Goal: Information Seeking & Learning: Learn about a topic

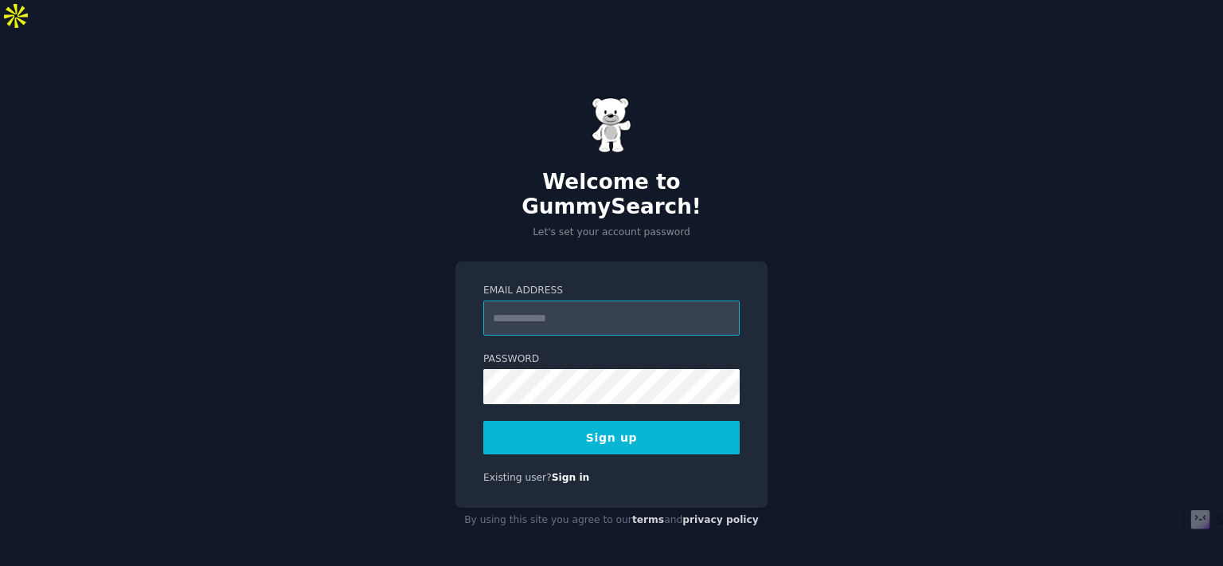
click at [636, 300] on input "Email Address" at bounding box center [611, 317] width 256 height 35
type input "**********"
click at [586, 421] on button "Sign up" at bounding box center [611, 437] width 256 height 33
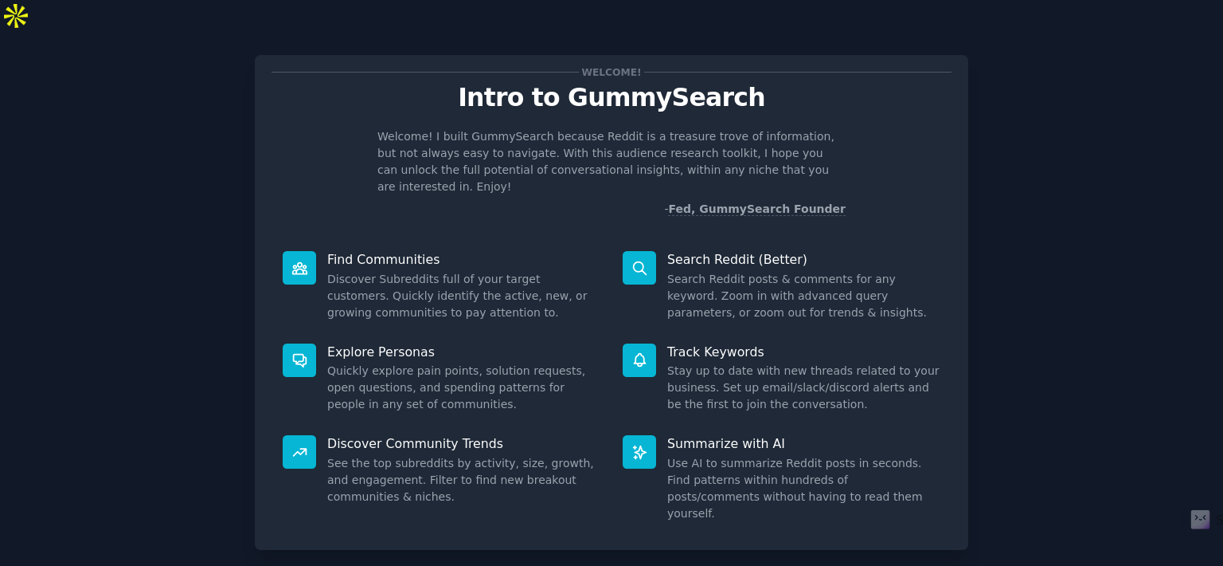
scroll to position [30, 0]
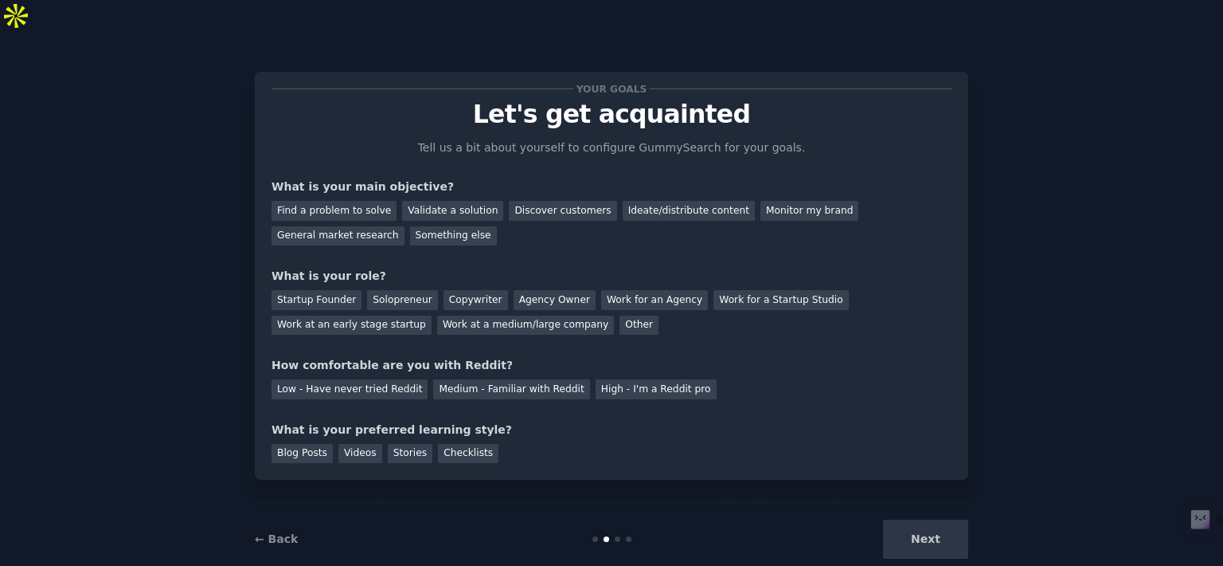
scroll to position [5, 0]
click at [360, 201] on div "Find a problem to solve" at bounding box center [334, 211] width 125 height 20
click at [421, 201] on div "Validate a solution" at bounding box center [452, 211] width 101 height 20
click at [370, 201] on div "Find a problem to solve" at bounding box center [334, 211] width 125 height 20
click at [369, 290] on div "Solopreneur" at bounding box center [402, 300] width 70 height 20
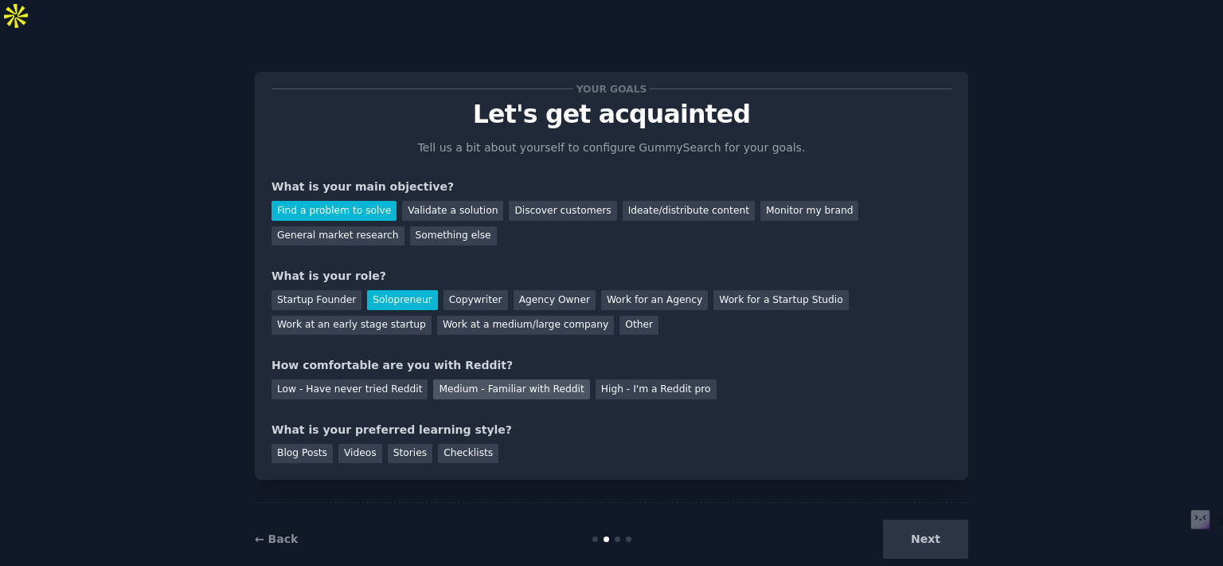
click at [436, 379] on div "Medium - Familiar with Reddit" at bounding box center [511, 389] width 156 height 20
click at [314, 444] on div "Blog Posts" at bounding box center [302, 454] width 61 height 20
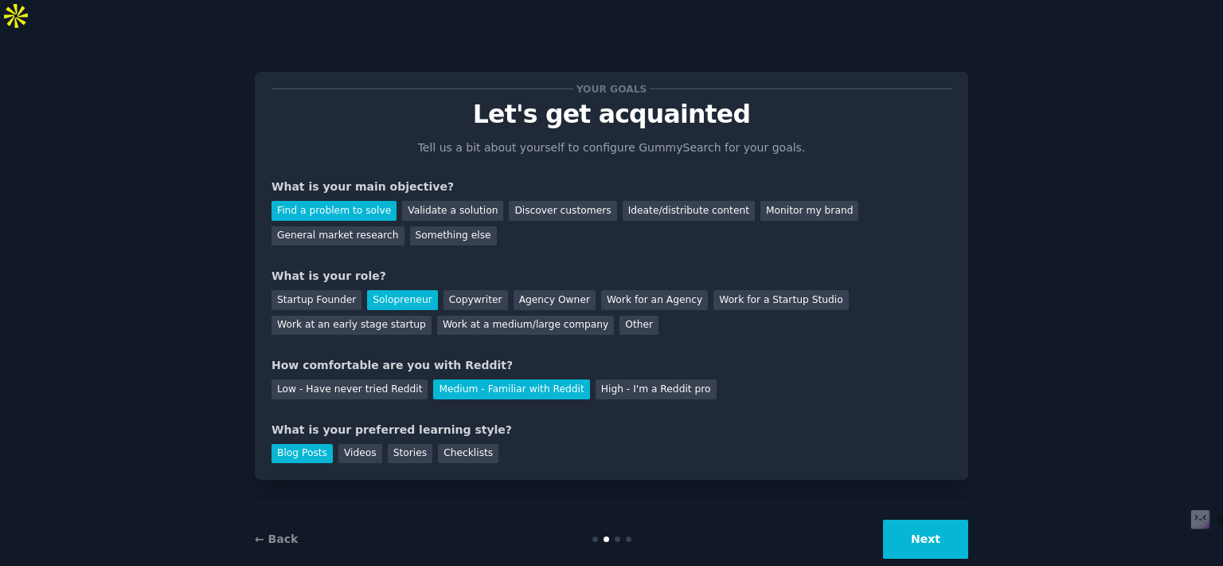
click at [914, 519] on button "Next" at bounding box center [925, 538] width 85 height 39
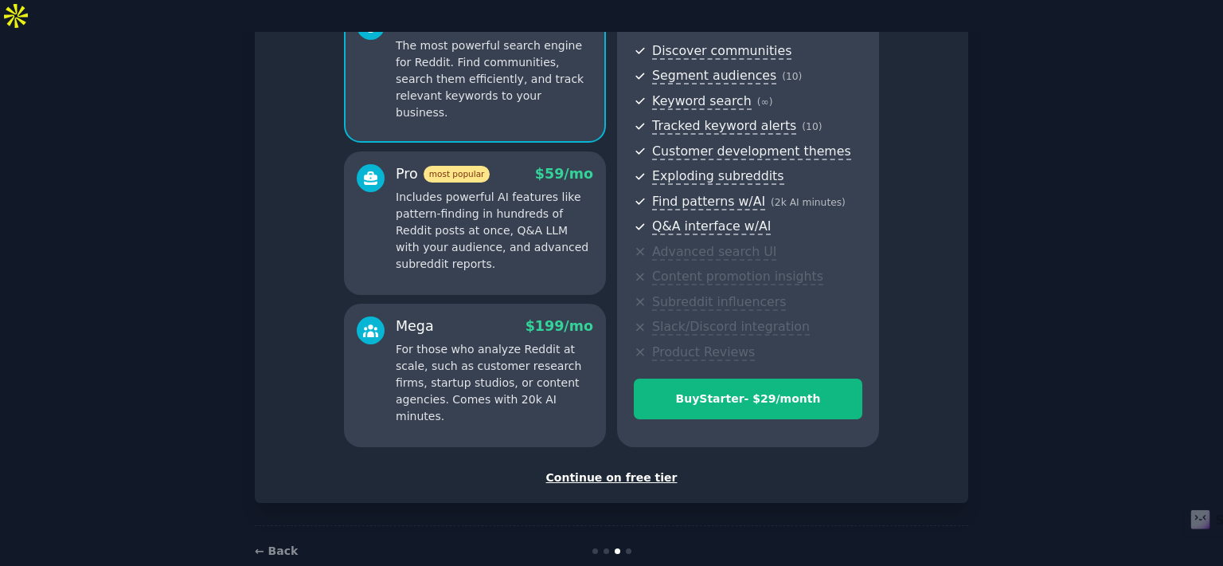
click at [646, 469] on div "Continue on free tier" at bounding box center [612, 477] width 680 height 17
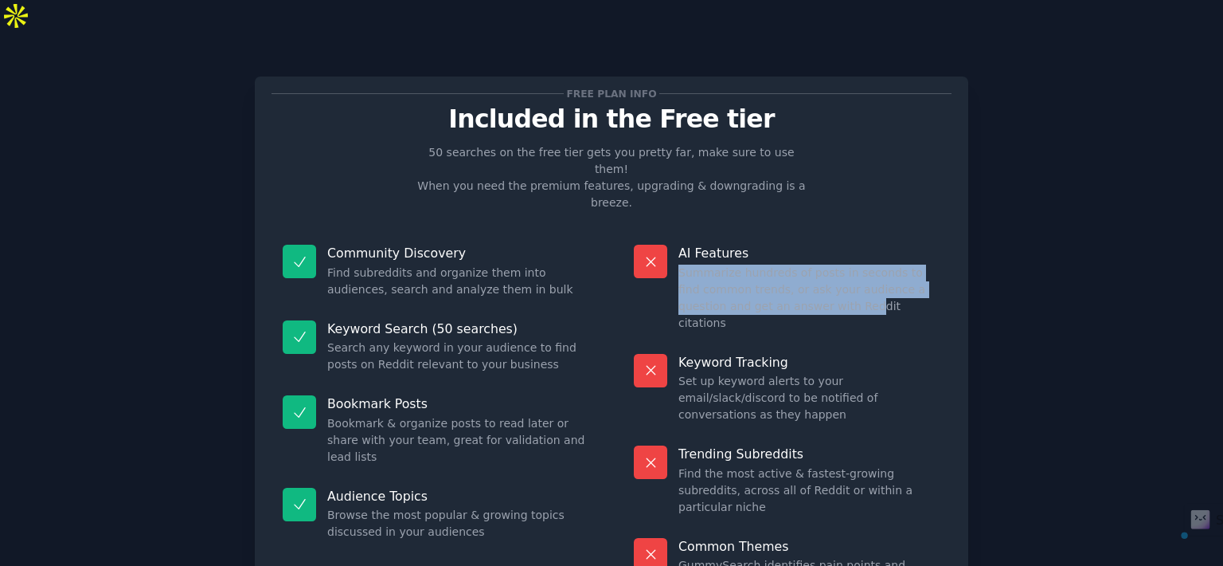
drag, startPoint x: 675, startPoint y: 202, endPoint x: 788, endPoint y: 249, distance: 122.8
click at [788, 249] on div "AI Features Summarize hundreds of posts in seconds to find common trends, or as…" at bounding box center [787, 287] width 329 height 109
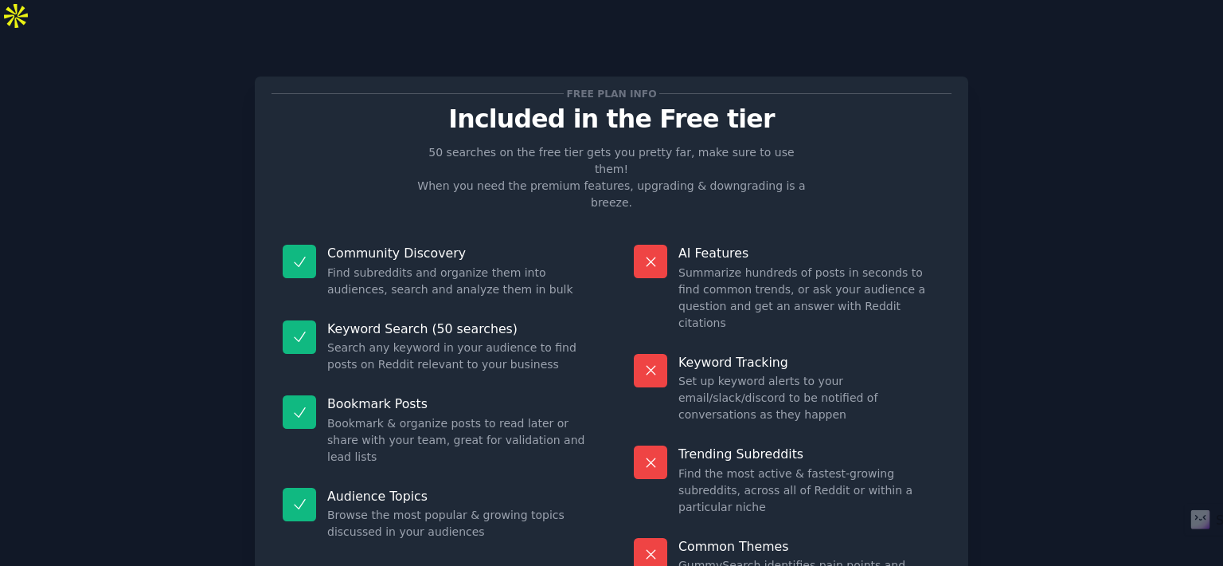
click at [566, 238] on div "Community Discovery Find subreddits and organize them into audiences, search an…" at bounding box center [436, 271] width 329 height 76
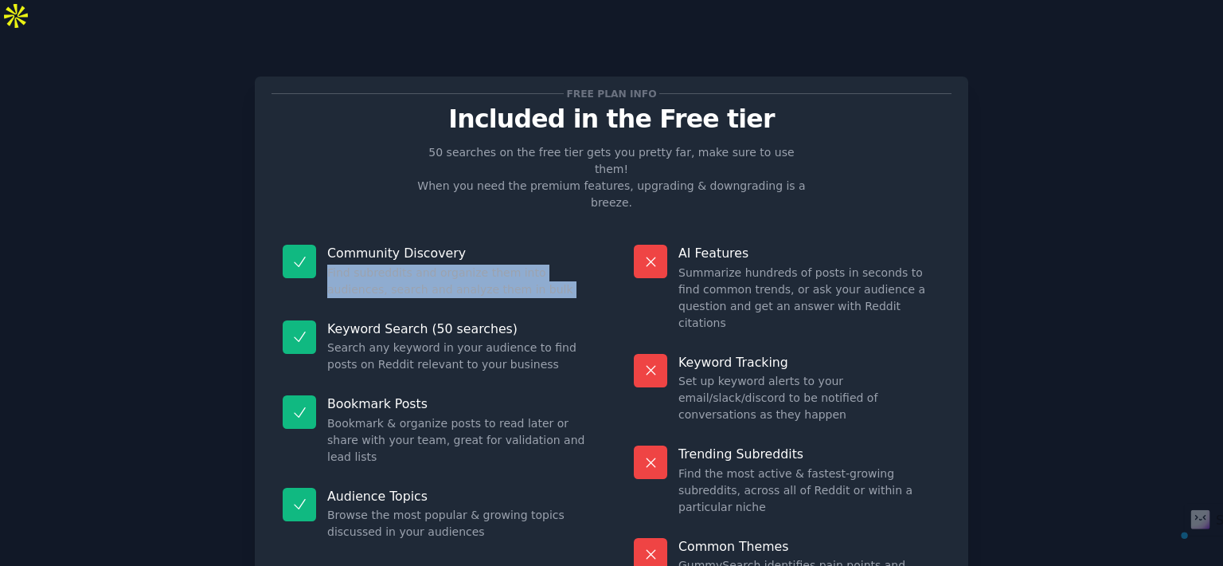
click at [566, 238] on div "Community Discovery Find subreddits and organize them into audiences, search an…" at bounding box center [436, 271] width 329 height 76
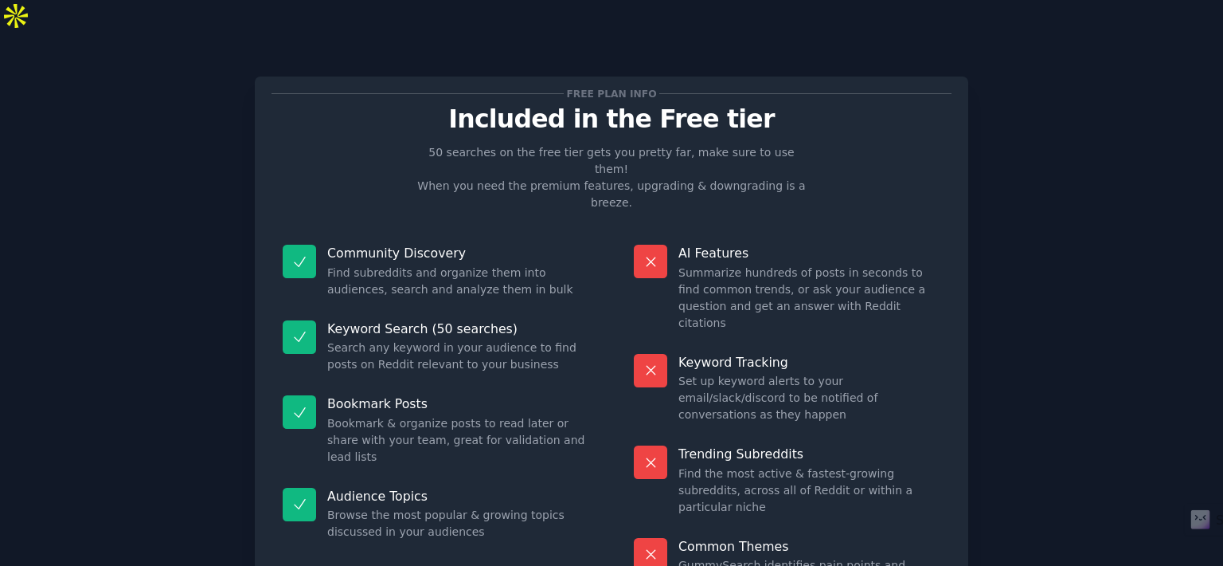
click at [562, 339] on dd "Search any keyword in your audience to find posts on Reddit relevant to your bu…" at bounding box center [458, 355] width 262 height 33
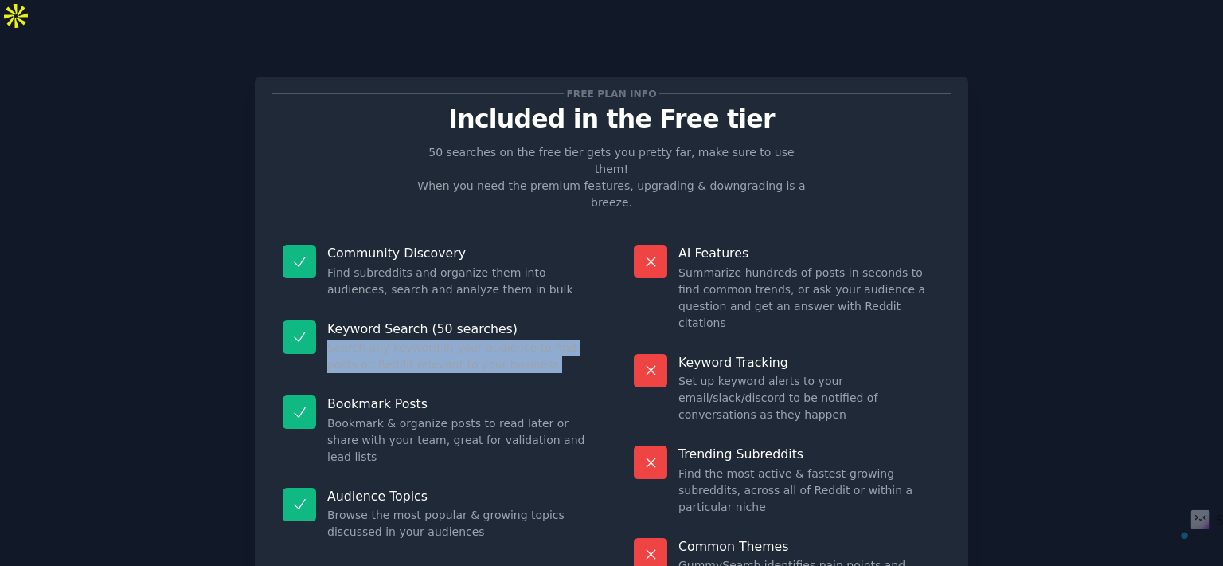
click at [562, 339] on dd "Search any keyword in your audience to find posts on Reddit relevant to your bu…" at bounding box center [458, 355] width 262 height 33
click at [561, 339] on dd "Search any keyword in your audience to find posts on Reddit relevant to your bu…" at bounding box center [458, 355] width 262 height 33
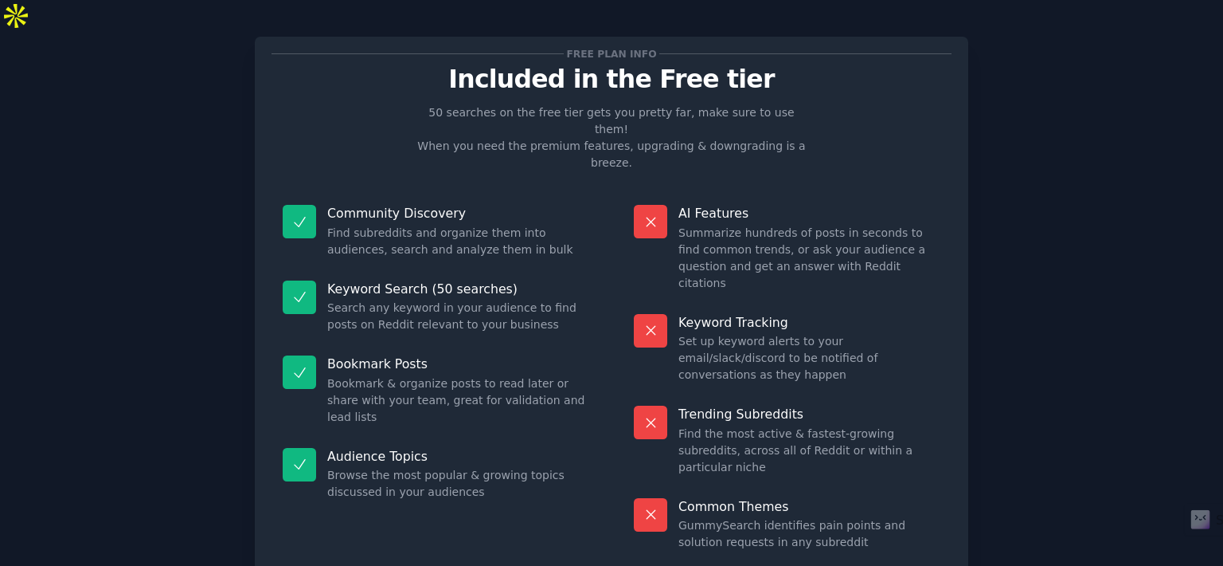
scroll to position [44, 0]
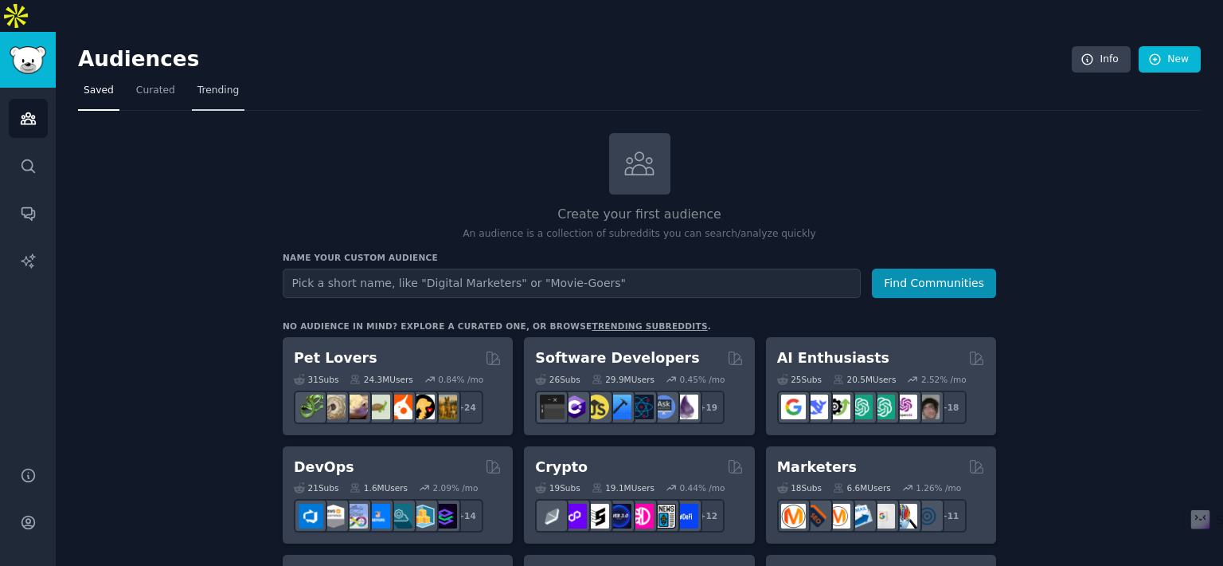
click at [210, 78] on link "Trending" at bounding box center [218, 94] width 53 height 33
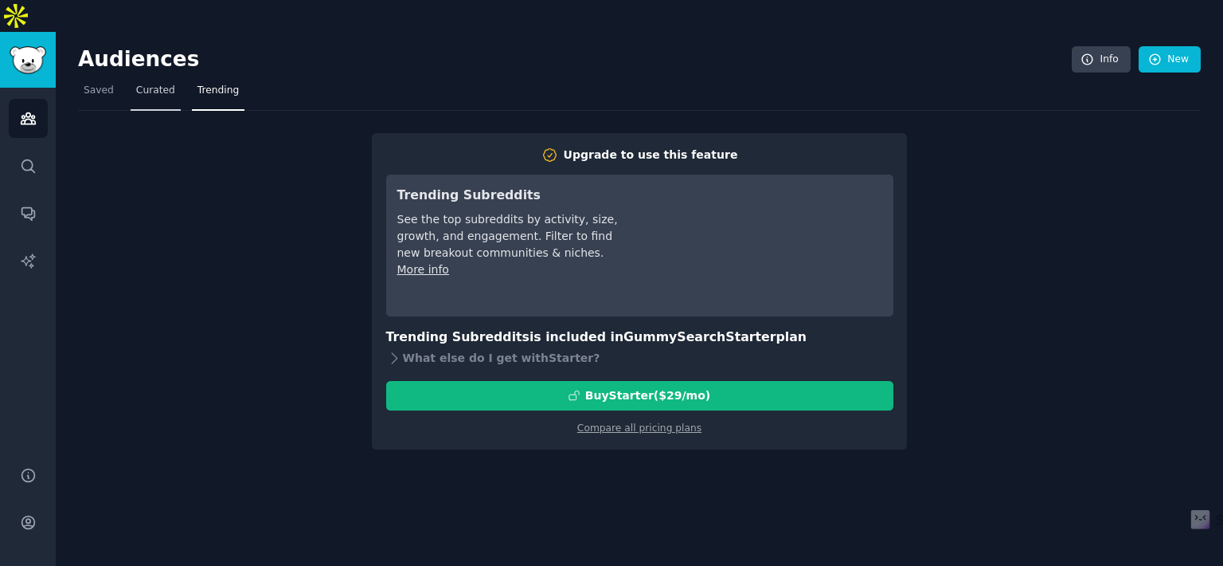
click at [162, 84] on span "Curated" at bounding box center [155, 91] width 39 height 14
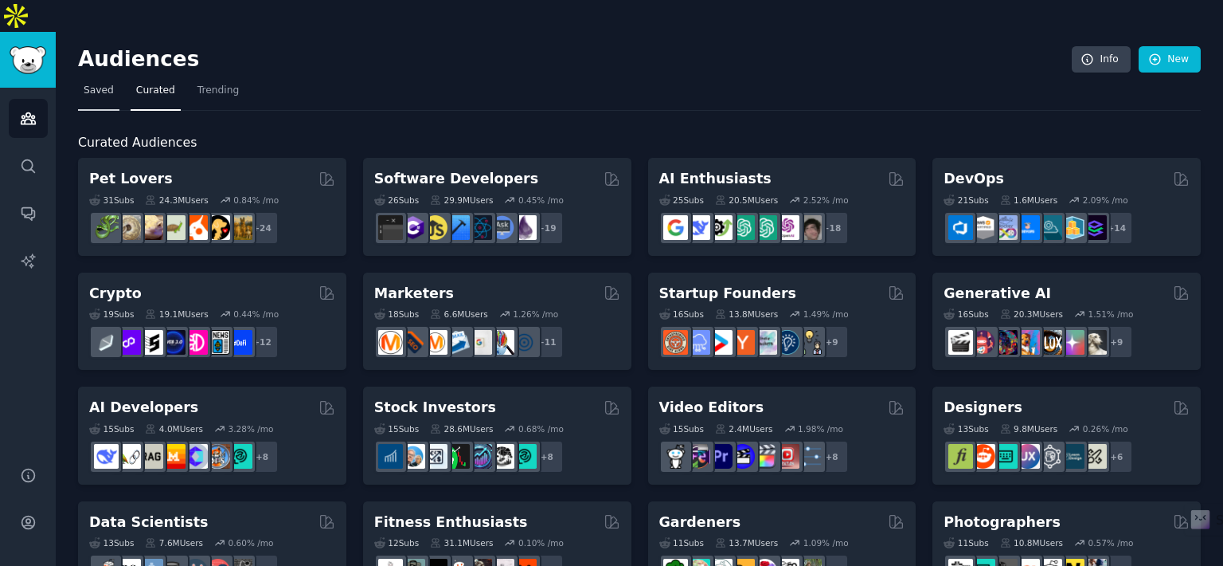
click at [108, 78] on link "Saved" at bounding box center [98, 94] width 41 height 33
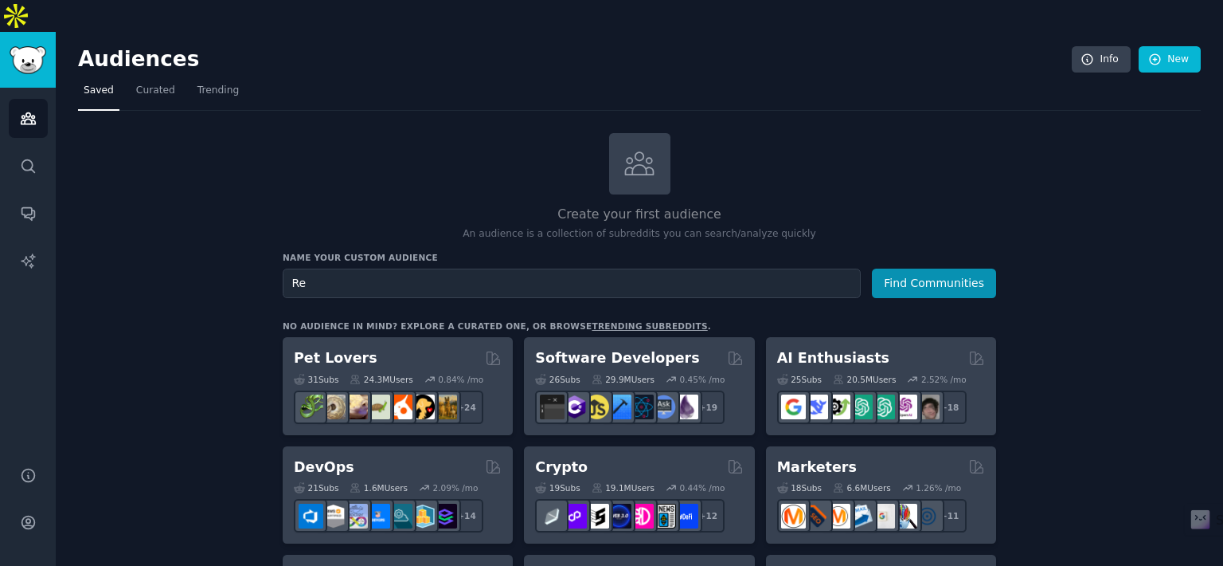
type input "R"
click at [592, 321] on link "trending subreddits" at bounding box center [649, 326] width 115 height 10
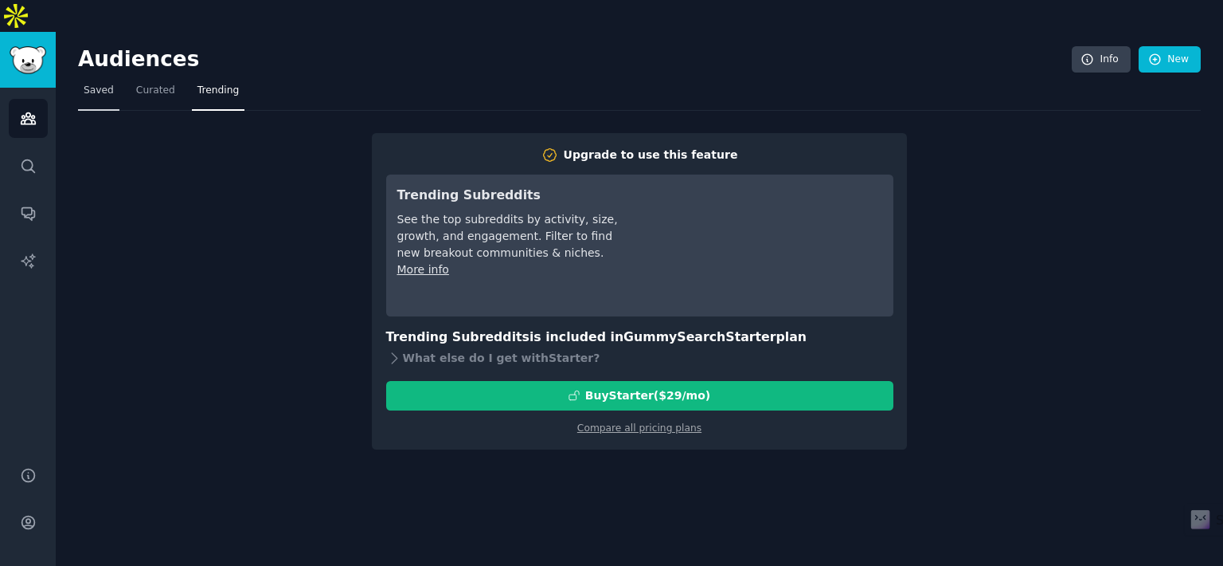
click at [96, 78] on link "Saved" at bounding box center [98, 94] width 41 height 33
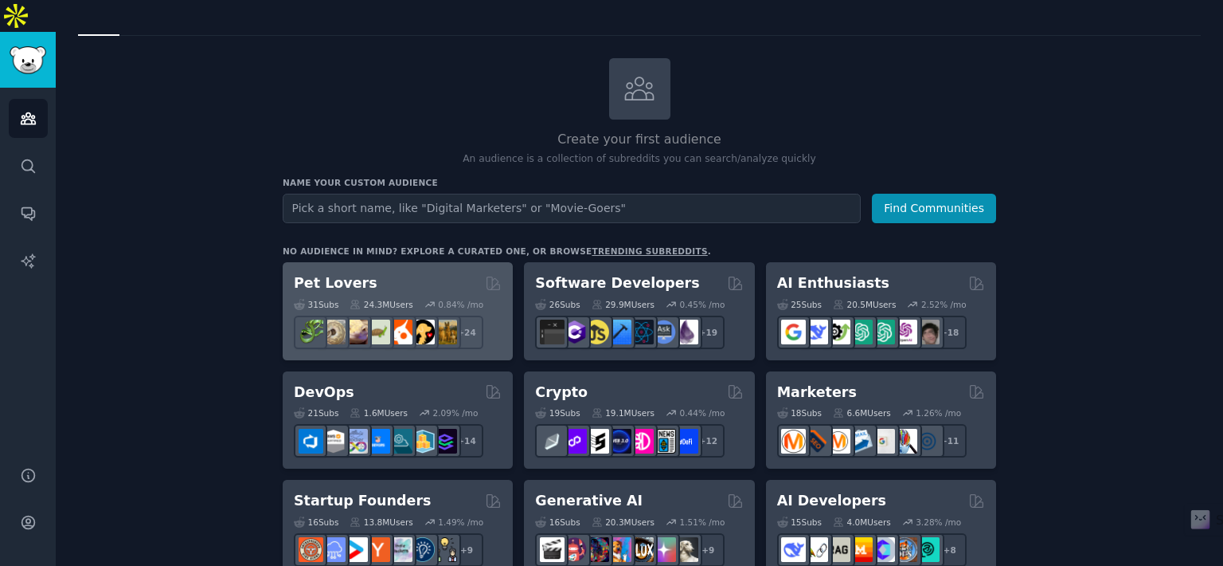
scroll to position [76, 0]
type input "Real Estate"
click at [872, 193] on button "Find Communities" at bounding box center [934, 207] width 124 height 29
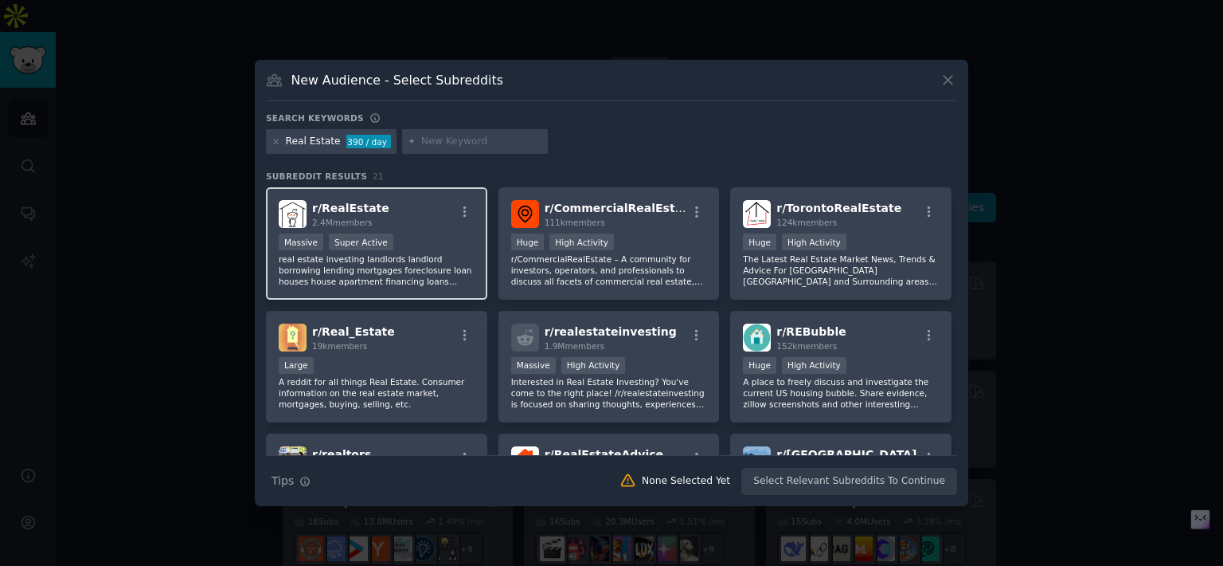
click at [446, 232] on div "r/ RealEstate 2.4M members Massive Super Active real estate investing landlords…" at bounding box center [376, 243] width 221 height 112
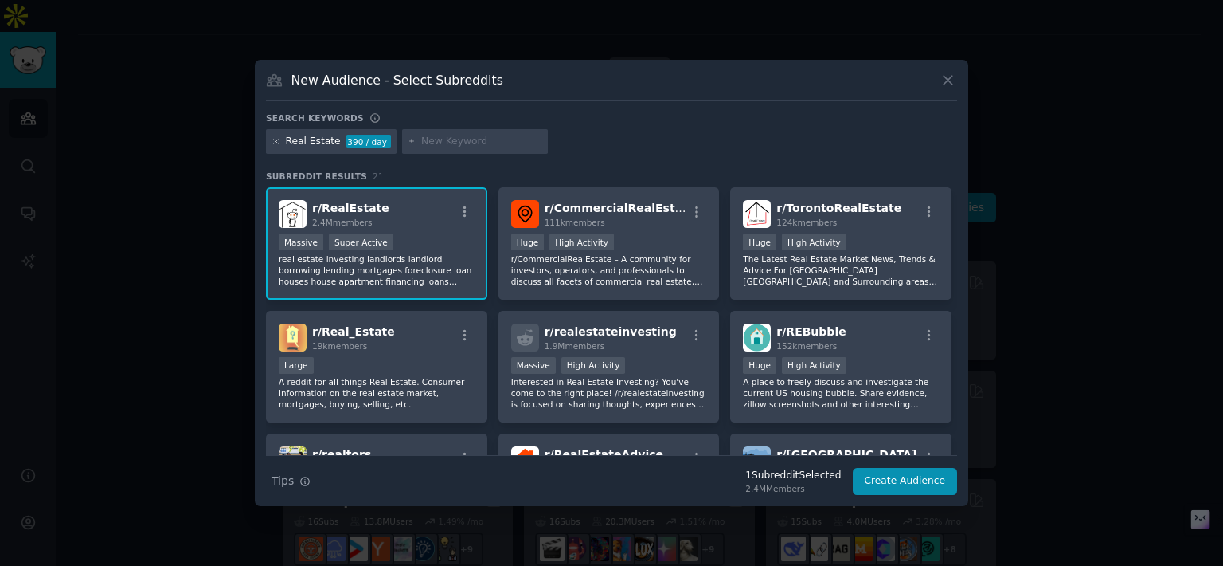
click at [276, 140] on icon at bounding box center [276, 141] width 9 height 9
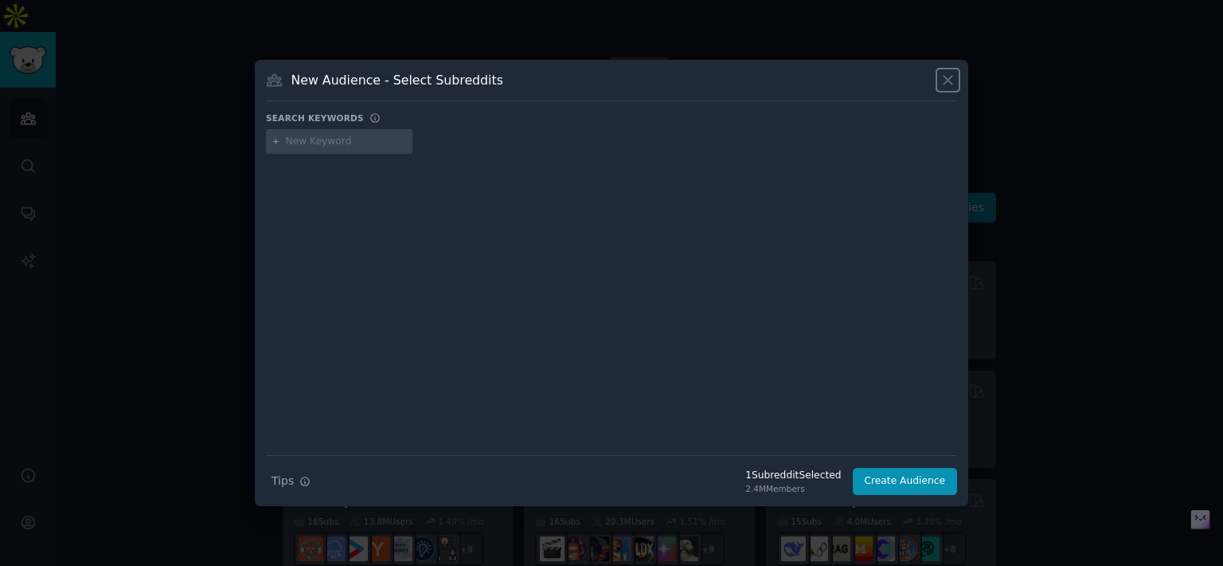
click at [947, 80] on icon at bounding box center [948, 80] width 9 height 9
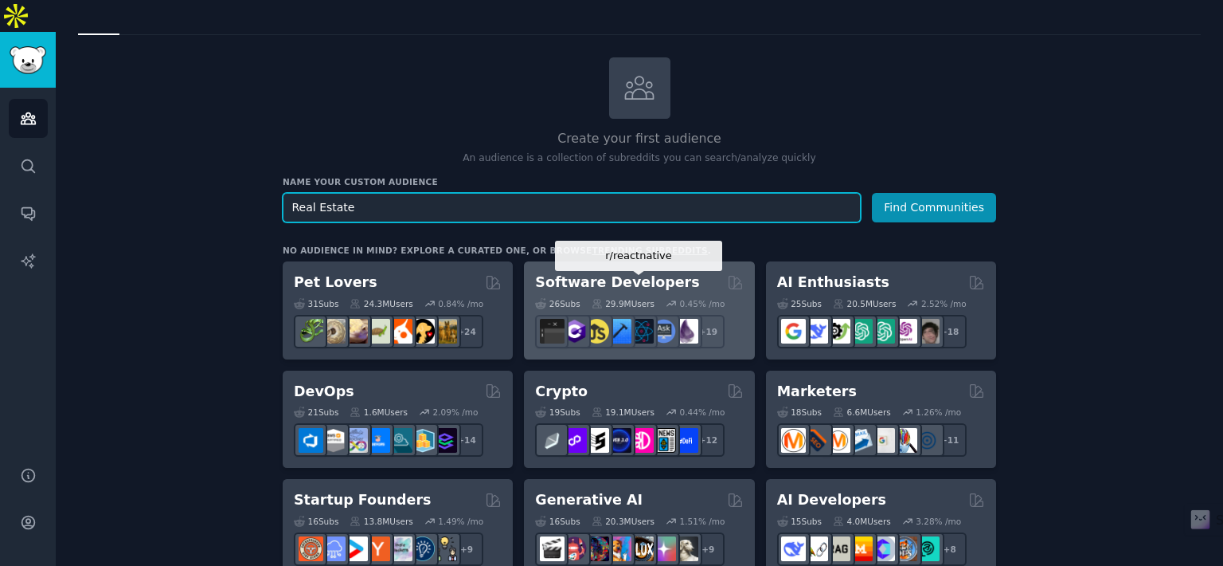
click at [872, 193] on button "Find Communities" at bounding box center [934, 207] width 124 height 29
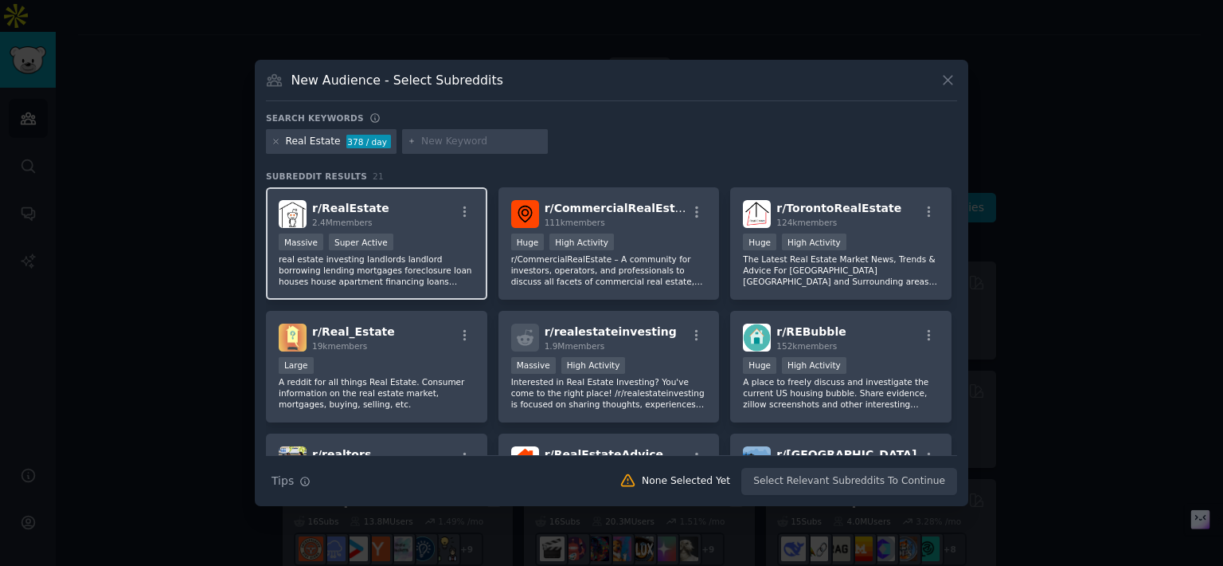
click at [461, 226] on div "r/ RealEstate 2.4M members" at bounding box center [377, 214] width 196 height 28
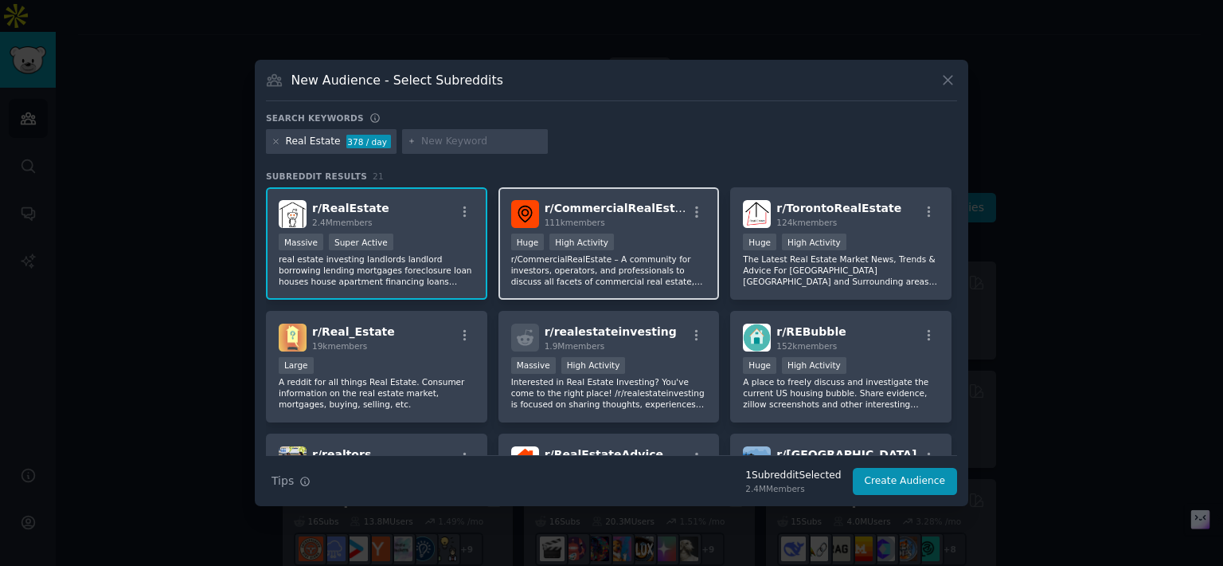
click at [663, 266] on p "r/CommercialRealEstate – A community for investors, operators, and professional…" at bounding box center [609, 269] width 196 height 33
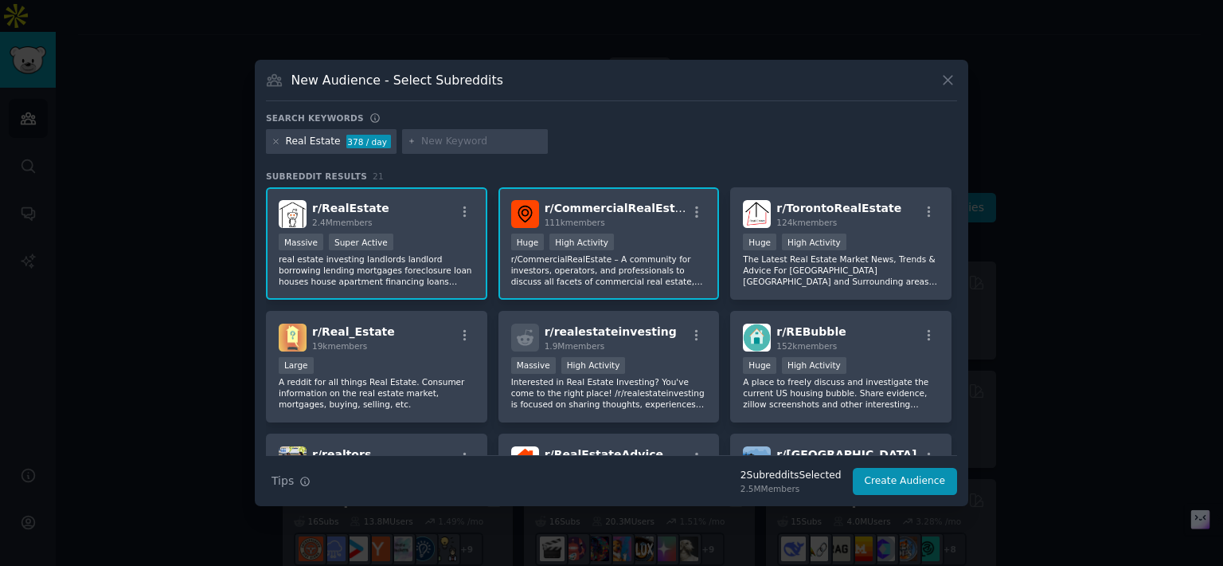
click at [628, 230] on div "r/ CommercialRealEstate 111k members >= 80th percentile for submissions / day H…" at bounding box center [609, 243] width 221 height 112
click at [459, 233] on div "Massive Super Active" at bounding box center [377, 243] width 196 height 20
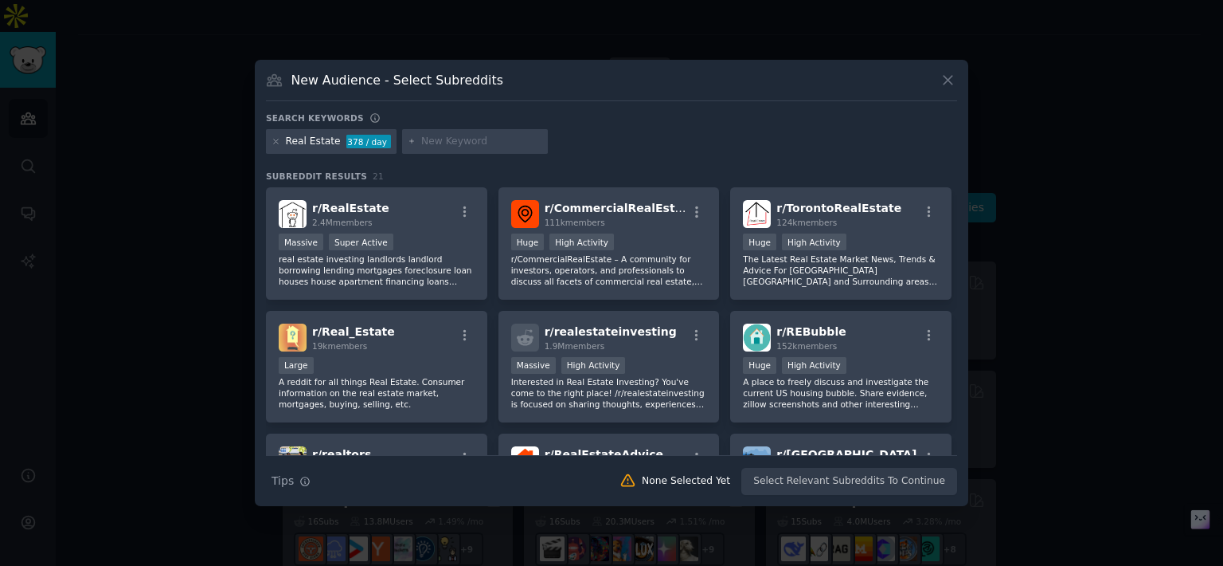
click at [464, 143] on input "text" at bounding box center [481, 142] width 121 height 14
type input "leasing"
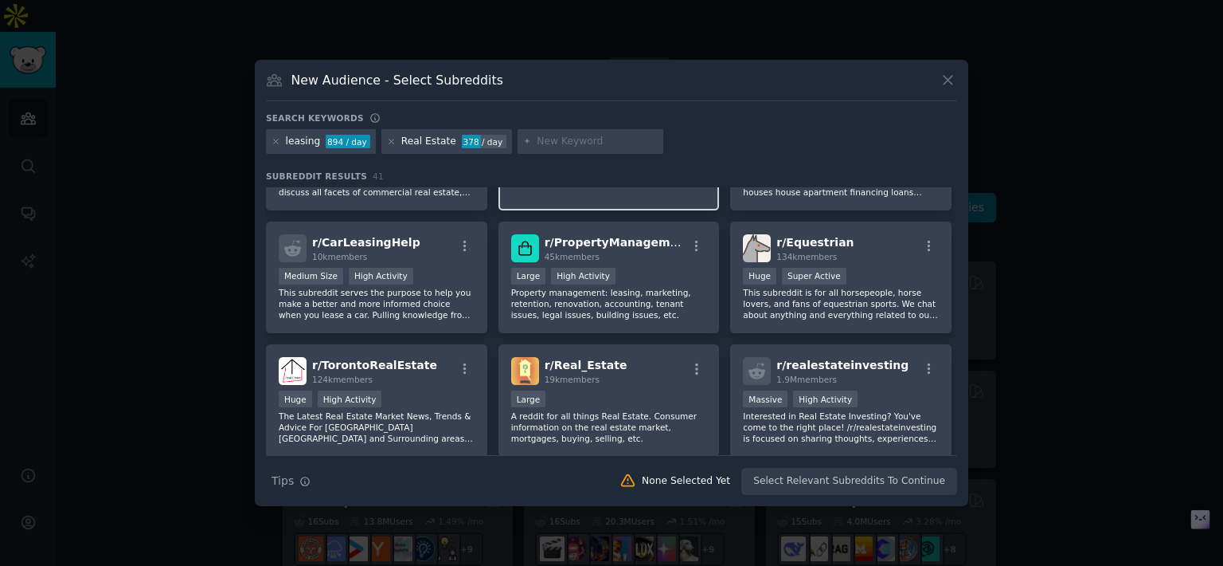
scroll to position [111, 0]
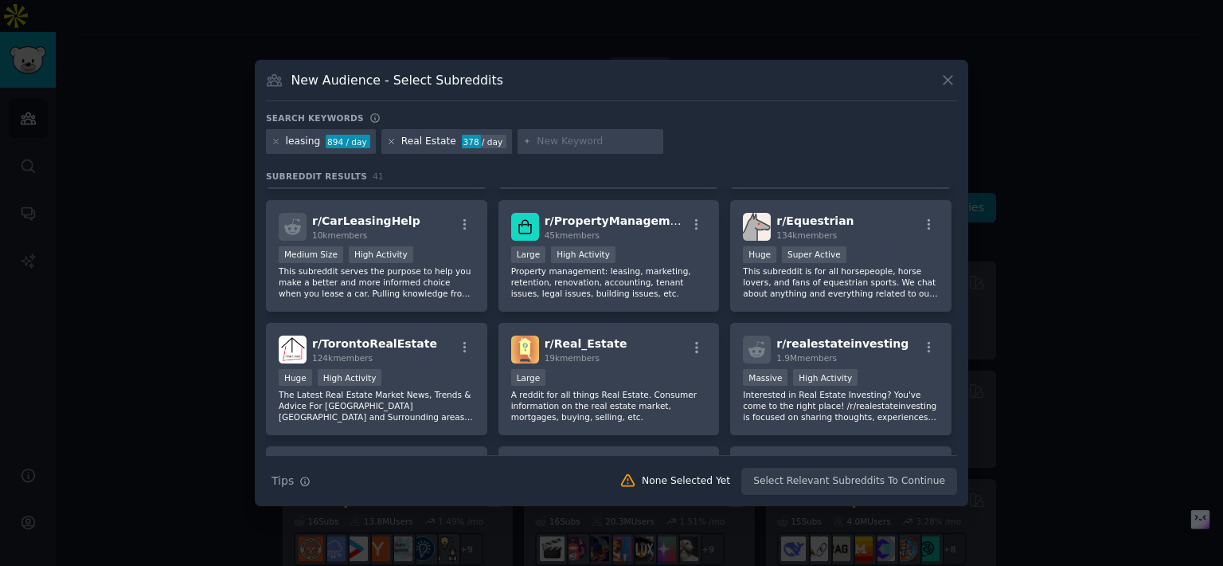
click at [389, 143] on icon at bounding box center [391, 141] width 4 height 4
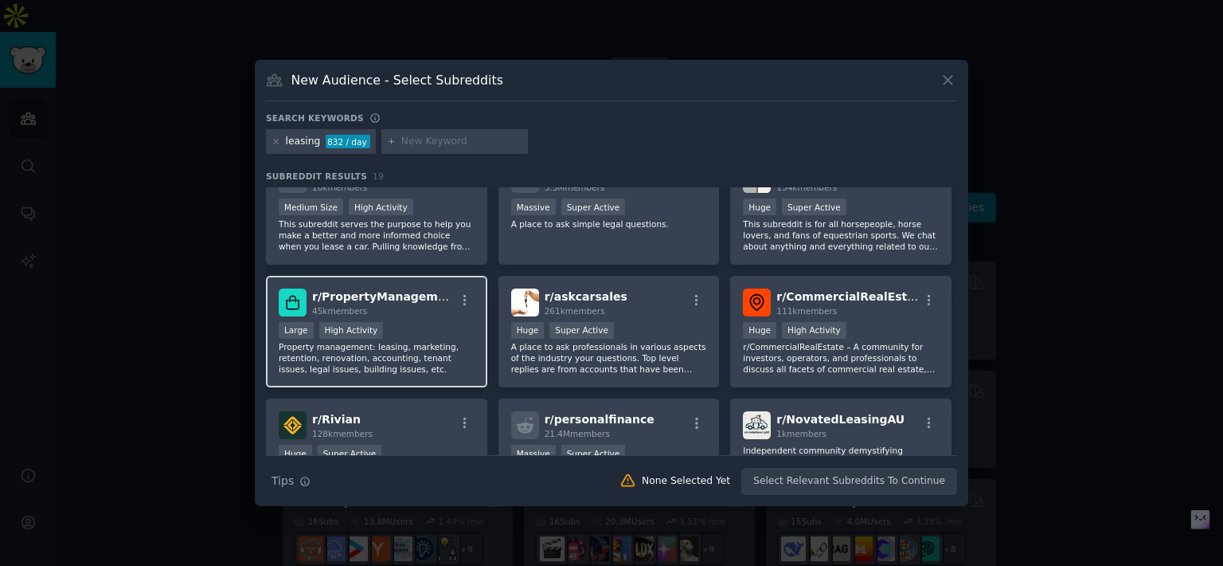
click at [417, 315] on div "r/ PropertyManagement 45k members Large High Activity Property management: leas…" at bounding box center [376, 332] width 221 height 112
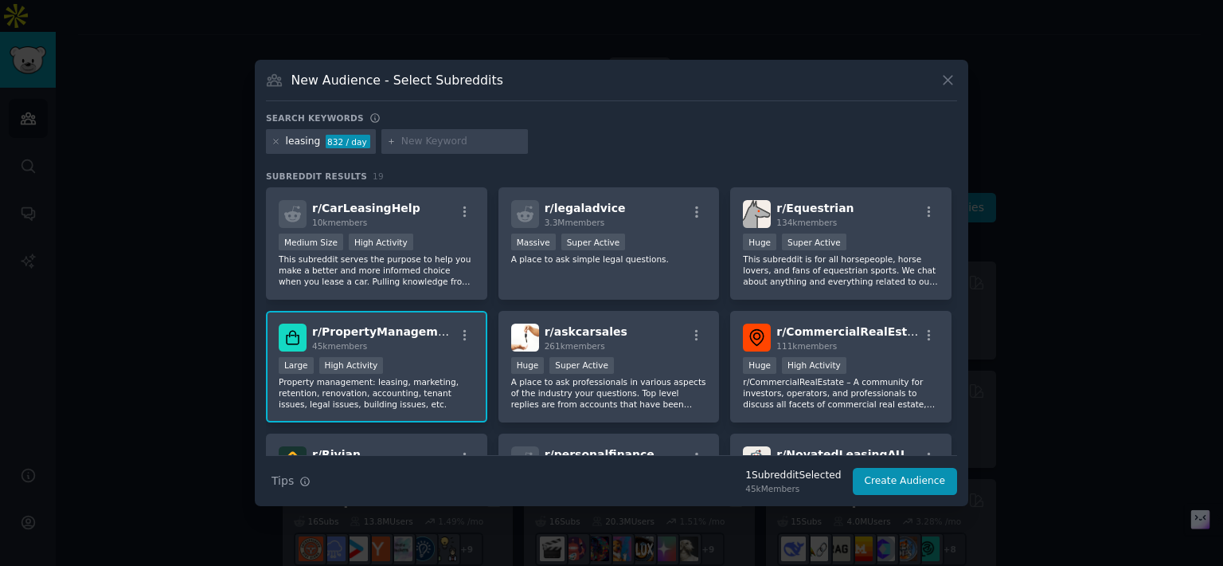
click at [460, 138] on input "text" at bounding box center [461, 142] width 121 height 14
type input "property management"
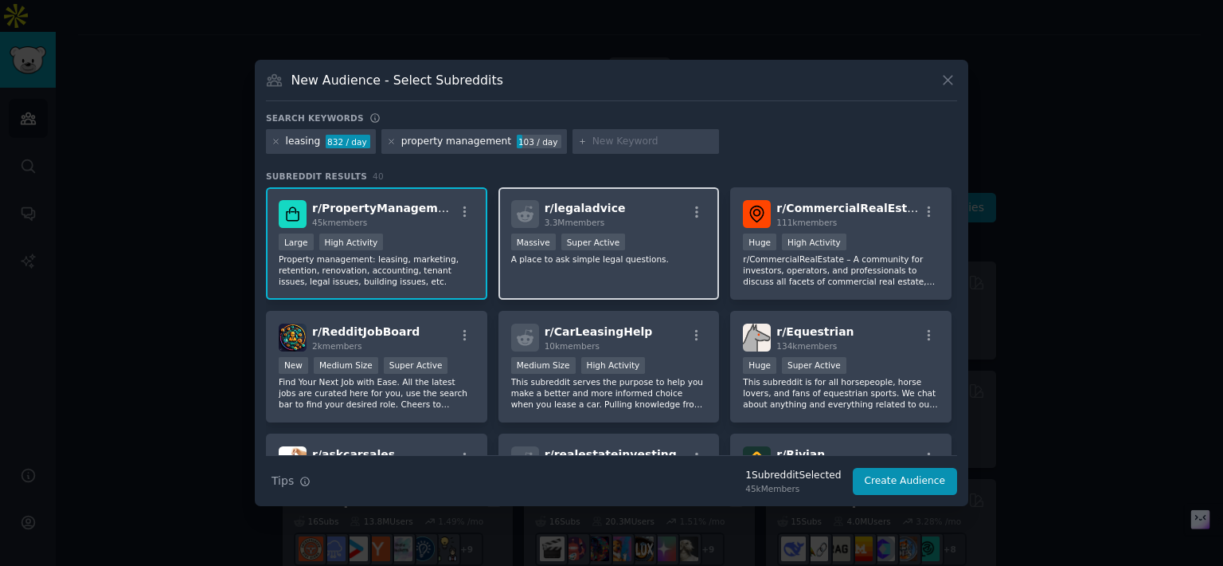
scroll to position [41, 0]
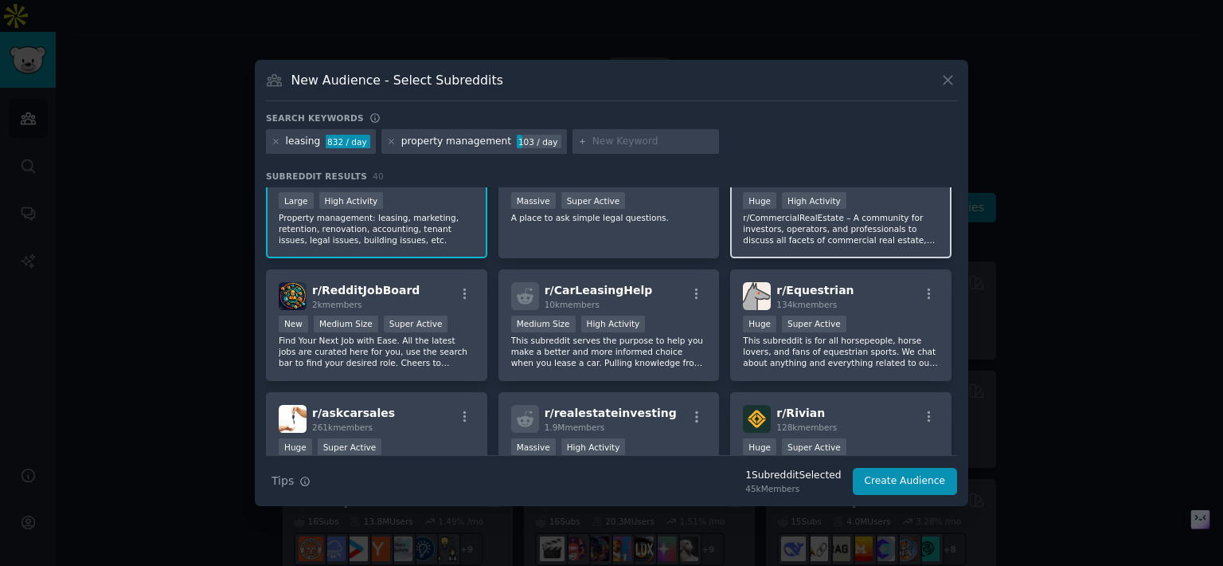
click at [840, 223] on p "r/CommercialRealEstate – A community for investors, operators, and professional…" at bounding box center [841, 228] width 196 height 33
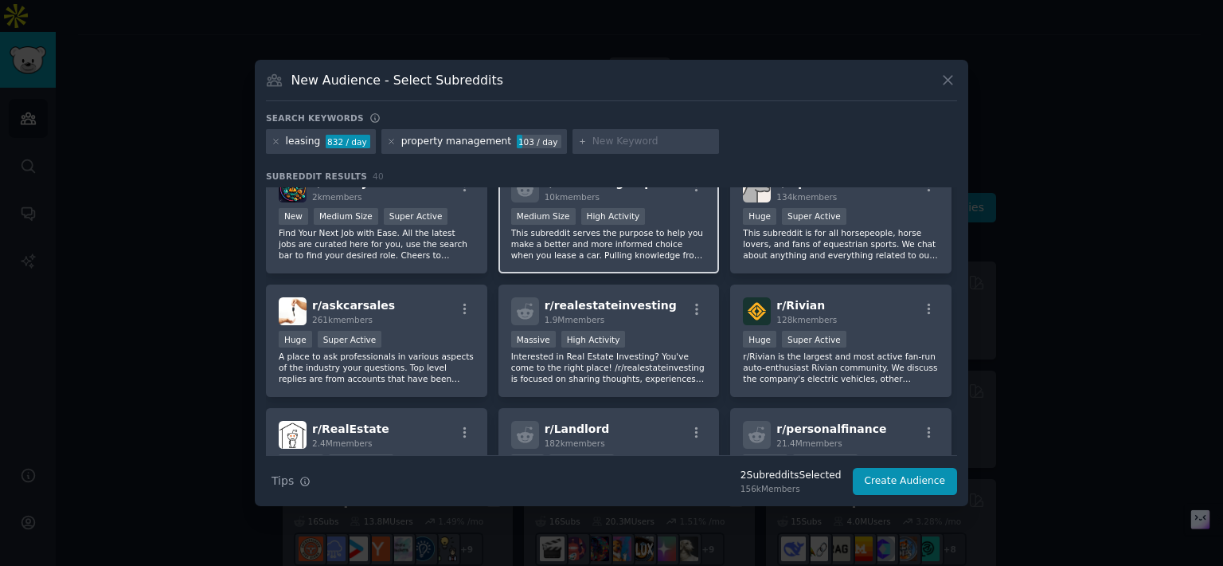
scroll to position [150, 0]
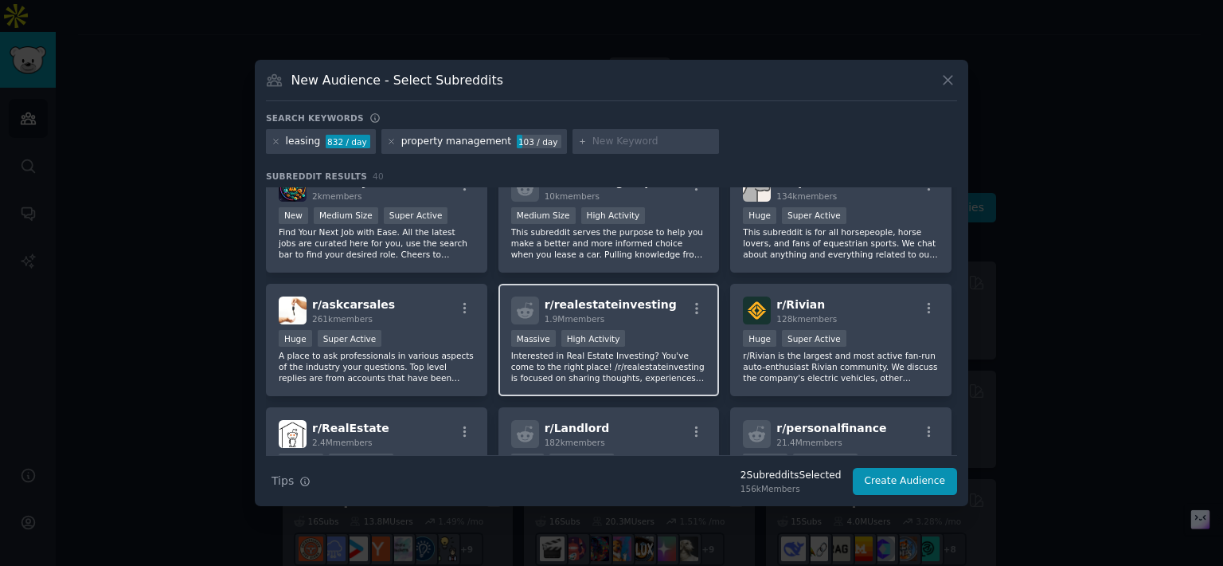
click at [634, 373] on p "Interested in Real Estate Investing? You've come to the right place! /r/realest…" at bounding box center [609, 366] width 196 height 33
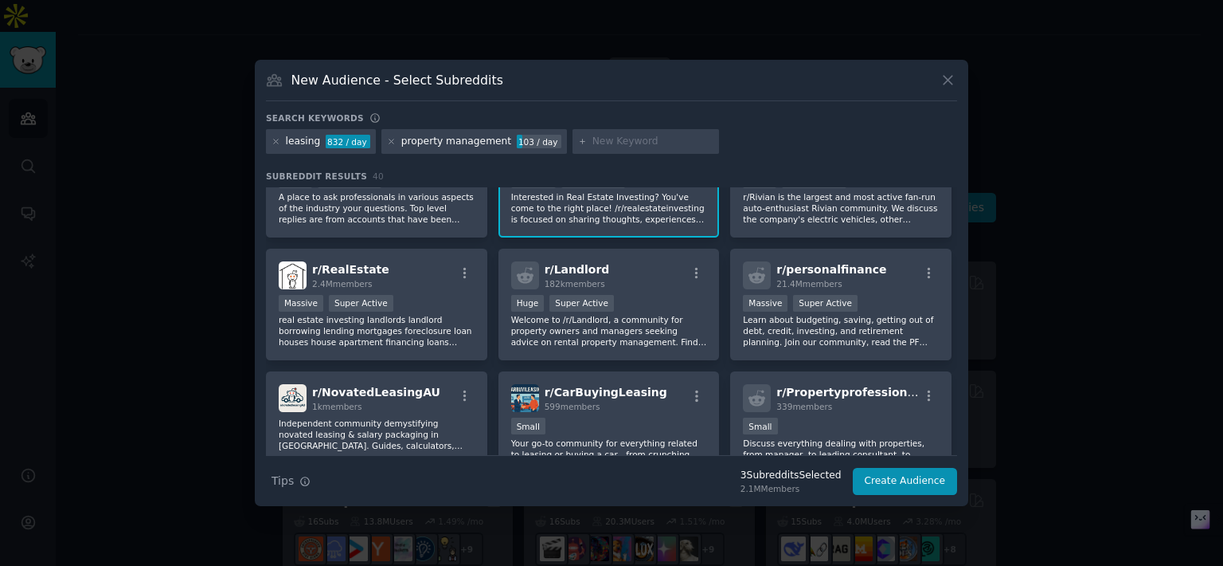
scroll to position [309, 0]
click at [590, 342] on p "Welcome to /r/Landlord, a community for property owners and managers seeking ad…" at bounding box center [609, 329] width 196 height 33
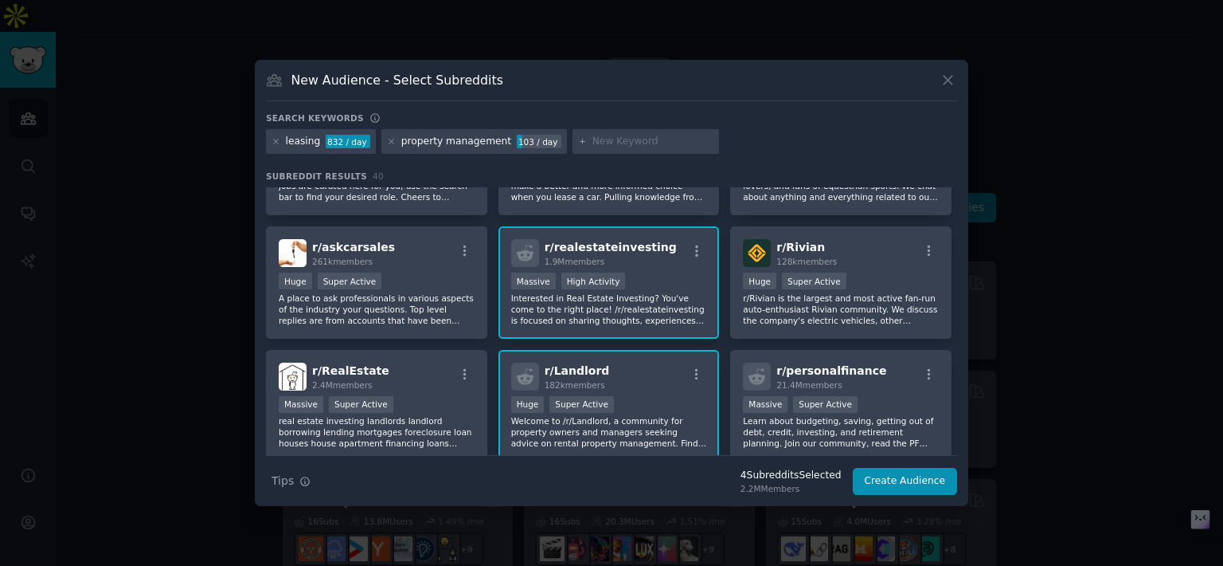
scroll to position [202, 0]
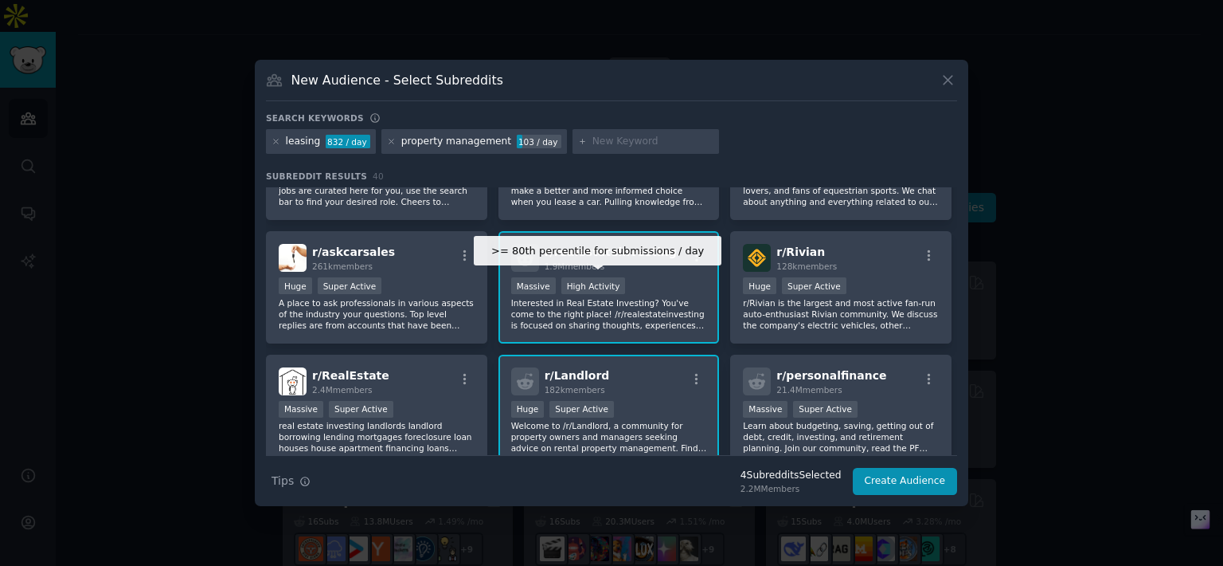
click at [567, 280] on div "High Activity" at bounding box center [594, 285] width 65 height 17
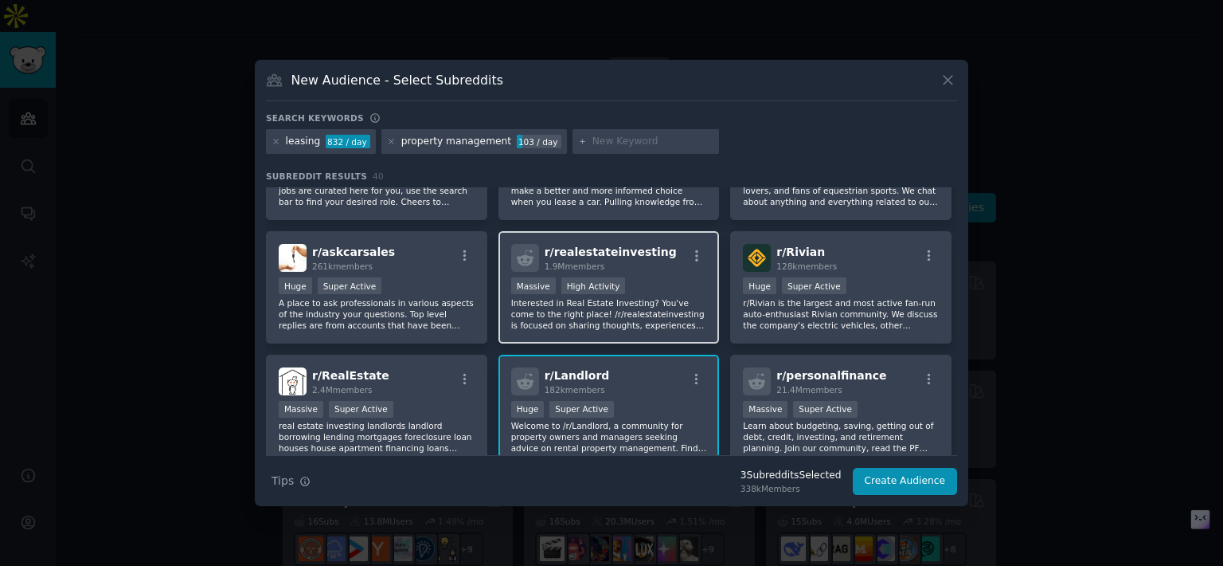
click at [641, 283] on div ">= 80th percentile for submissions / day Massive High Activity" at bounding box center [609, 287] width 196 height 20
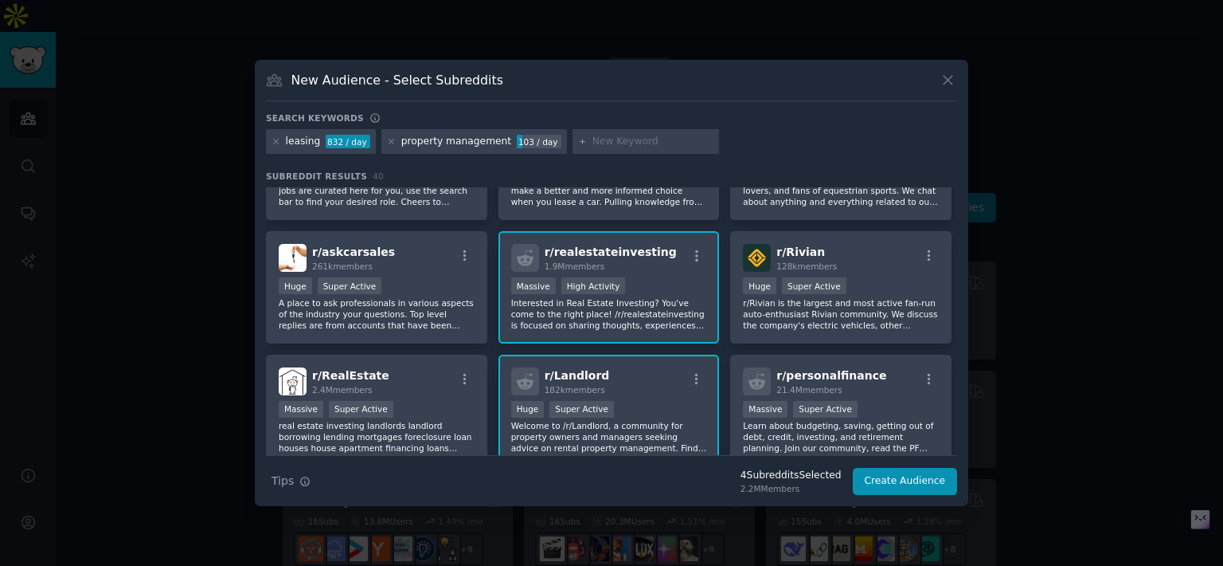
click at [641, 283] on div ">= 80th percentile for submissions / day Massive High Activity" at bounding box center [609, 287] width 196 height 20
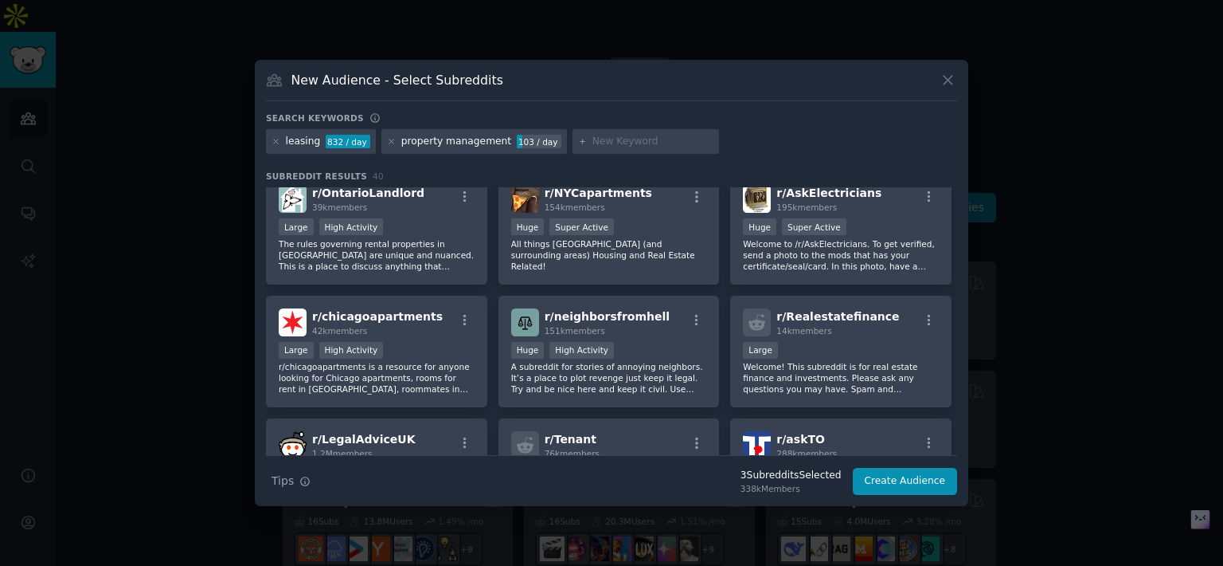
scroll to position [1258, 0]
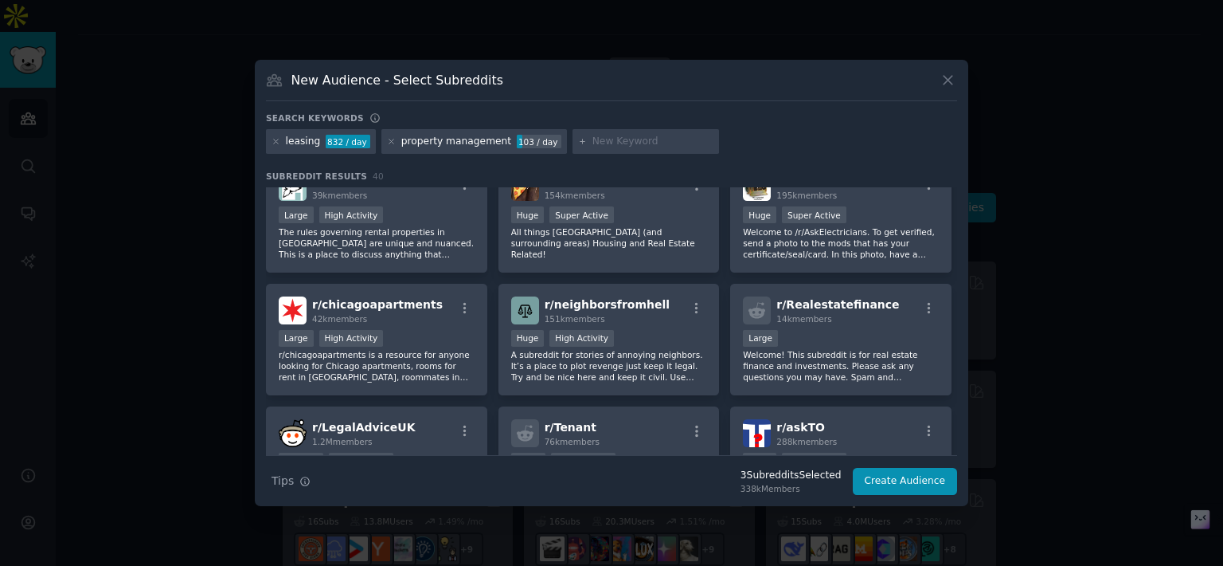
click at [617, 143] on input "text" at bounding box center [653, 142] width 121 height 14
type input "landlord"
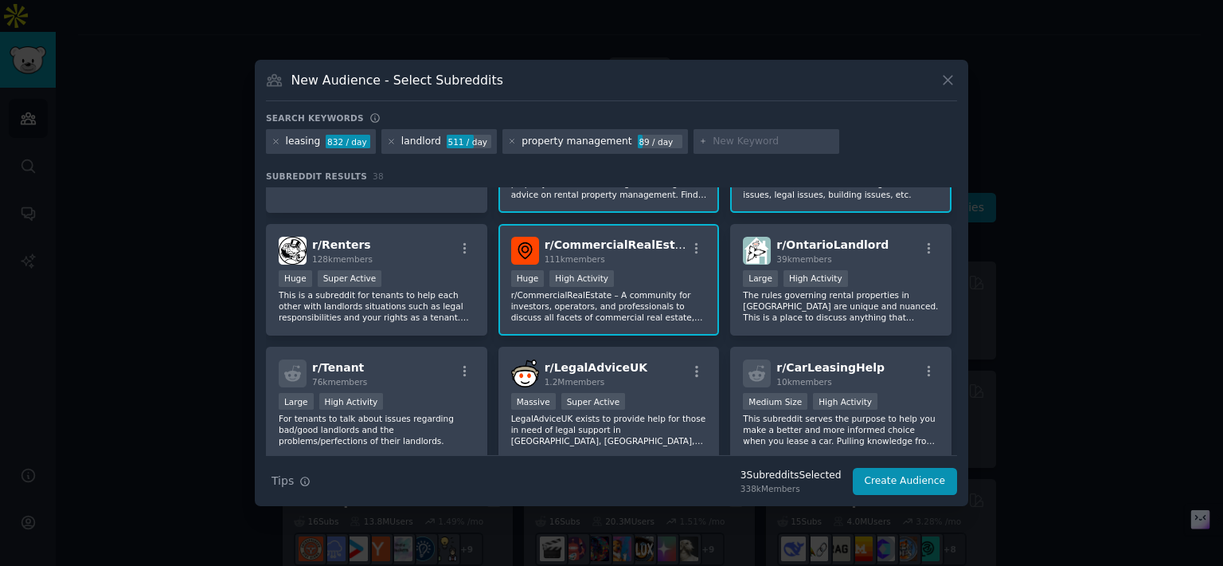
scroll to position [88, 0]
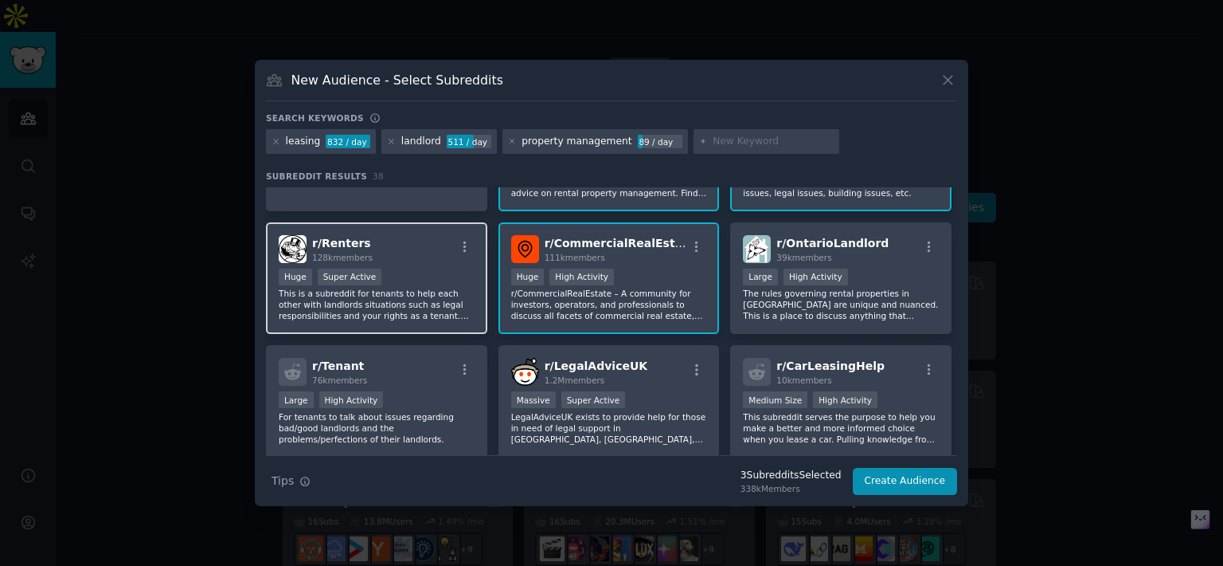
click at [389, 327] on div "r/ Renters 128k members Huge Super Active This is a subreddit for tenants to he…" at bounding box center [376, 278] width 221 height 112
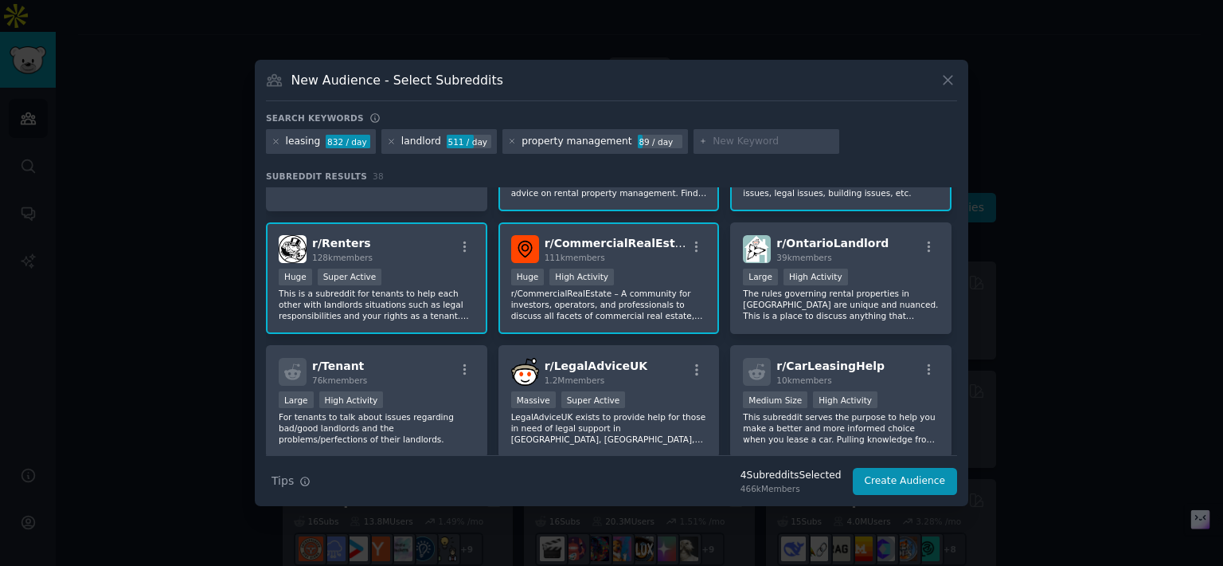
click at [389, 327] on div "r/ Renters 128k members Huge Super Active This is a subreddit for tenants to he…" at bounding box center [376, 278] width 221 height 112
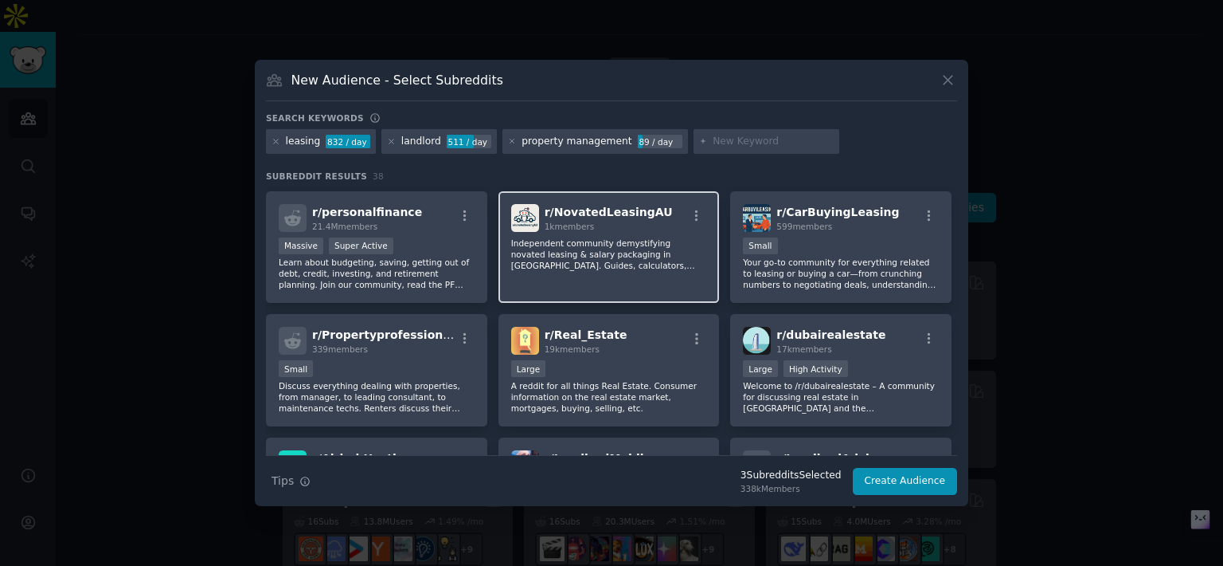
scroll to position [662, 0]
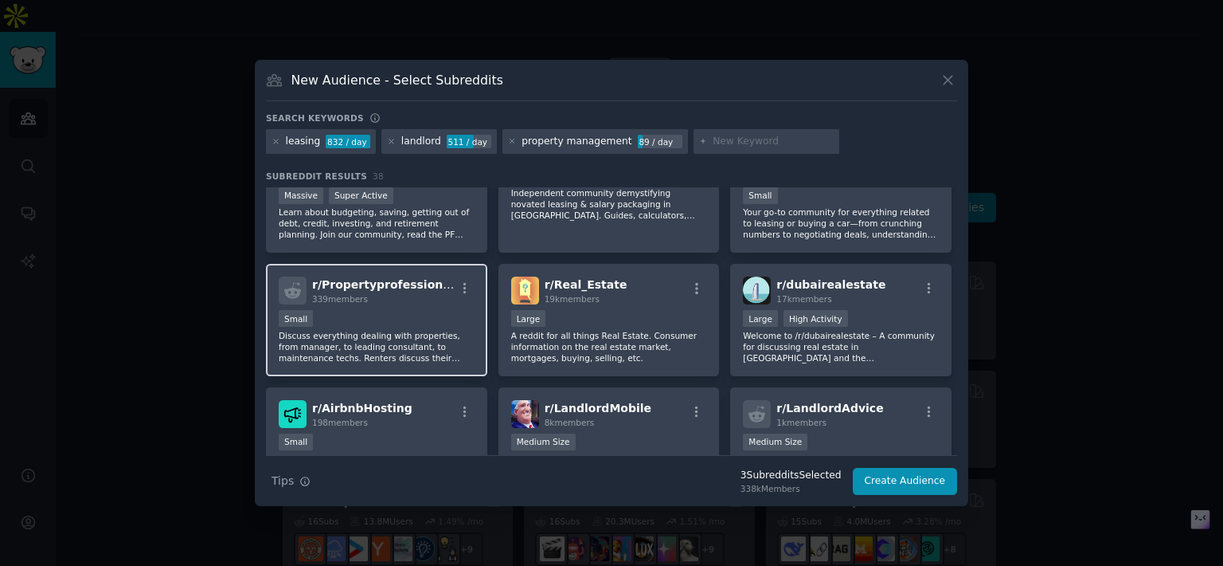
click at [455, 361] on div "r/ Propertyprofessionals 339 members Small Discuss everything dealing with prop…" at bounding box center [376, 320] width 221 height 112
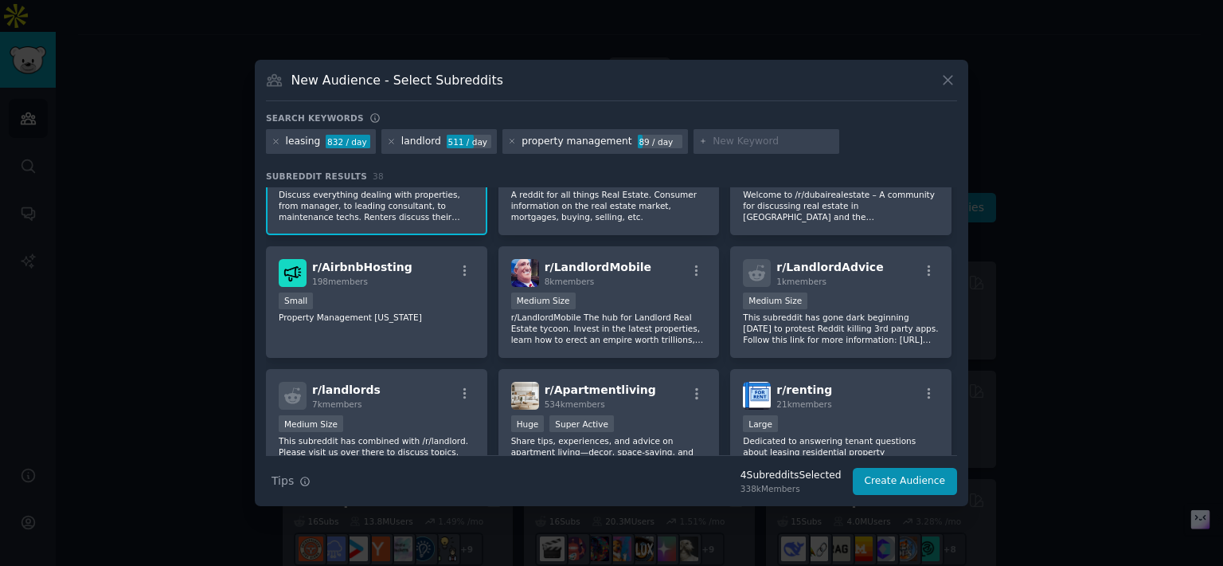
scroll to position [819, 0]
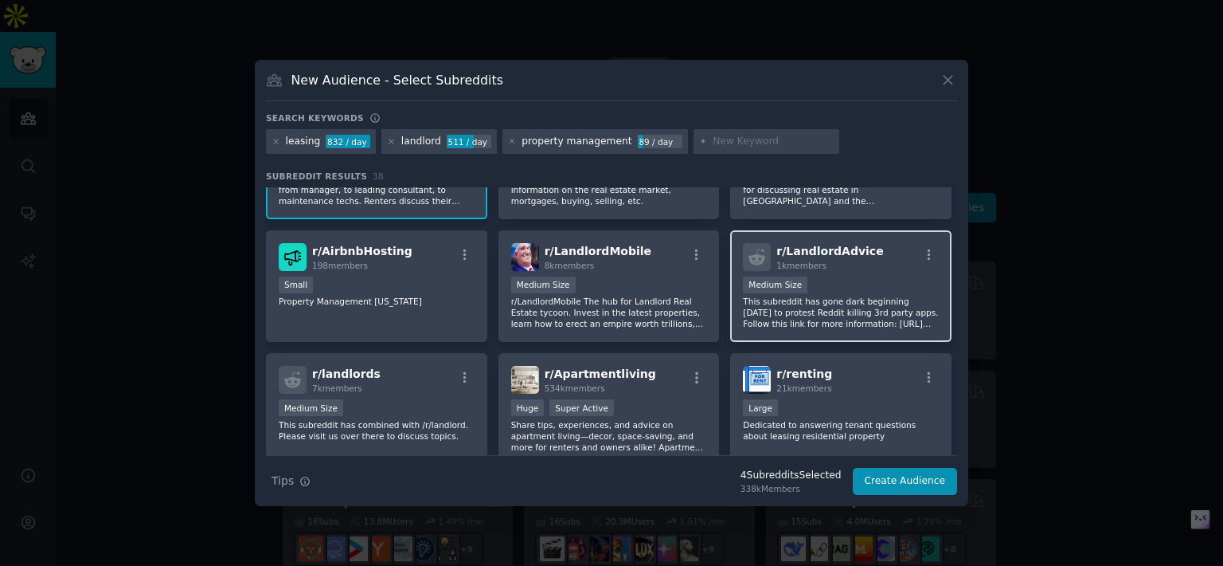
click at [761, 311] on p "This subreddit has gone dark beginning June 12th to protest Reddit killing 3rd …" at bounding box center [841, 311] width 196 height 33
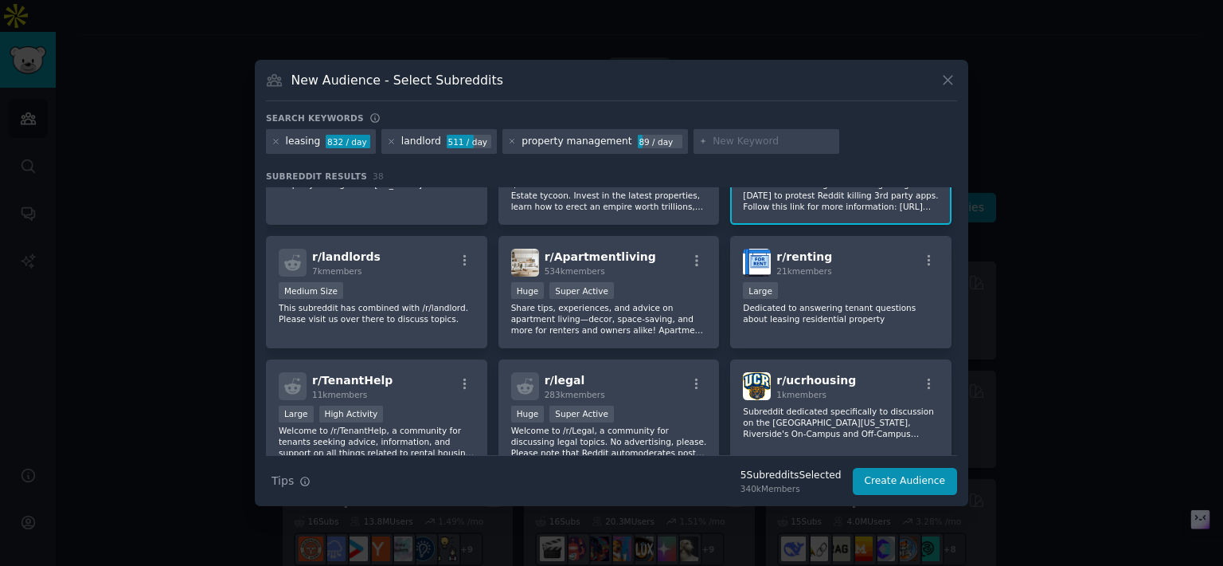
scroll to position [937, 0]
click at [429, 307] on p "This subreddit has combined with /r/landlord. Please visit us over there to dis…" at bounding box center [377, 312] width 196 height 22
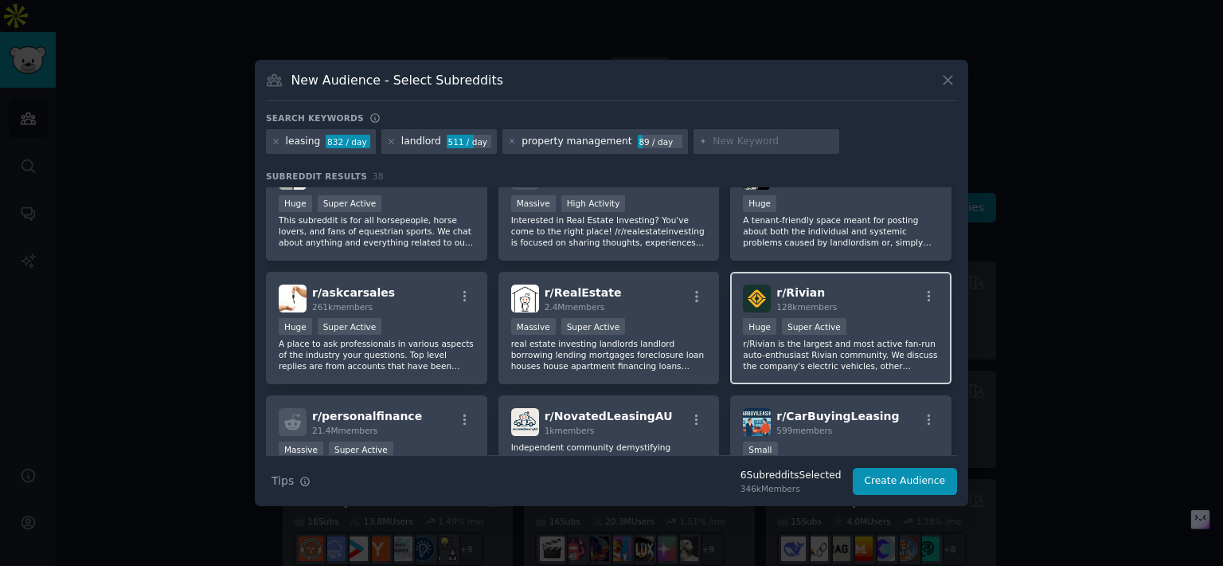
scroll to position [331, 0]
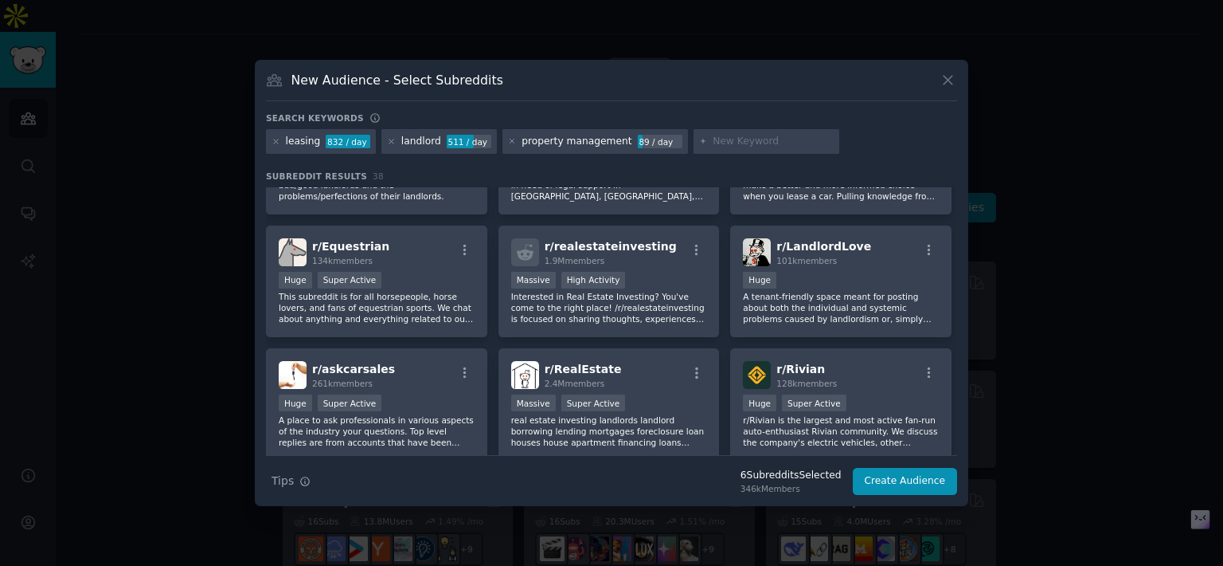
click at [460, 79] on h3 "New Audience - Select Subreddits" at bounding box center [398, 80] width 212 height 17
click at [925, 472] on button "Create Audience" at bounding box center [905, 481] width 105 height 27
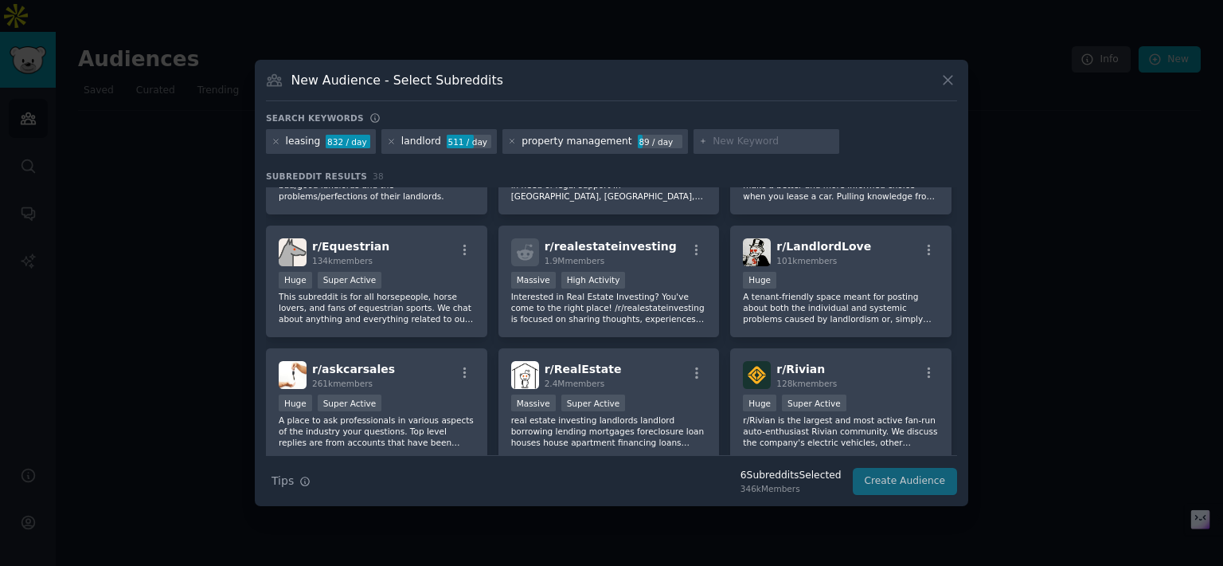
scroll to position [0, 0]
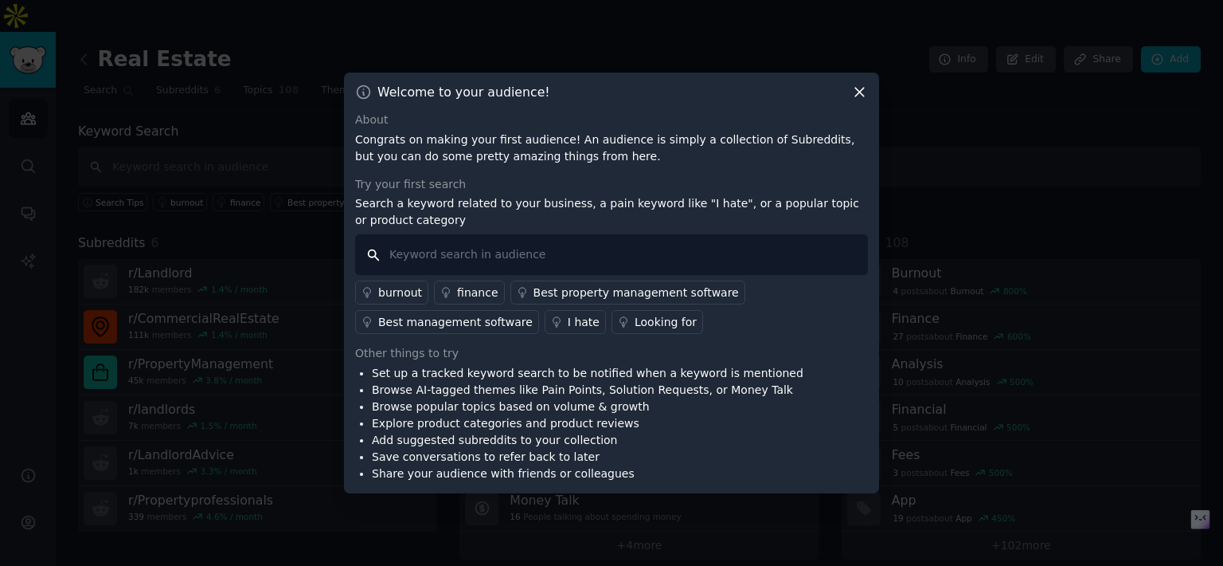
click at [644, 255] on input "text" at bounding box center [611, 254] width 513 height 41
type input "i hate"
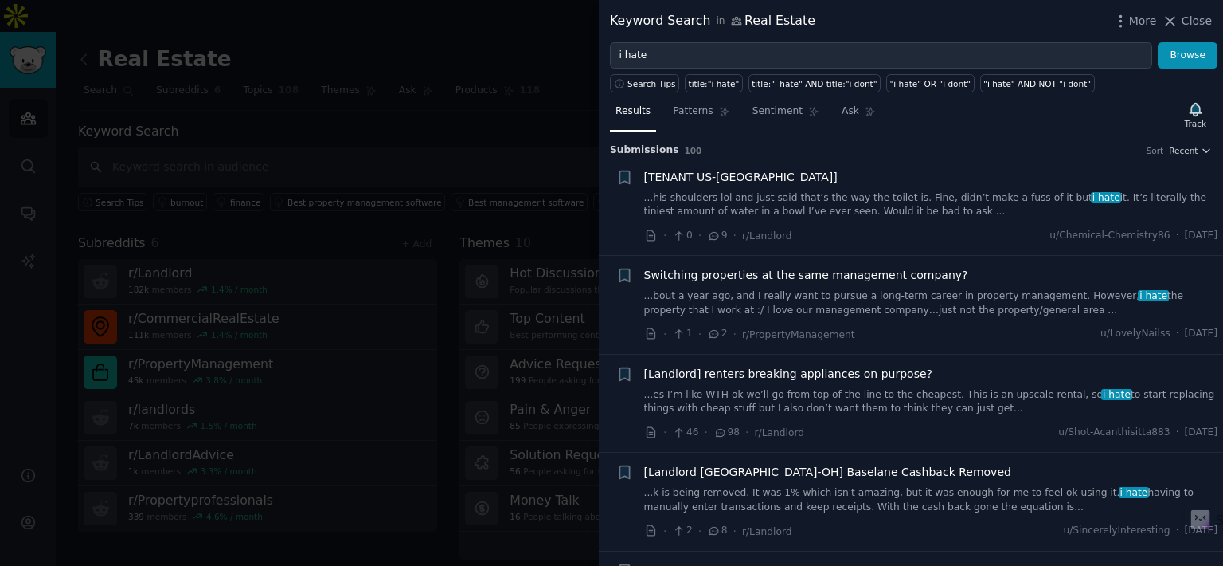
click at [523, 115] on div at bounding box center [611, 283] width 1223 height 566
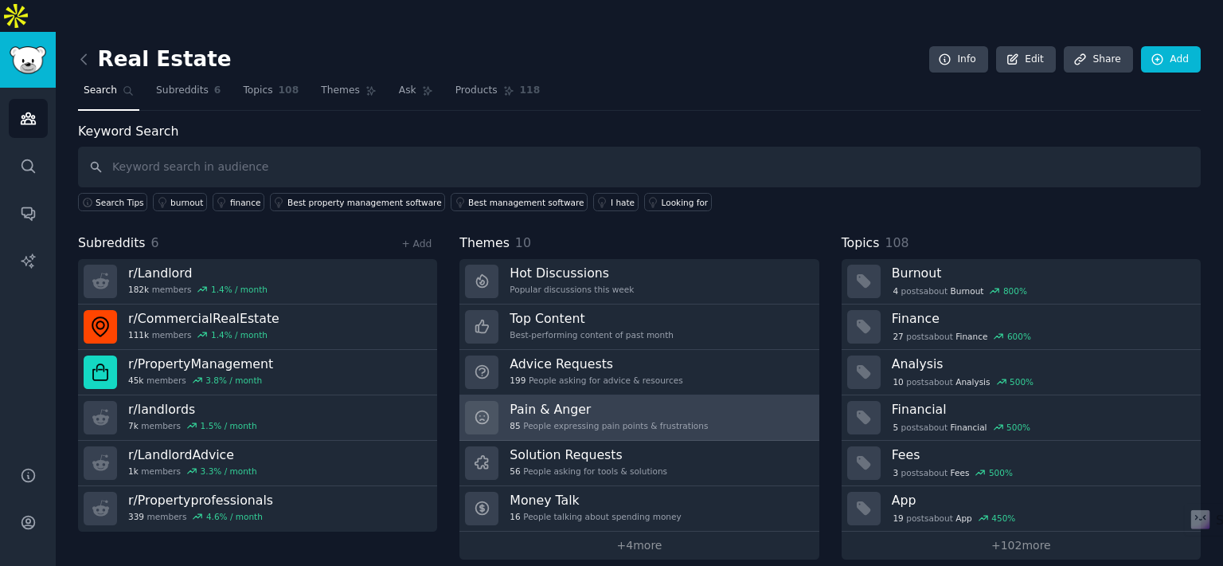
click at [561, 401] on div "Pain & Anger 85 People expressing pain points & frustrations" at bounding box center [609, 417] width 198 height 33
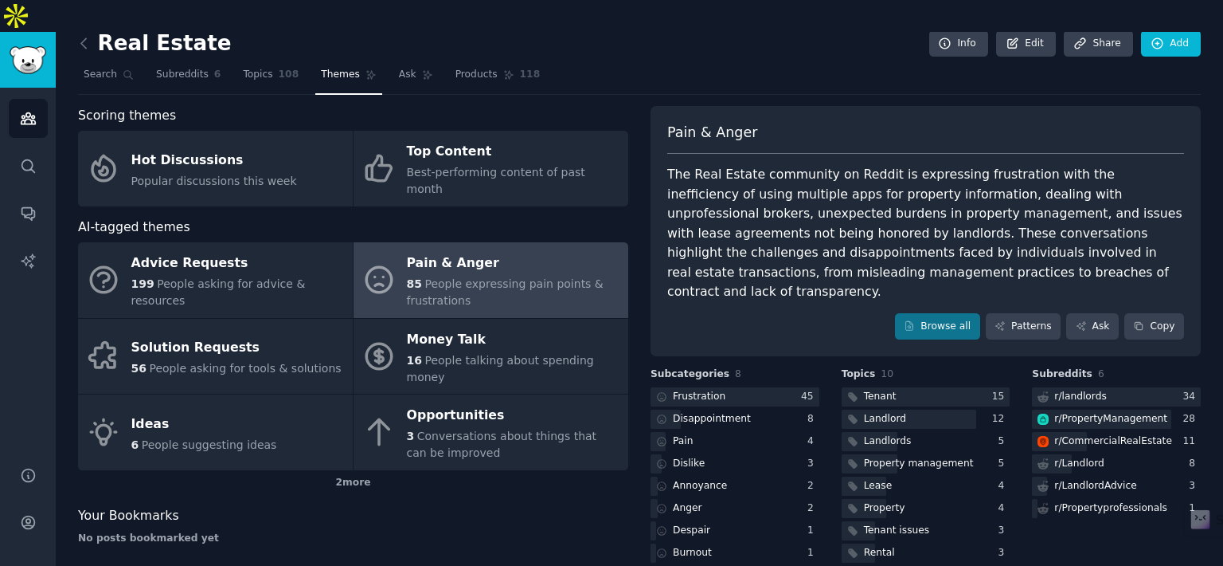
scroll to position [10, 0]
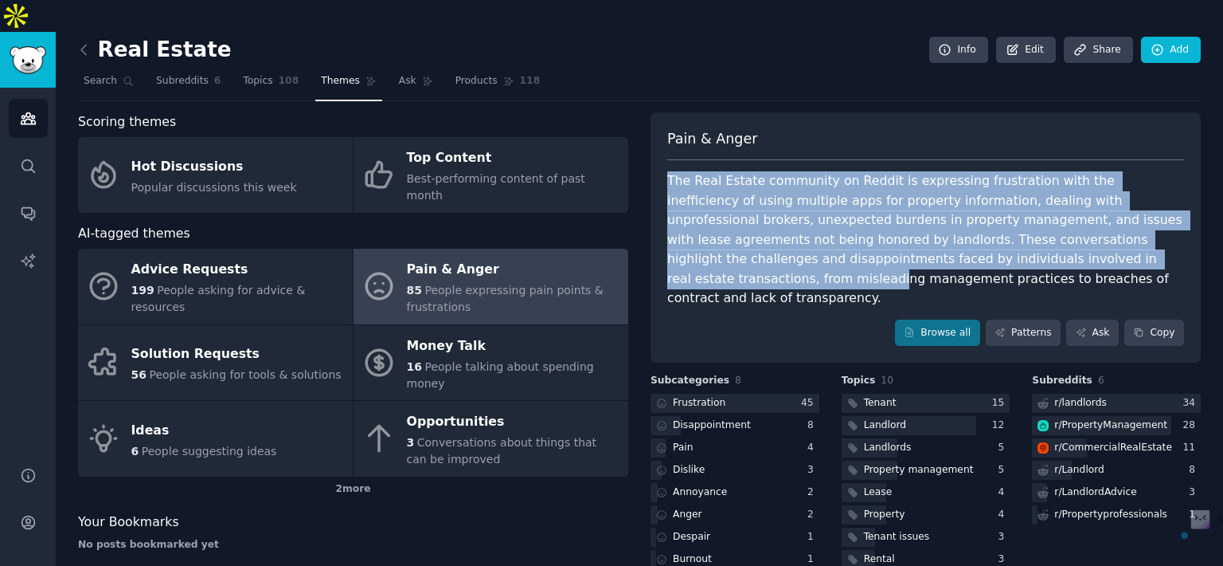
drag, startPoint x: 659, startPoint y: 146, endPoint x: 1003, endPoint y: 227, distance: 353.5
click at [1003, 227] on div "Pain & Anger The Real Estate community on Reddit is expressing frustration with…" at bounding box center [926, 237] width 550 height 251
click at [1003, 227] on div "The Real Estate community on Reddit is expressing frustration with the ineffici…" at bounding box center [925, 239] width 517 height 137
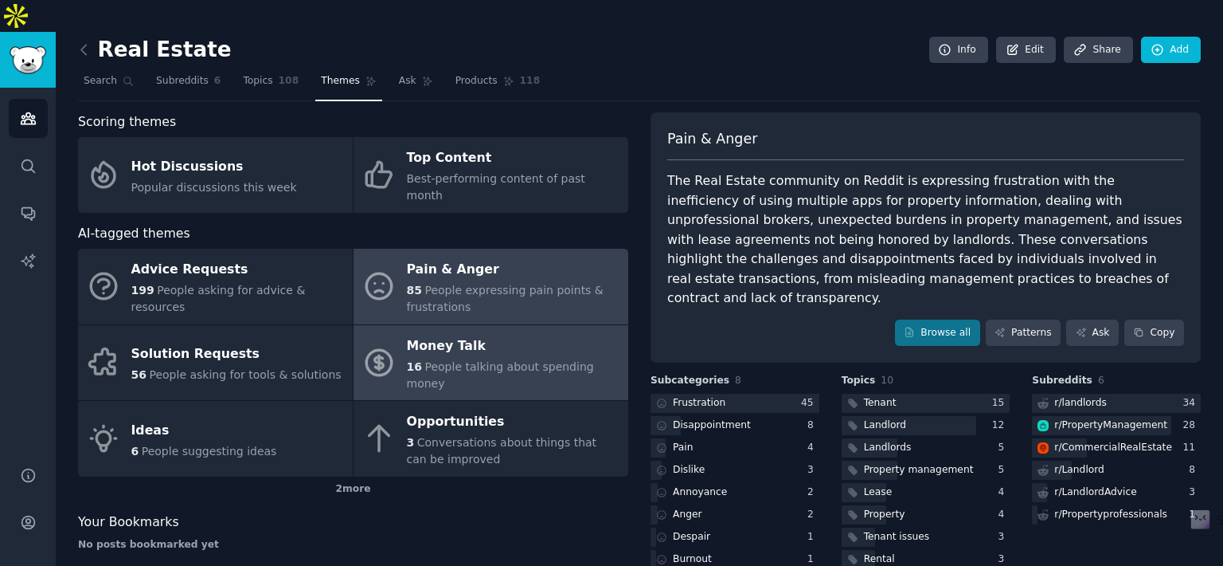
click at [426, 333] on div "Money Talk" at bounding box center [513, 345] width 213 height 25
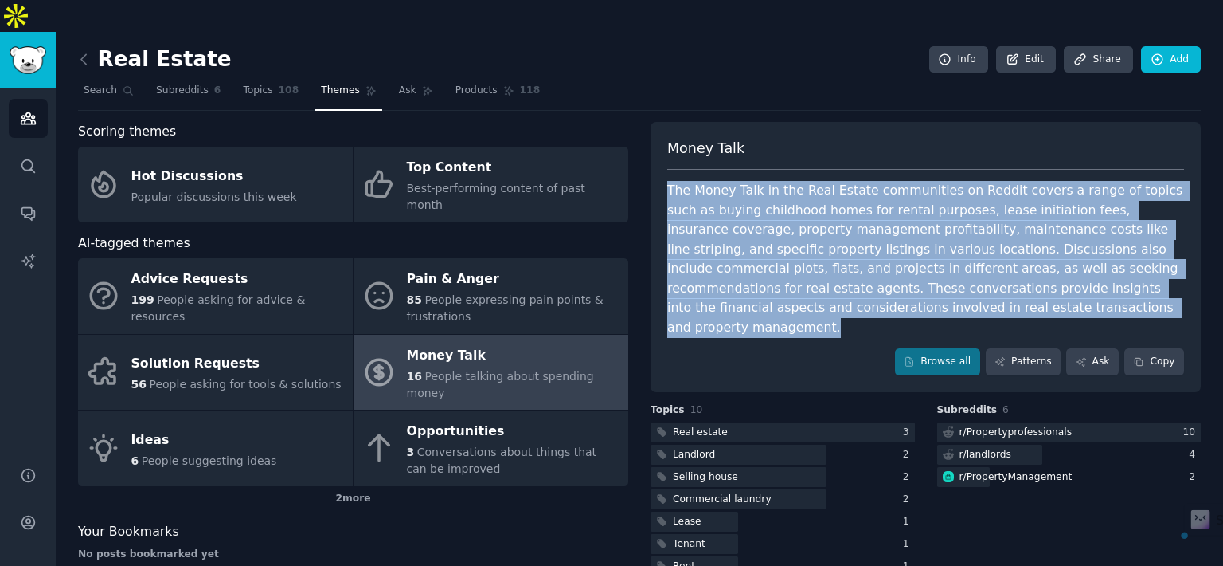
drag, startPoint x: 658, startPoint y: 155, endPoint x: 936, endPoint y: 270, distance: 300.7
click at [936, 270] on div "Money Talk The Money Talk in the Real Estate communities on Reddit covers a ran…" at bounding box center [926, 257] width 550 height 270
click at [990, 256] on div "The Money Talk in the Real Estate communities on Reddit covers a range of topic…" at bounding box center [925, 259] width 517 height 156
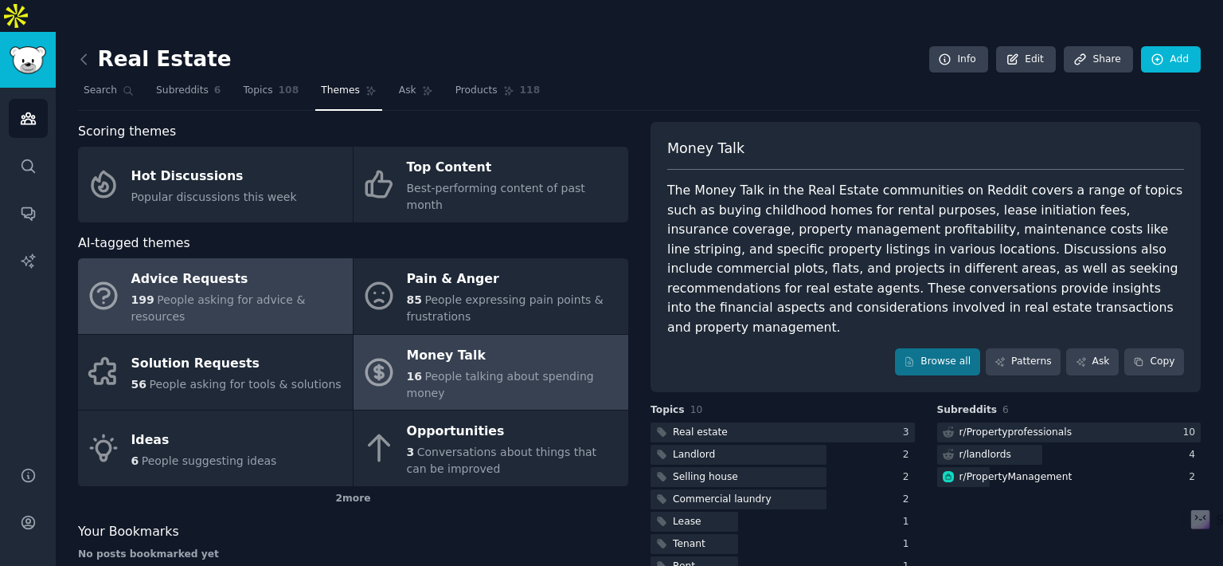
click at [261, 267] on div "Advice Requests" at bounding box center [237, 279] width 213 height 25
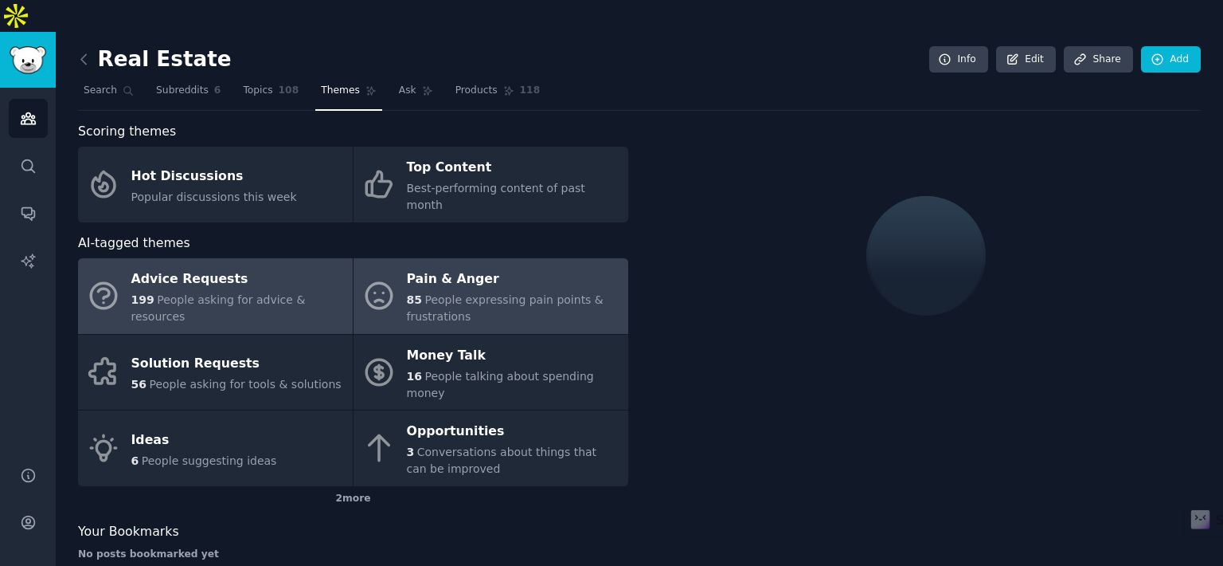
click at [464, 293] on span "People expressing pain points & frustrations" at bounding box center [505, 307] width 197 height 29
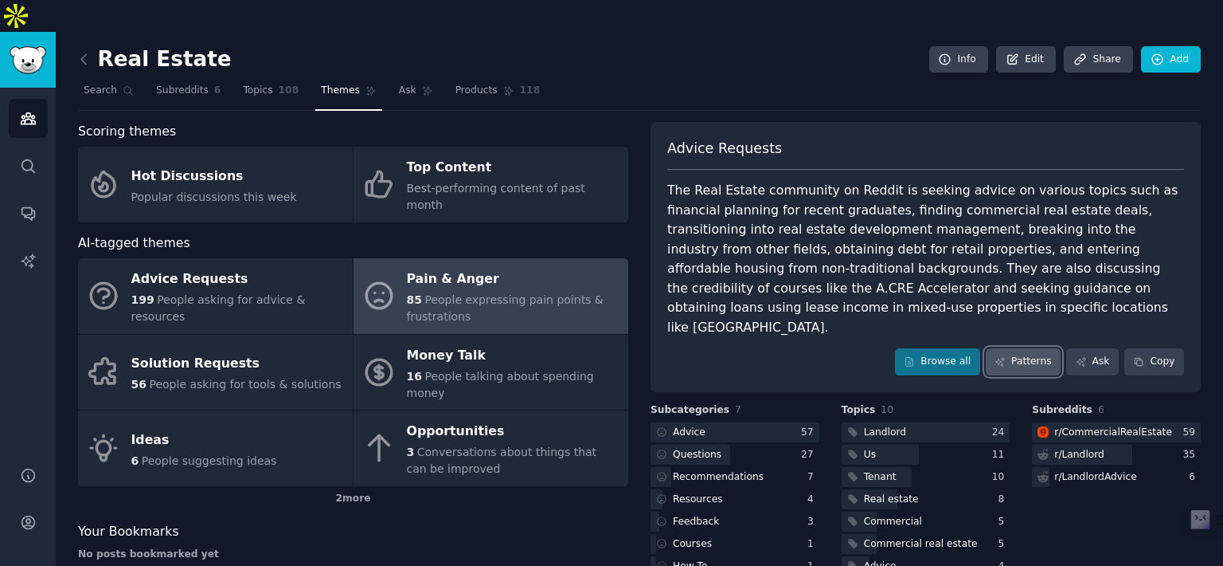
click at [1023, 348] on link "Patterns" at bounding box center [1023, 361] width 75 height 27
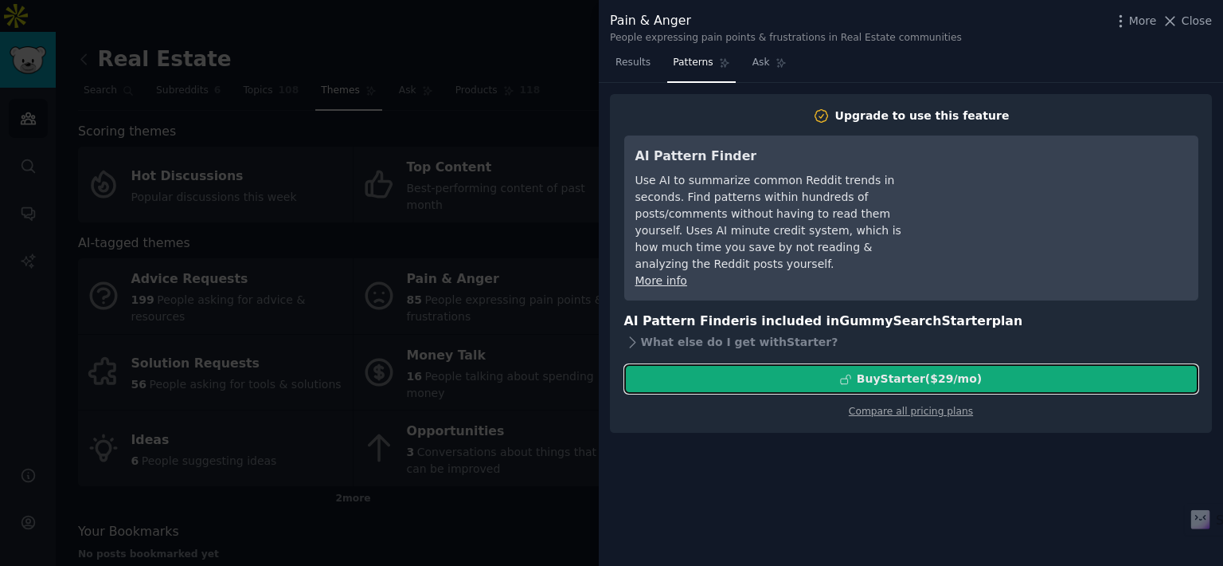
click at [730, 370] on div "Buy Starter ($ 29 /mo )" at bounding box center [911, 378] width 573 height 17
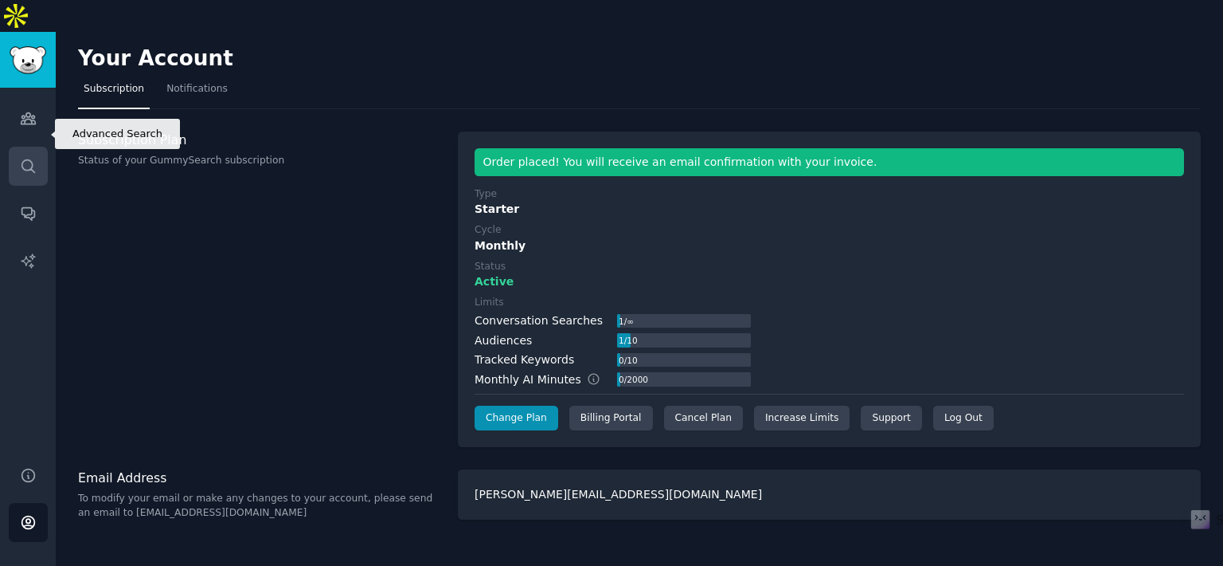
click at [37, 147] on link "Search" at bounding box center [28, 166] width 39 height 39
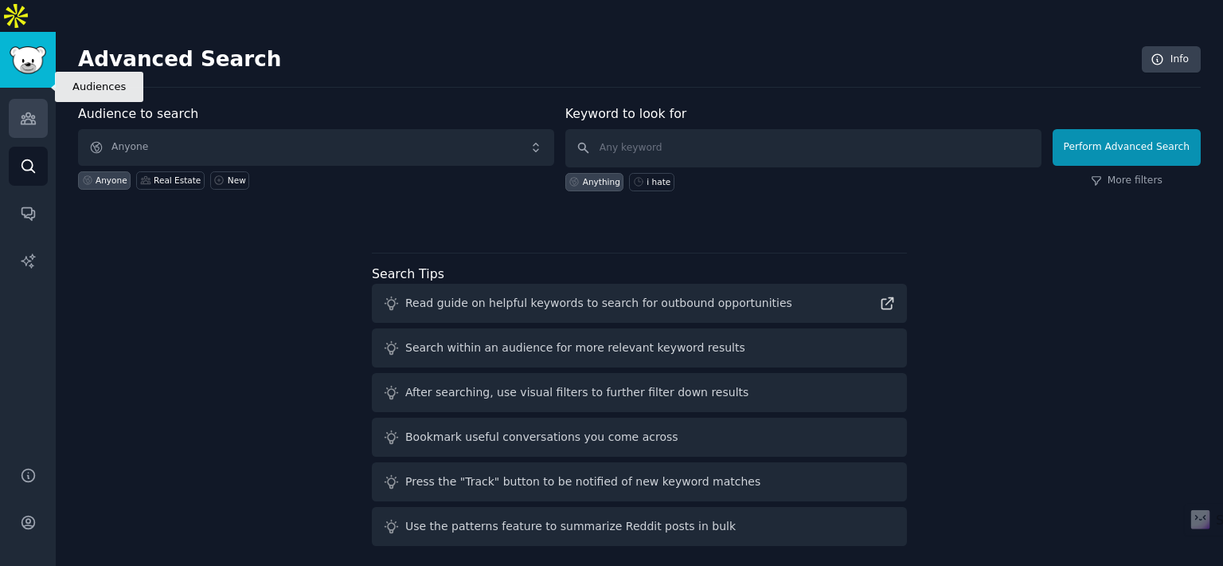
click at [38, 99] on link "Audiences" at bounding box center [28, 118] width 39 height 39
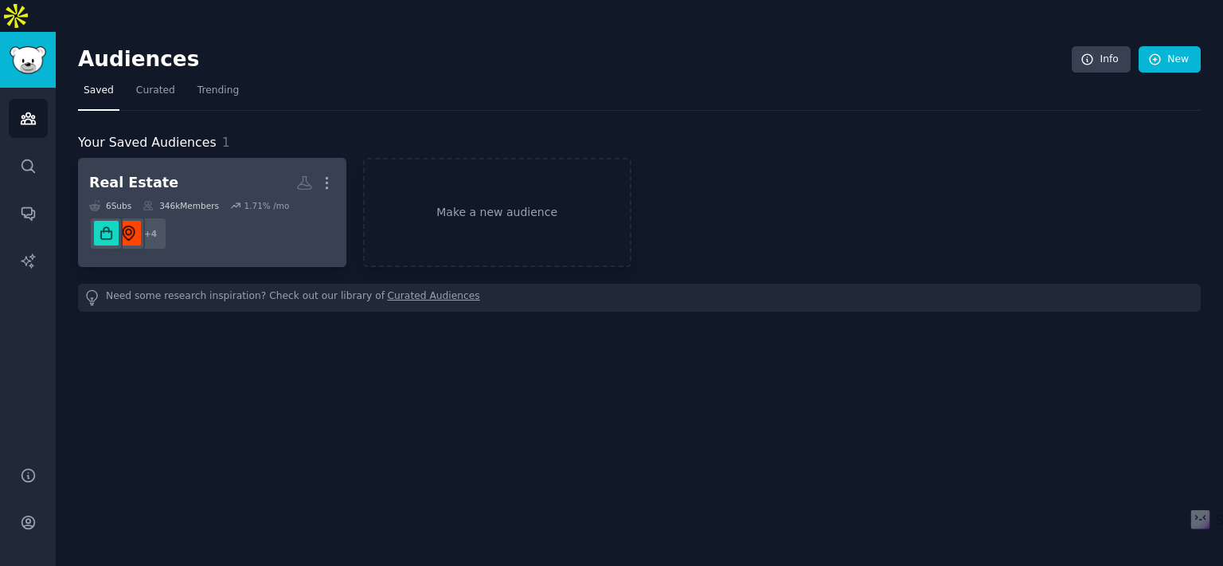
click at [268, 211] on dd "r/landlords, r/LandlordAdvice, r/Propertyprofessionals, r/Landlord + 4" at bounding box center [212, 233] width 246 height 45
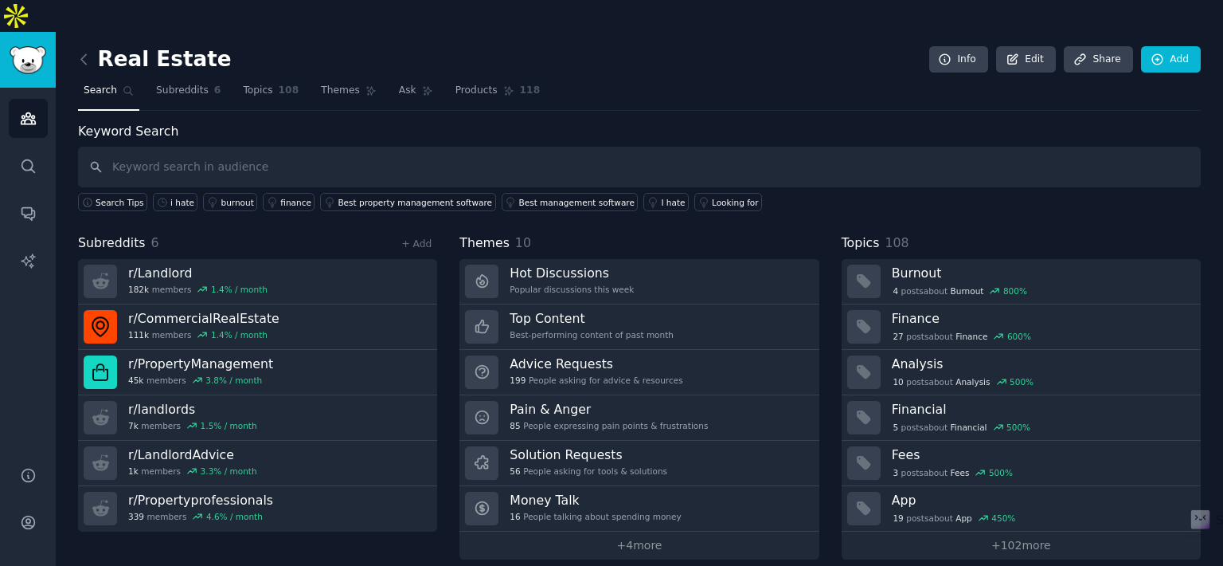
click at [414, 233] on div "Subreddits 6 + Add" at bounding box center [257, 243] width 359 height 20
click at [417, 238] on link "+ Add" at bounding box center [416, 243] width 30 height 11
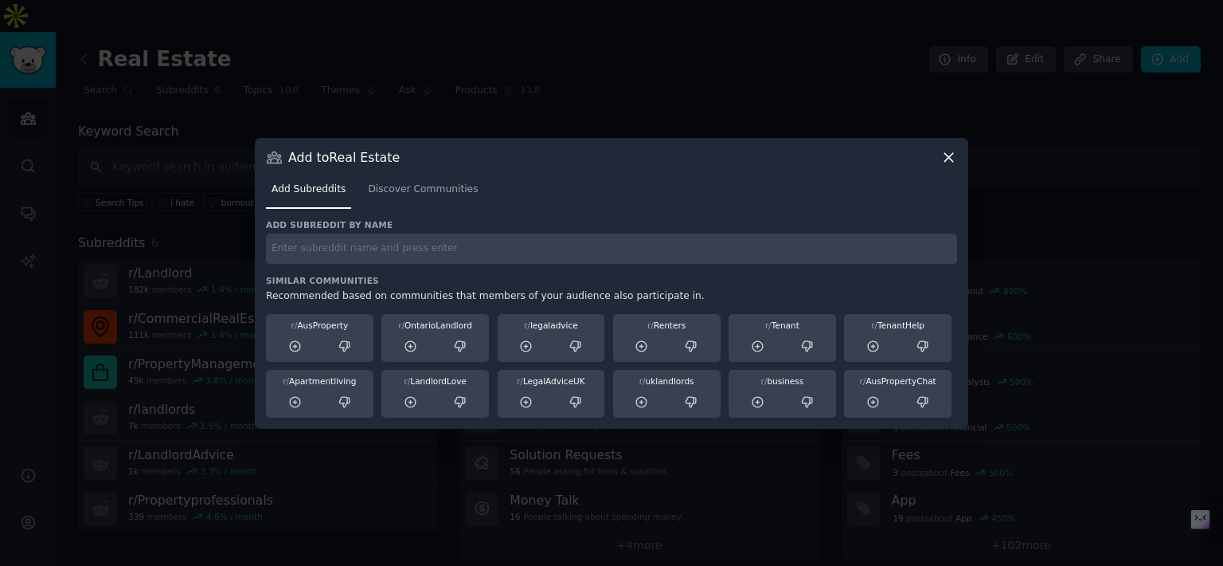
click at [435, 256] on input "text" at bounding box center [611, 248] width 691 height 31
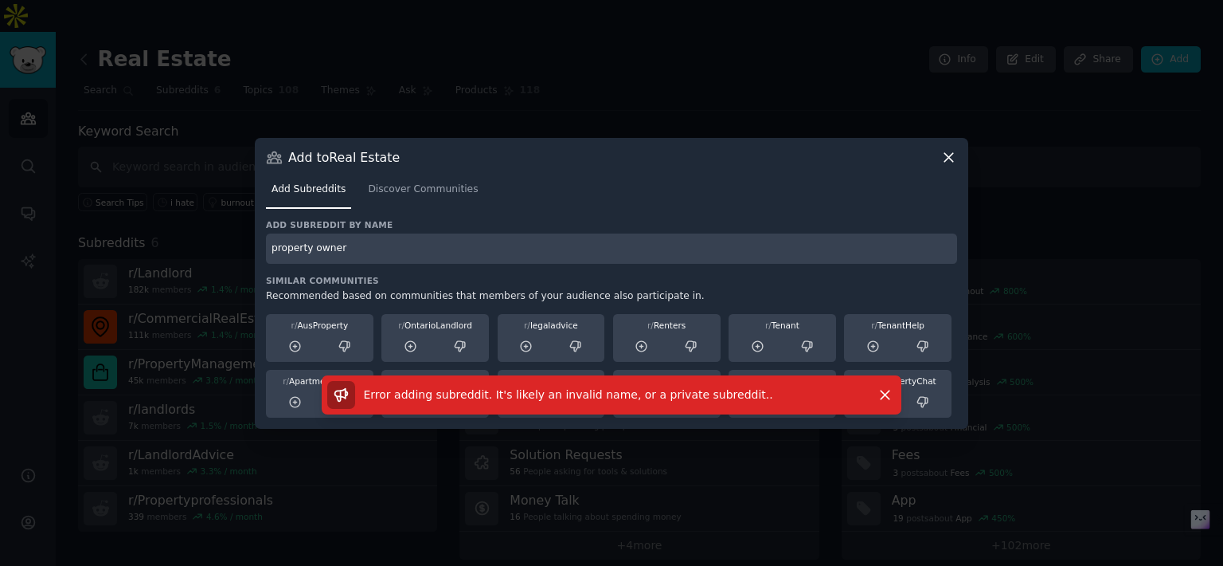
click at [435, 256] on input "property owner" at bounding box center [611, 248] width 691 height 31
type input "p"
click at [454, 187] on span "Discover Communities" at bounding box center [423, 189] width 110 height 14
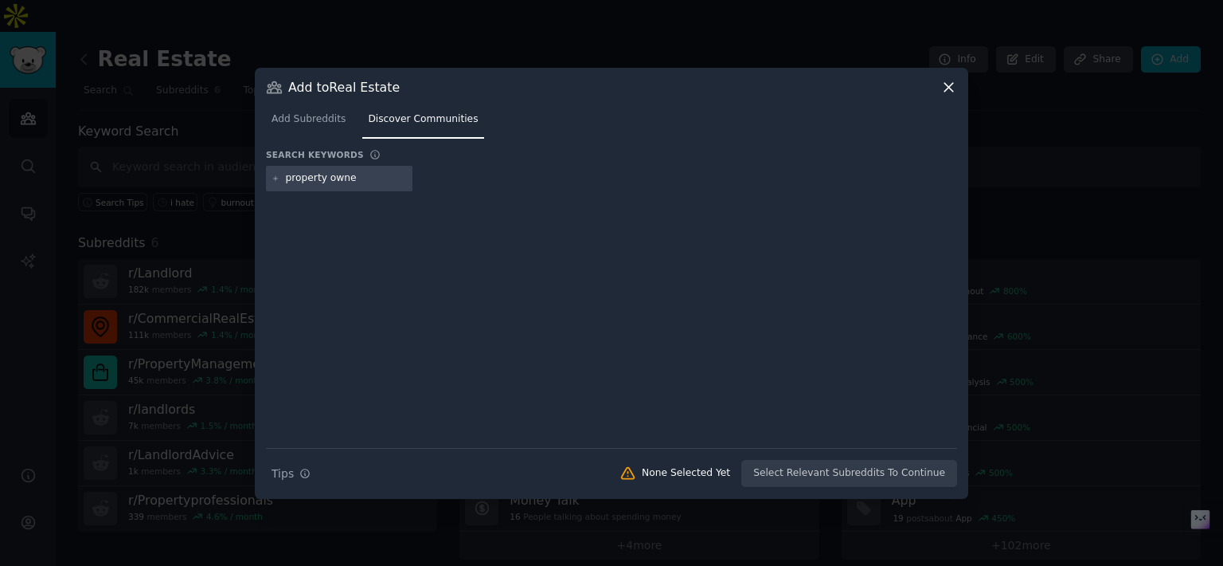
type input "property owner"
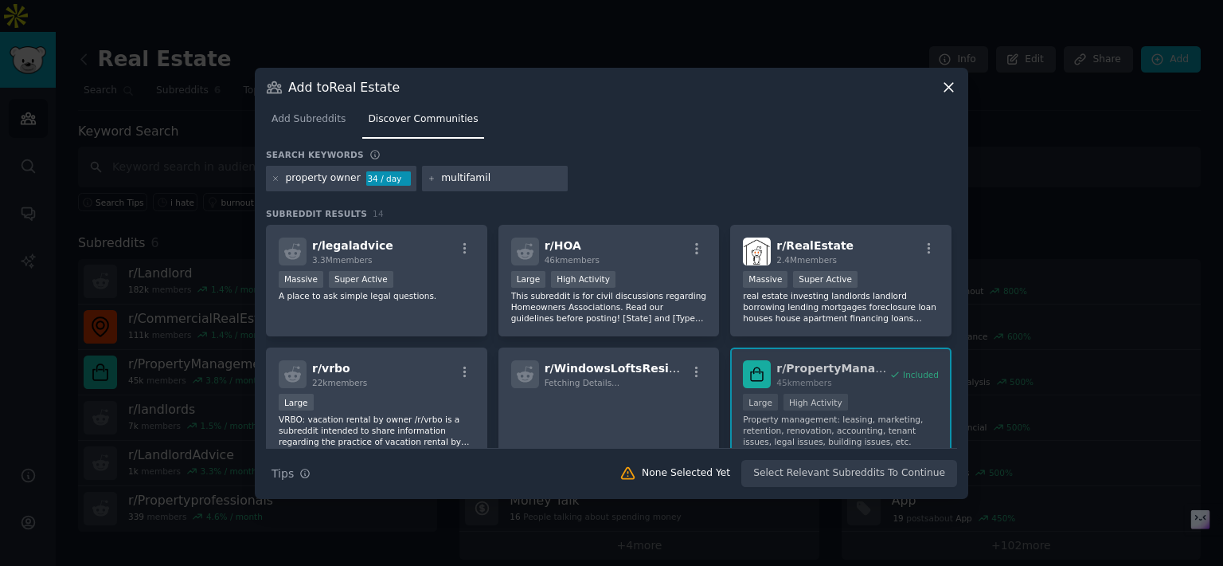
type input "multifamily"
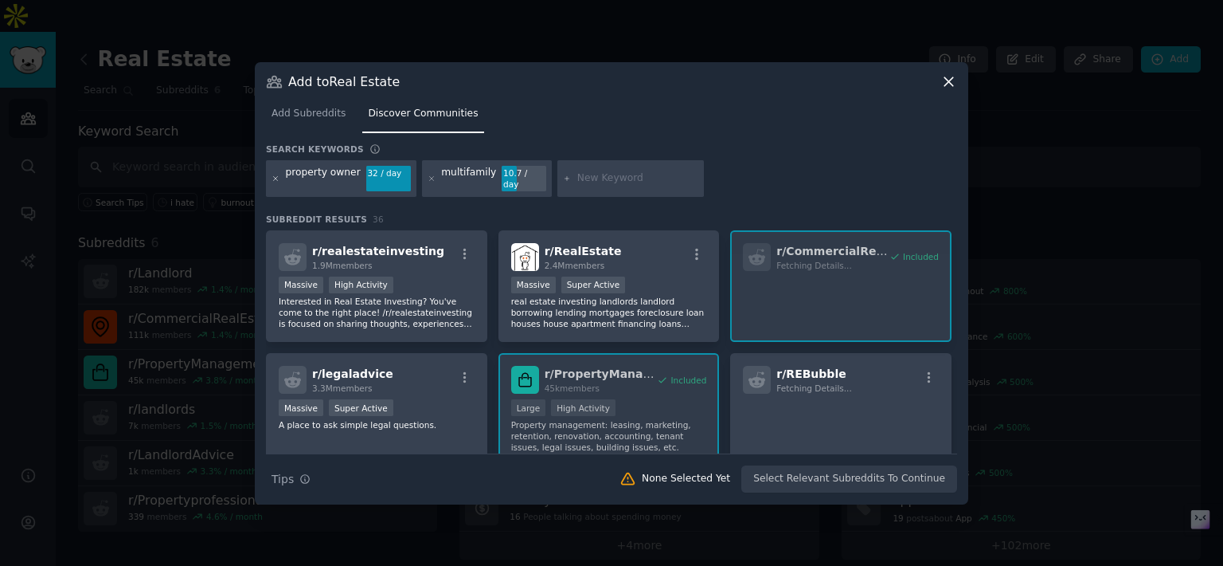
click at [277, 176] on icon at bounding box center [276, 178] width 4 height 4
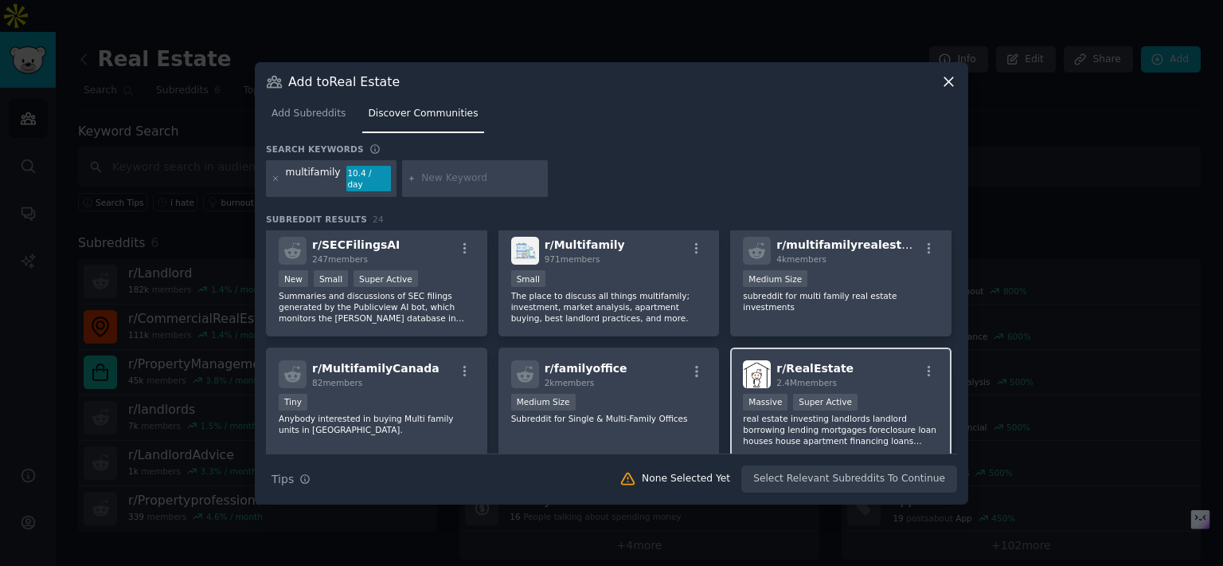
scroll to position [123, 0]
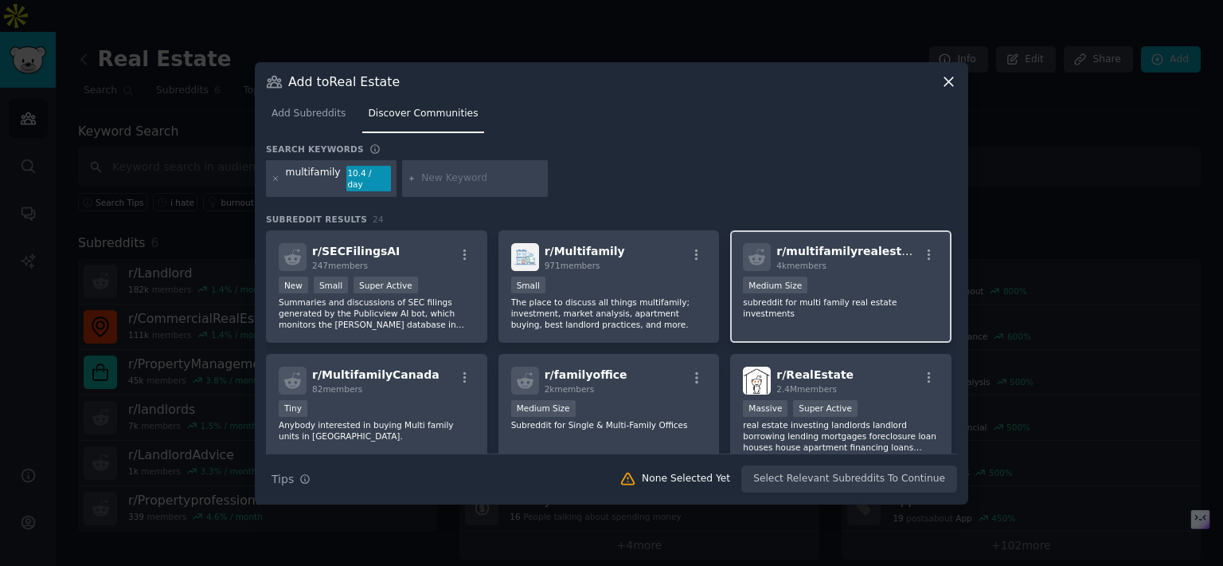
click at [816, 305] on div "r/ multifamilyrealestate 4k members 1000 - 10,000 members Medium Size subreddit…" at bounding box center [840, 286] width 221 height 112
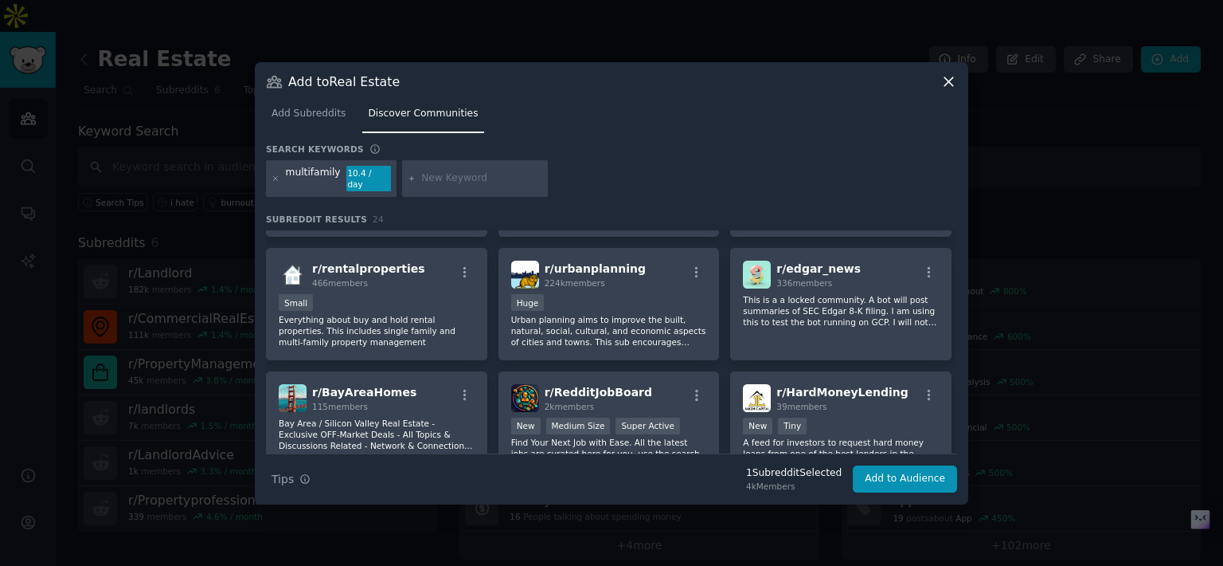
scroll to position [0, 0]
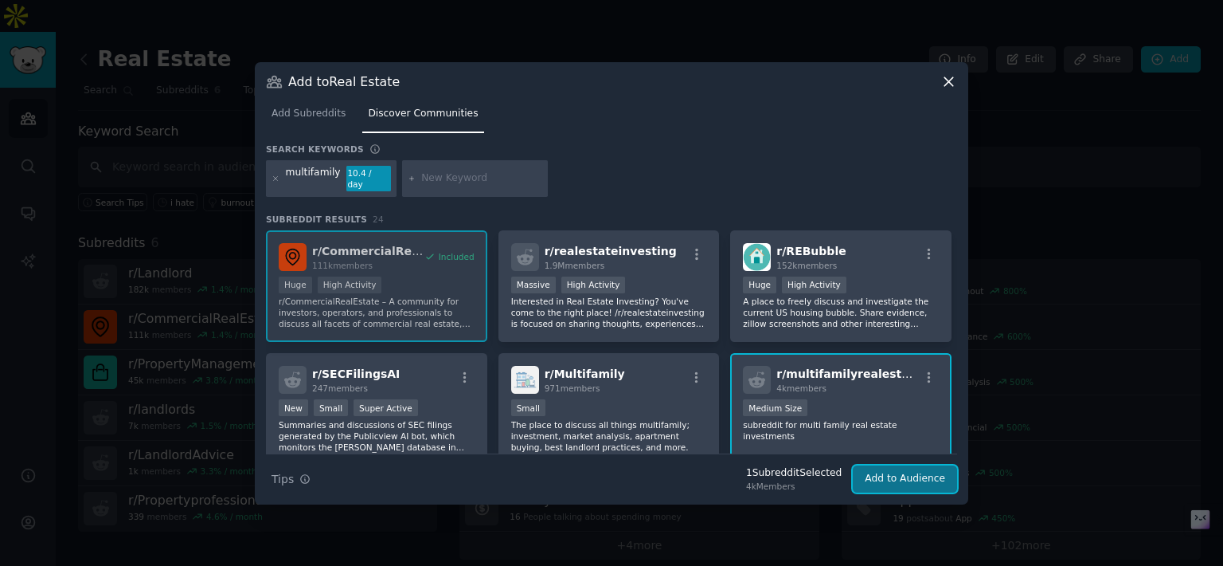
click at [898, 476] on button "Add to Audience" at bounding box center [905, 478] width 104 height 27
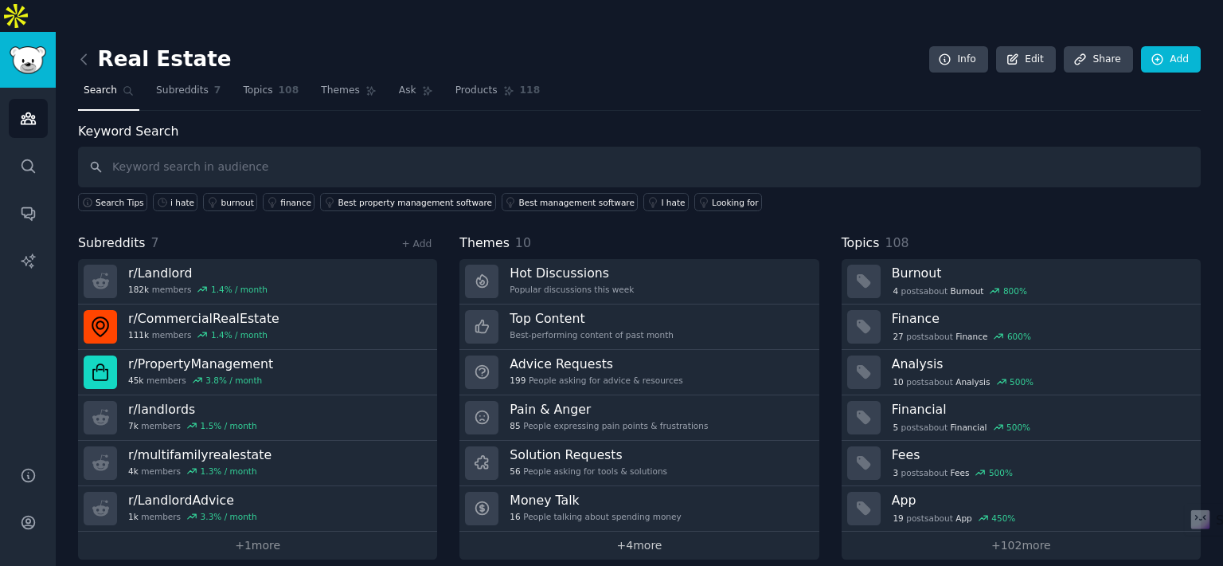
click at [579, 531] on link "+ 4 more" at bounding box center [639, 545] width 359 height 28
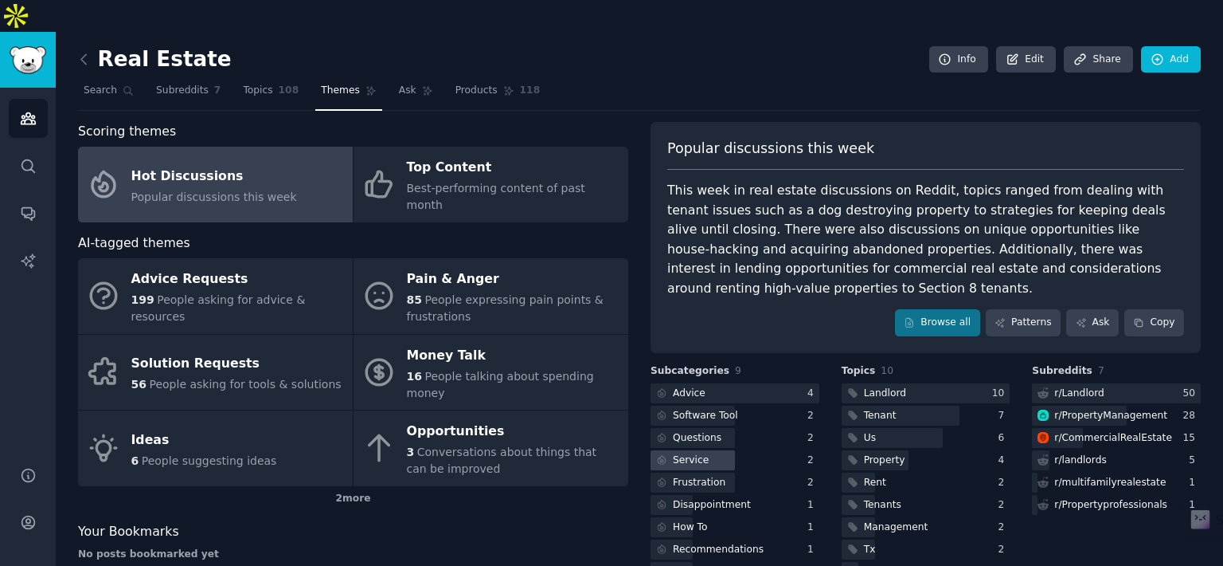
scroll to position [10, 0]
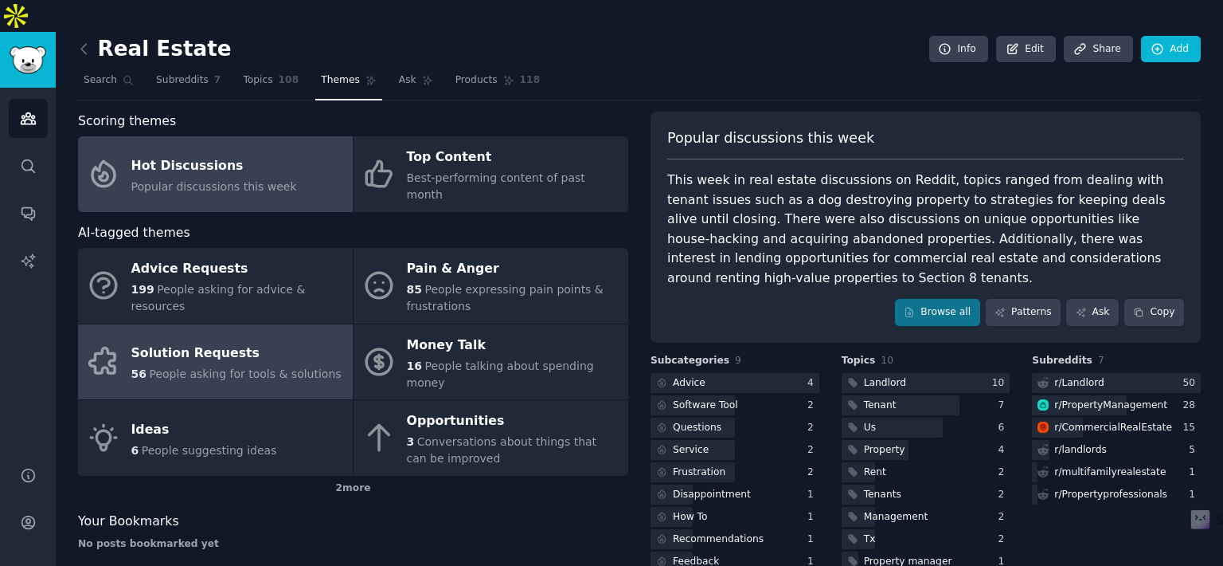
click at [309, 341] on div "Solution Requests" at bounding box center [236, 353] width 210 height 25
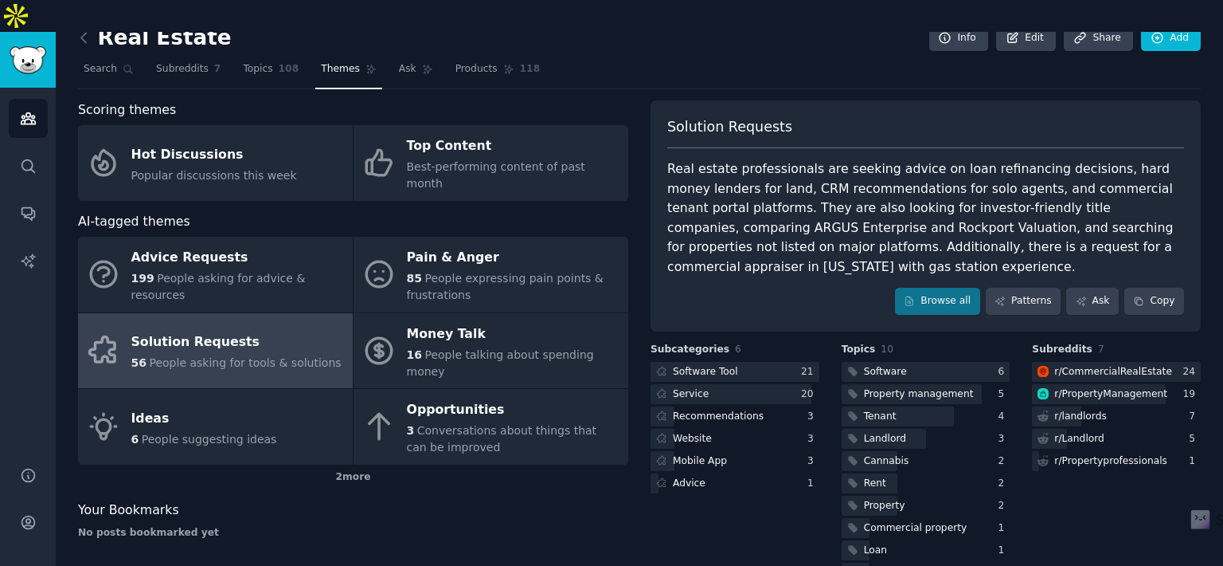
scroll to position [29, 0]
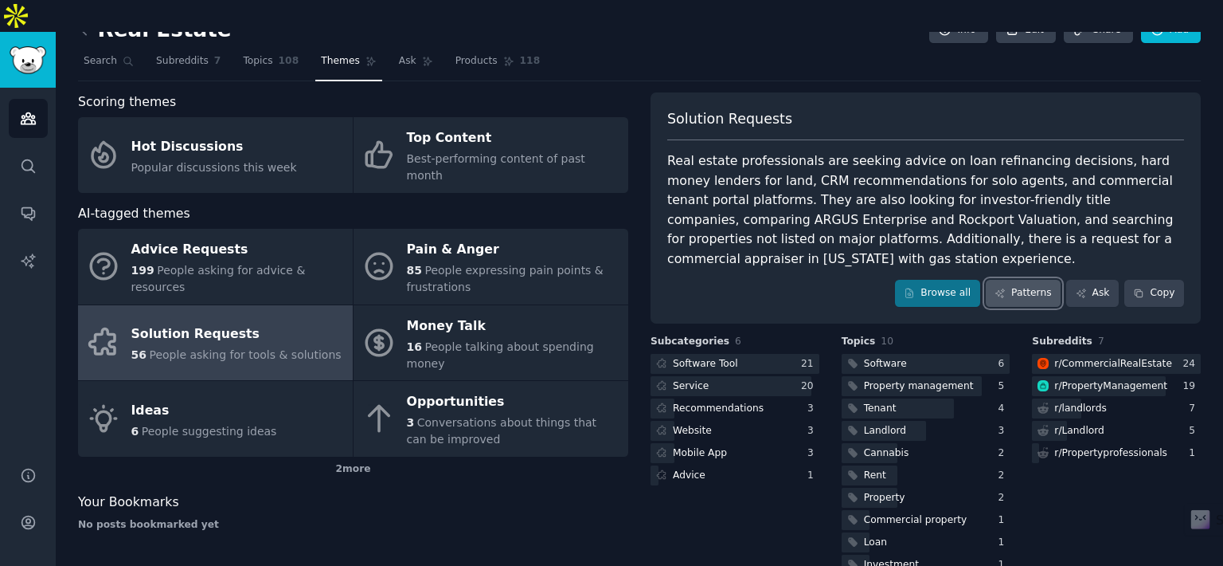
click at [1033, 280] on link "Patterns" at bounding box center [1023, 293] width 75 height 27
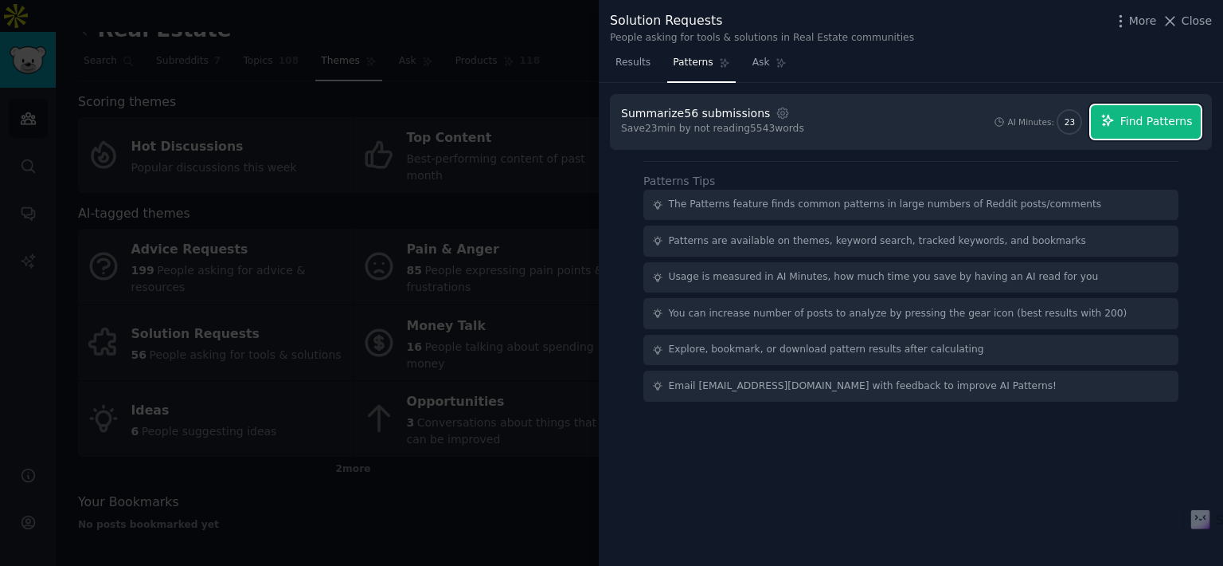
click at [1123, 128] on button "Find Patterns" at bounding box center [1146, 121] width 110 height 33
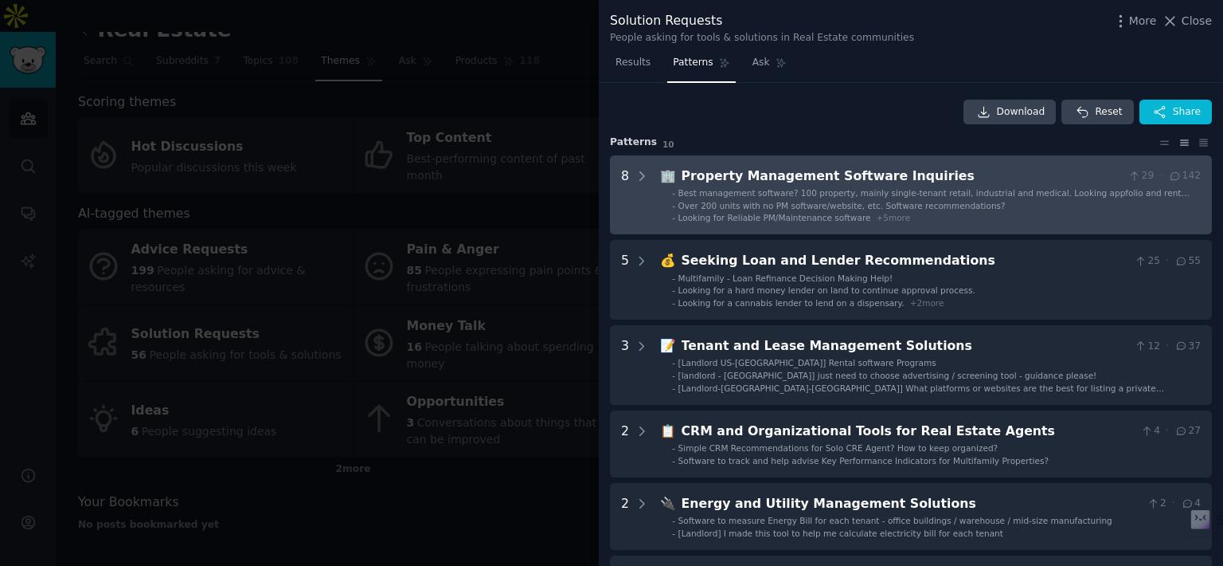
click at [649, 182] on Inquiries "8 🏢 Property Management Software Inquiries 29 · 142 - Best management software?…" at bounding box center [911, 195] width 602 height 80
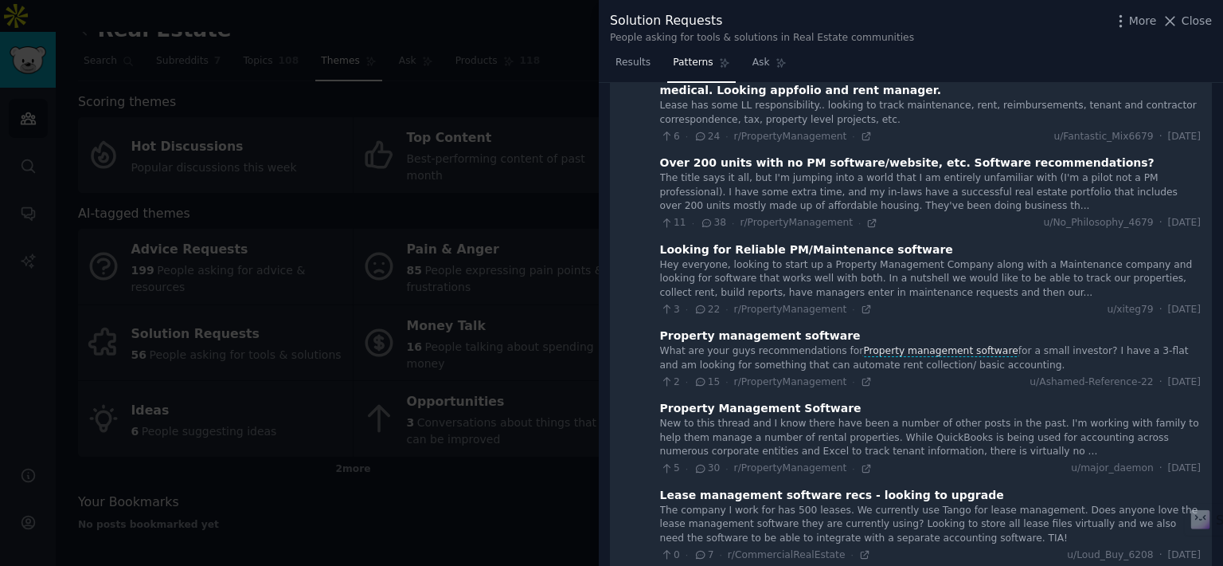
scroll to position [150, 0]
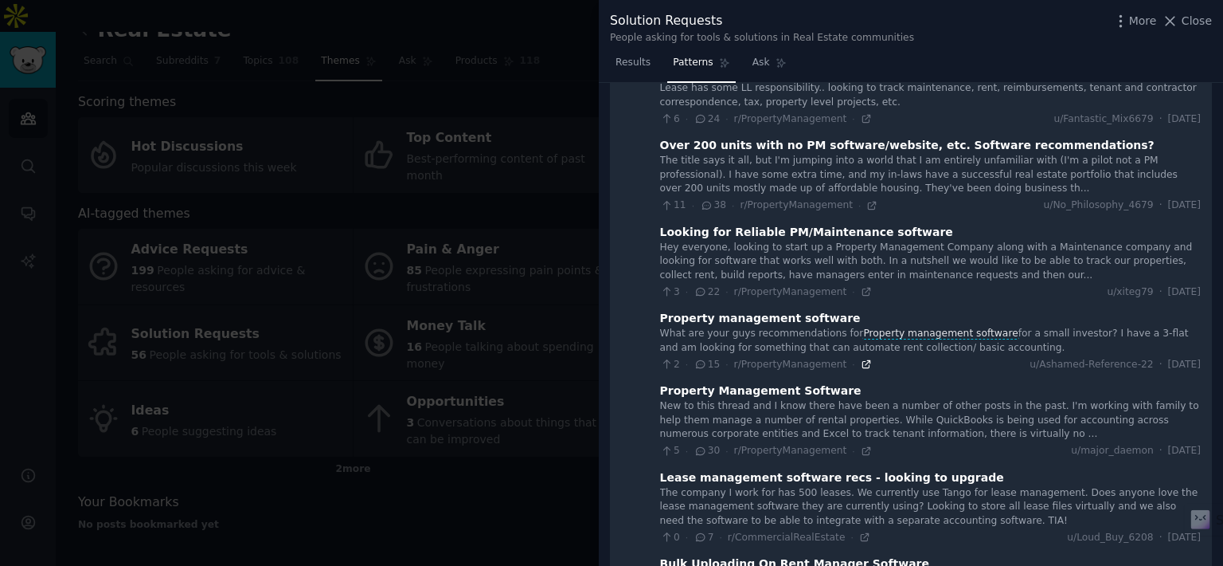
click at [861, 364] on icon at bounding box center [866, 363] width 11 height 11
click at [697, 363] on icon at bounding box center [701, 363] width 14 height 11
drag, startPoint x: 659, startPoint y: 331, endPoint x: 974, endPoint y: 346, distance: 315.0
click at [974, 346] on div "What are your guys recommendations for Property management software for a small…" at bounding box center [930, 341] width 541 height 28
copy div "What are your guys recommendations for Property management software for a small…"
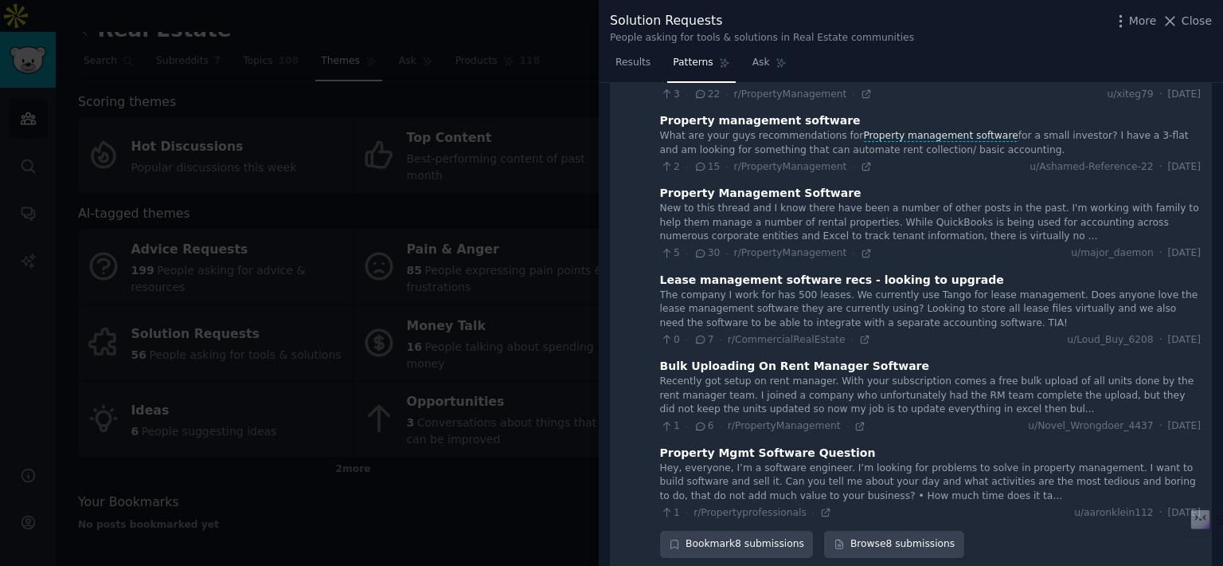
scroll to position [362, 0]
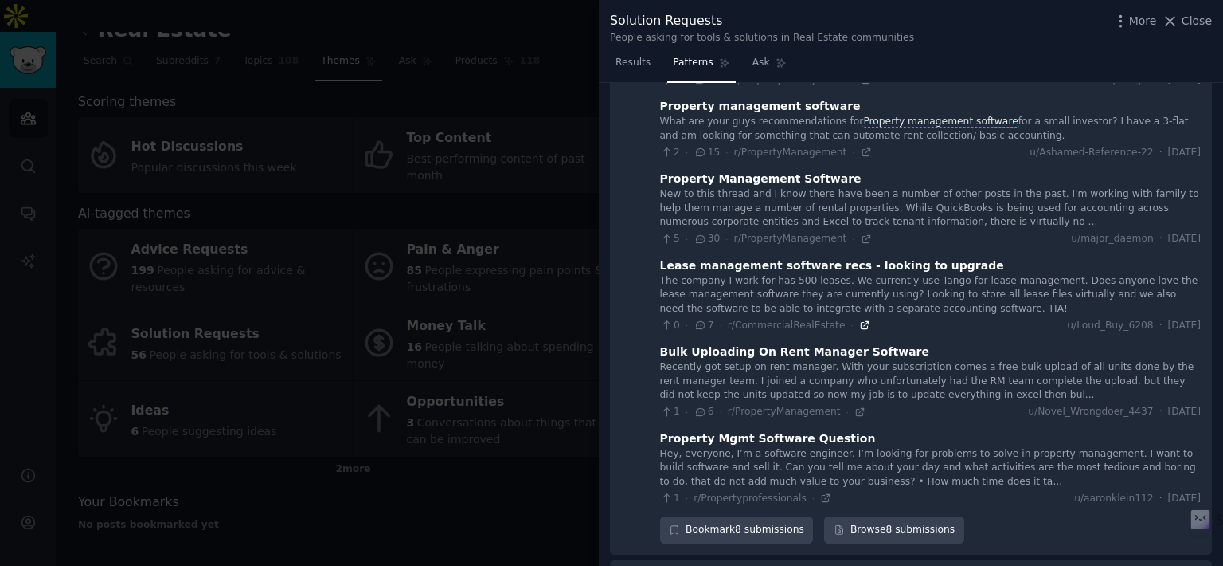
click at [859, 323] on icon at bounding box center [864, 324] width 11 height 11
click at [859, 324] on icon at bounding box center [864, 324] width 11 height 11
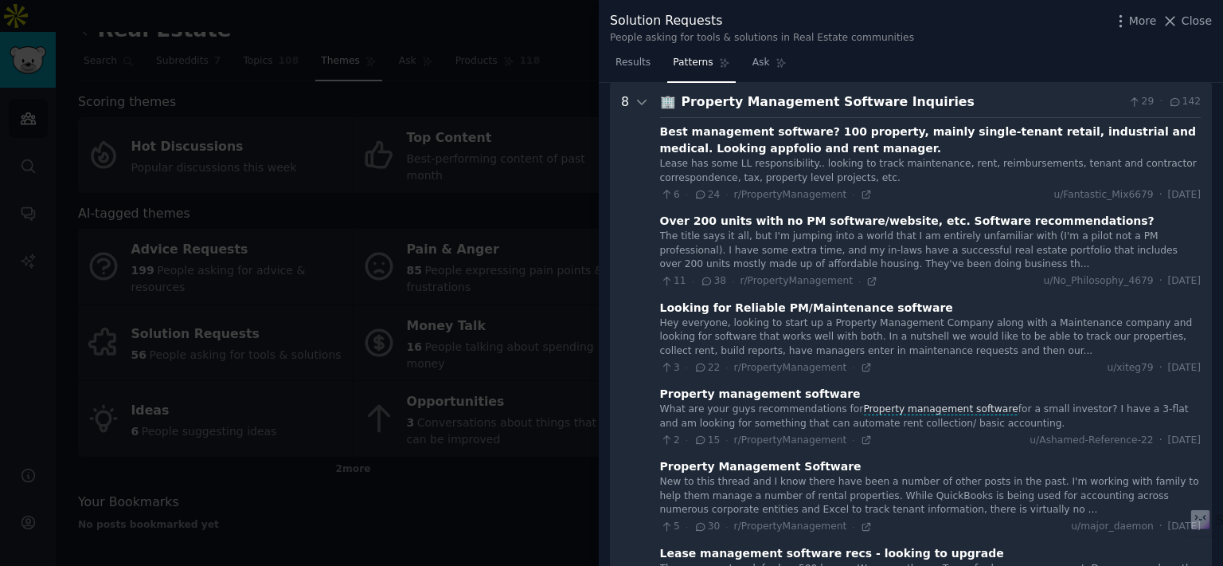
scroll to position [59, 0]
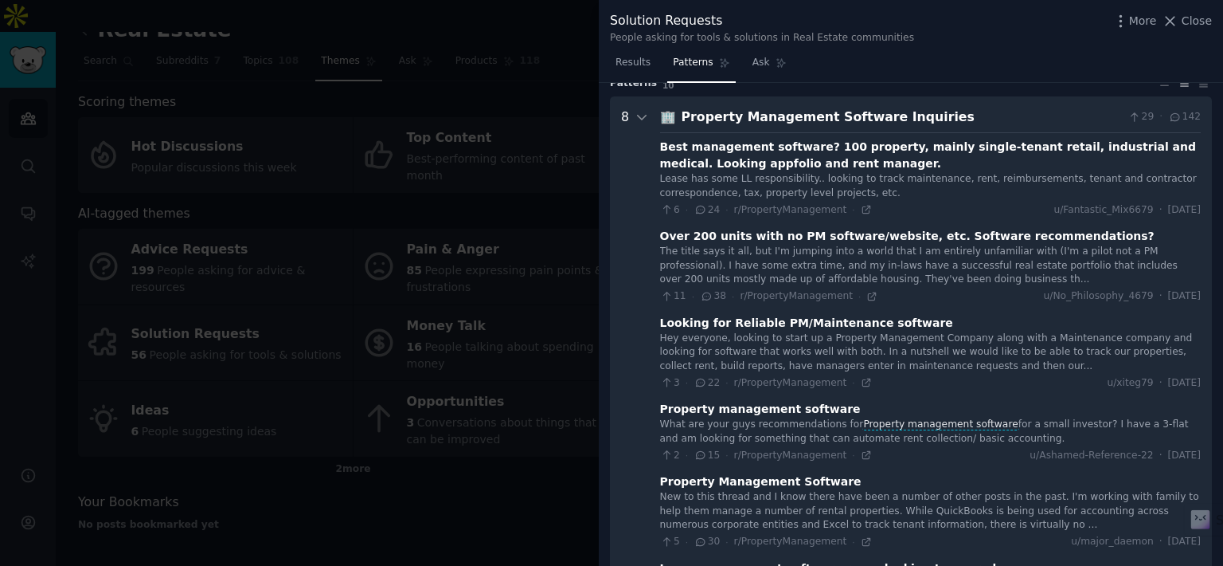
click at [779, 256] on div "The title says it all, but I'm jumping into a world that I am entirely unfamili…" at bounding box center [930, 266] width 541 height 42
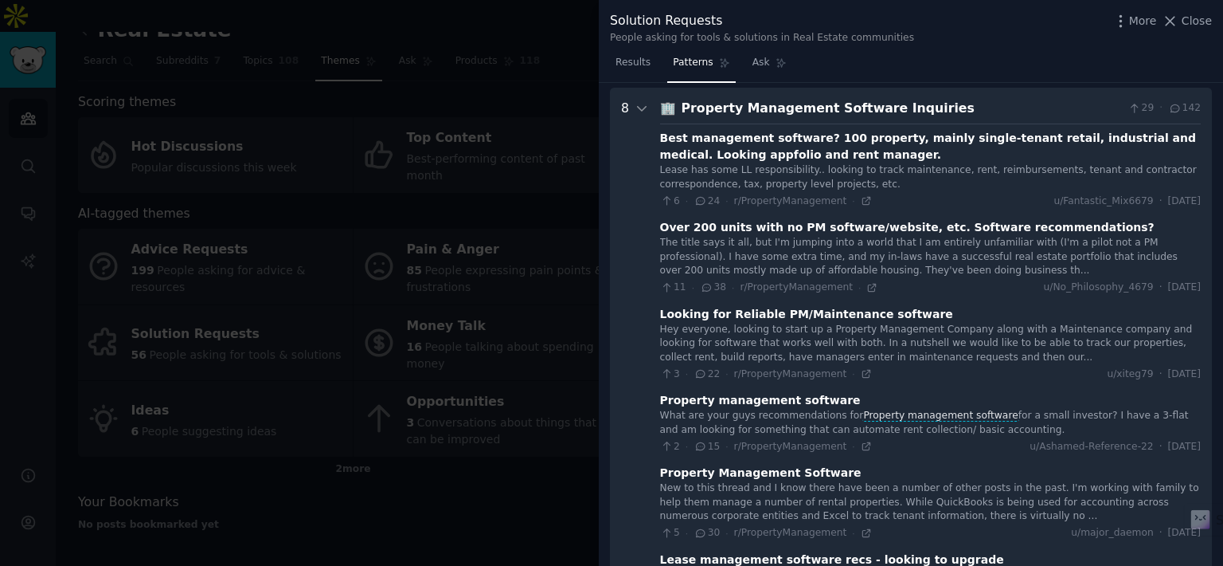
scroll to position [92, 0]
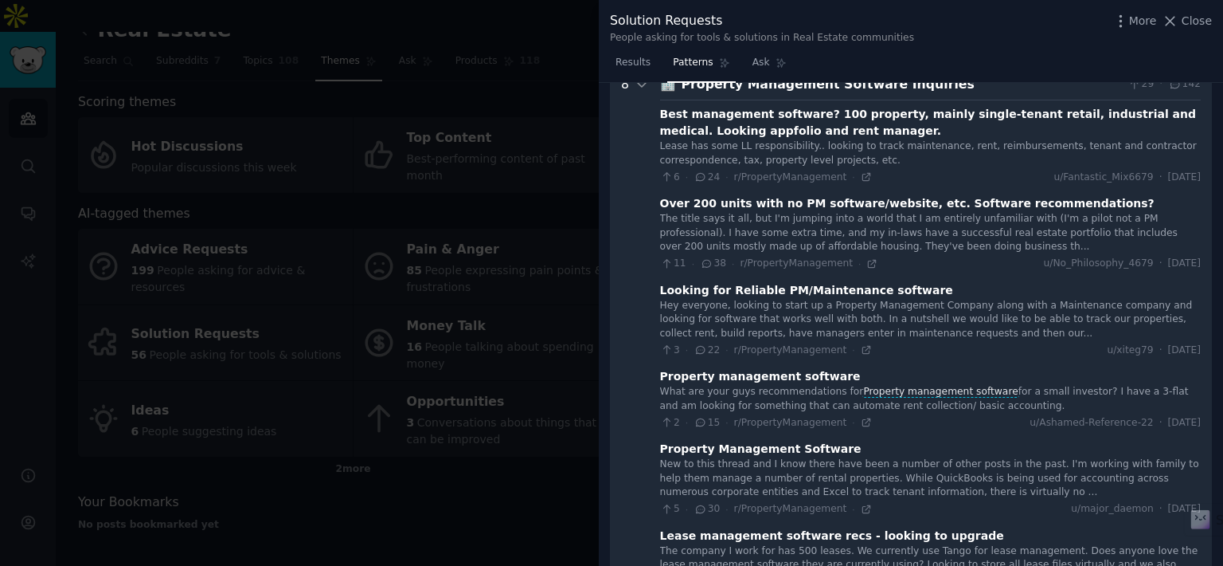
click at [857, 427] on div "2 · 15 · r/PropertyManagement · u/Ashamed-Reference-22 · [DATE]" at bounding box center [930, 423] width 541 height 14
click at [861, 425] on icon at bounding box center [866, 422] width 11 height 11
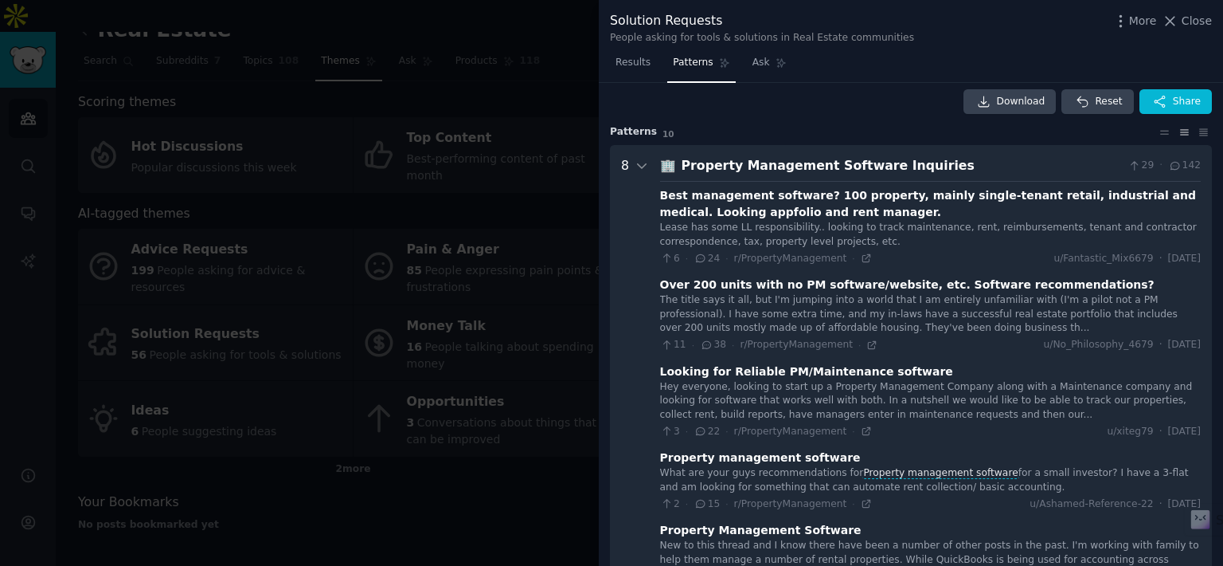
scroll to position [0, 0]
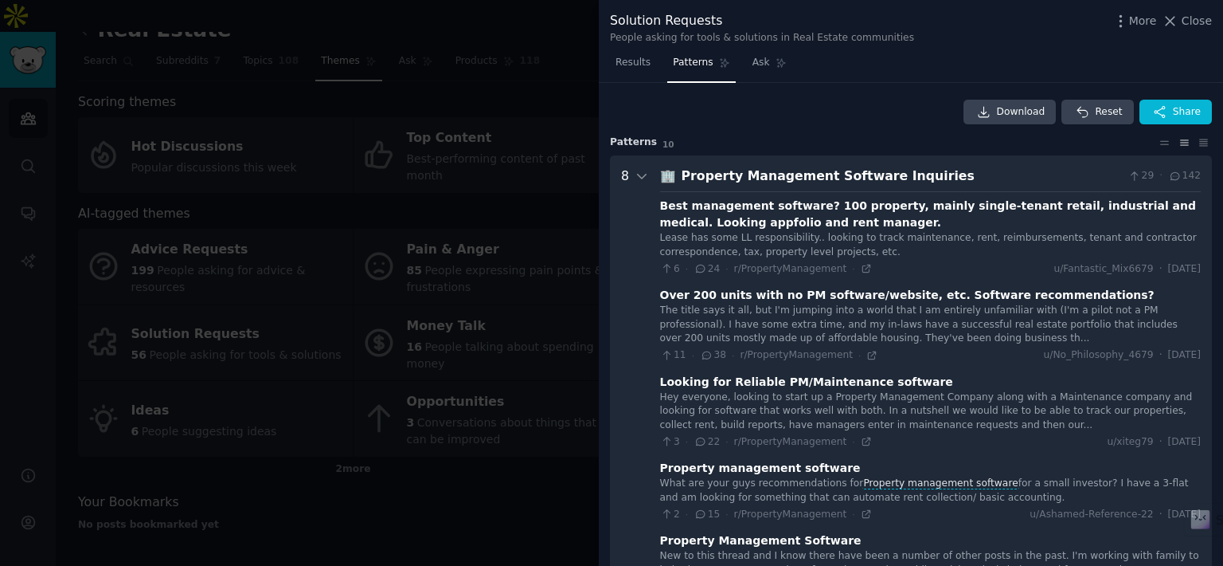
click at [765, 170] on div "Property Management Software Inquiries" at bounding box center [902, 176] width 441 height 20
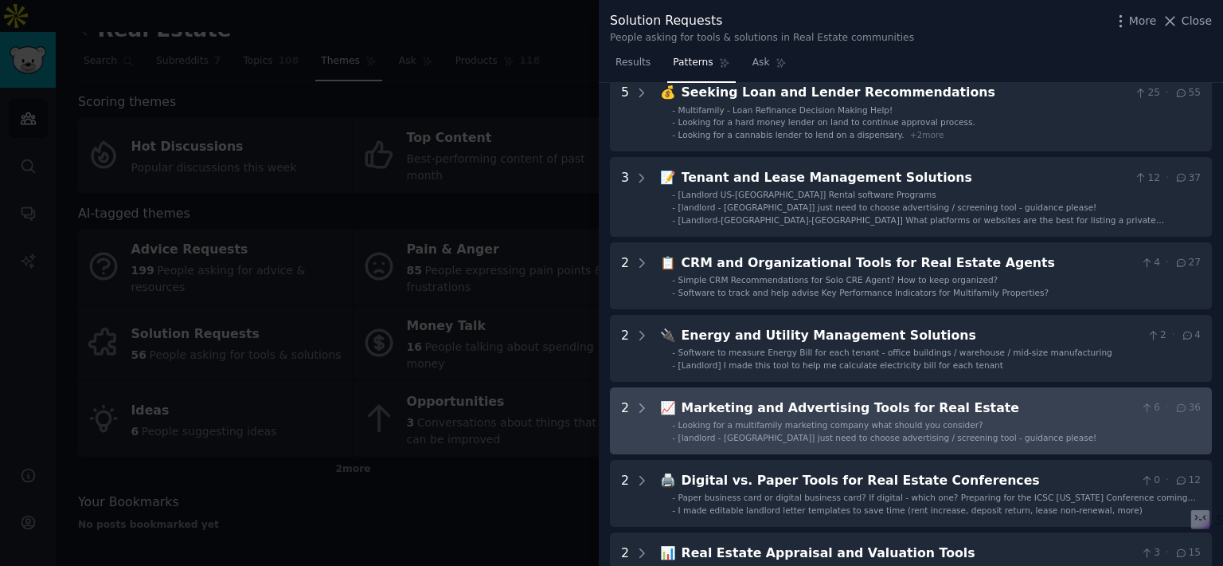
scroll to position [290, 0]
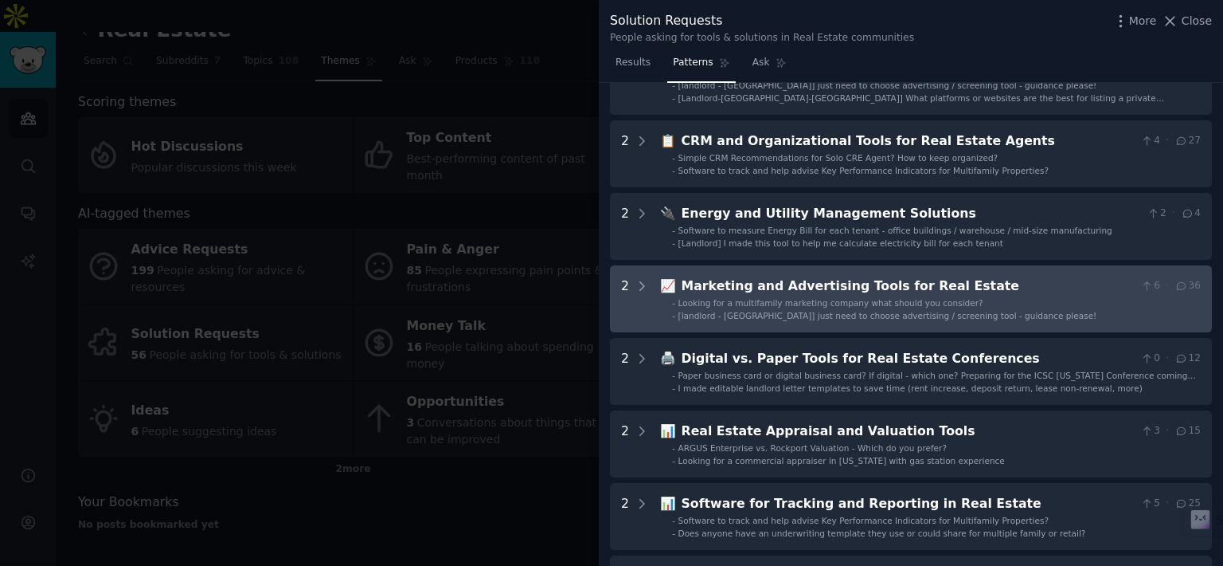
click at [779, 318] on span "[landlord - [GEOGRAPHIC_DATA]] just need to choose advertising / screening tool…" at bounding box center [888, 316] width 419 height 10
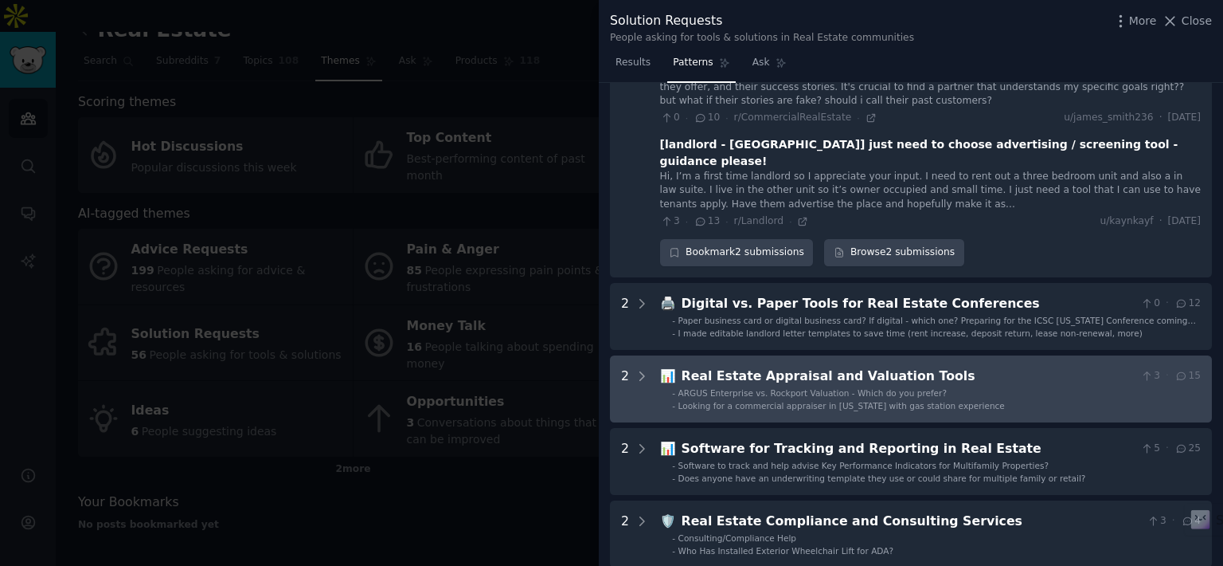
scroll to position [688, 0]
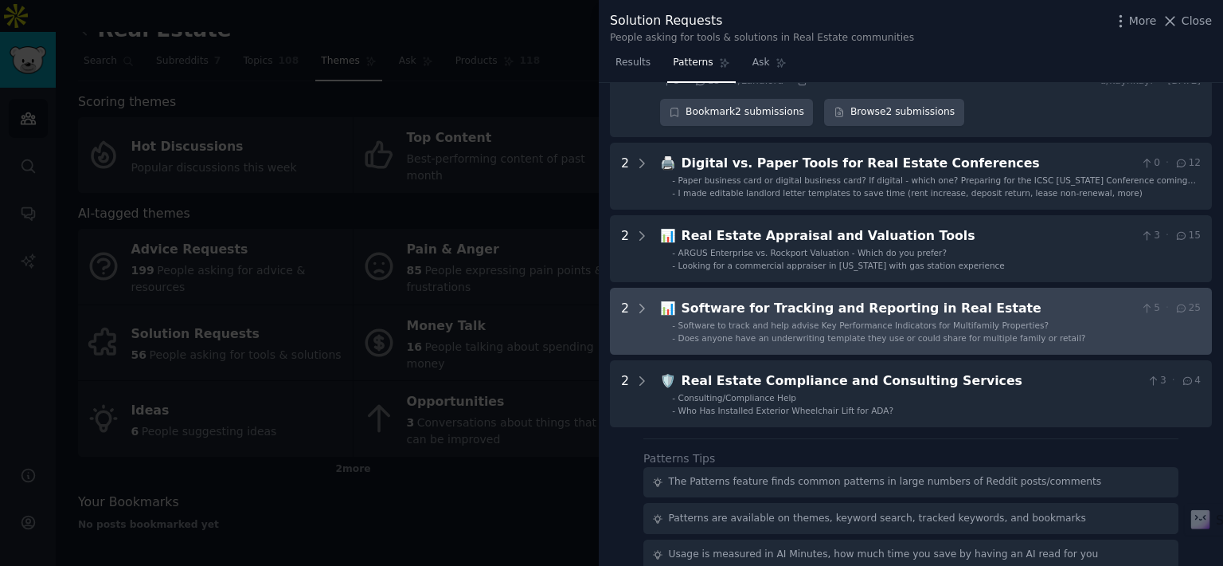
click at [860, 320] on span "Software to track and help advise Key Performance Indicators for Multifamily Pr…" at bounding box center [864, 325] width 370 height 10
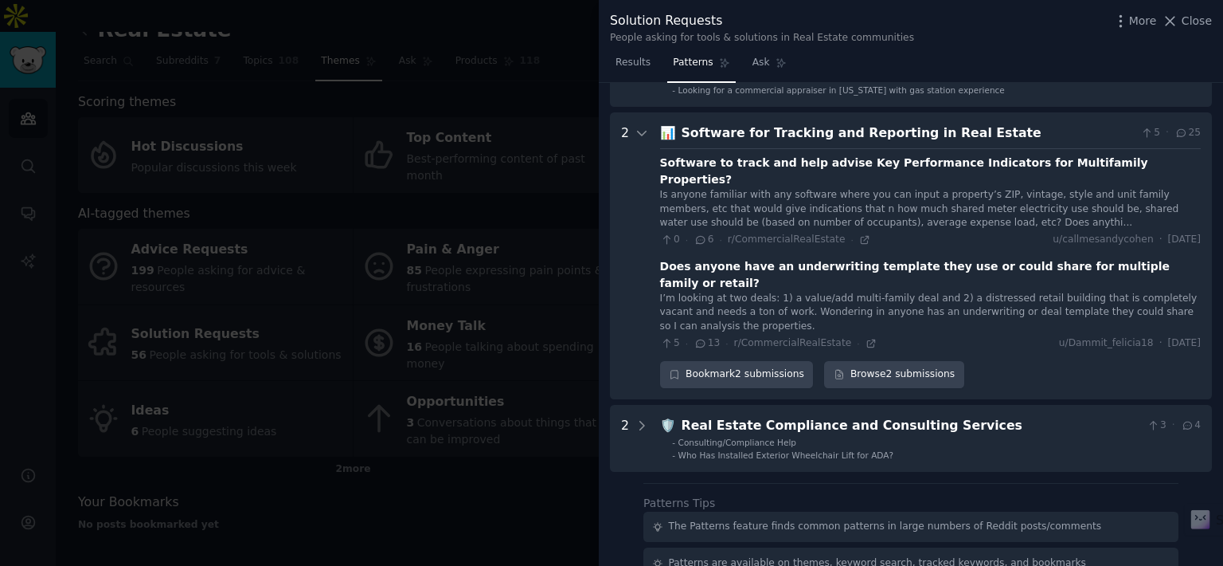
scroll to position [876, 0]
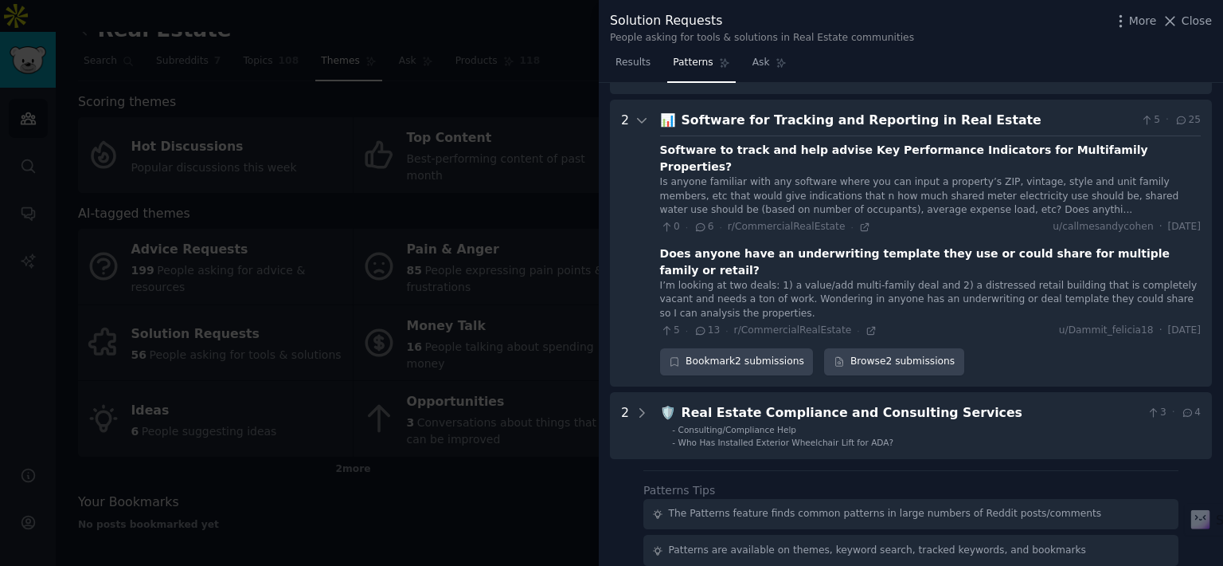
click at [870, 279] on div "I’m looking at two deals: 1) a value/add multi-family deal and 2) a distressed …" at bounding box center [930, 300] width 541 height 42
